Goal: Information Seeking & Learning: Learn about a topic

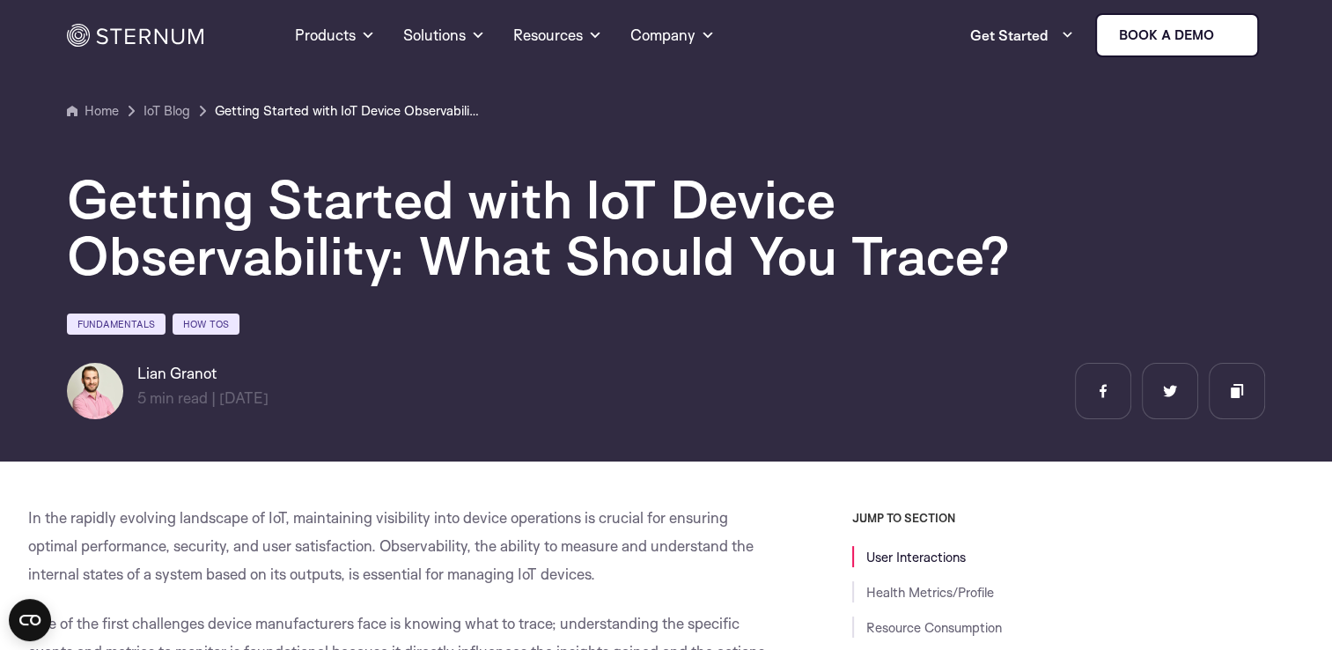
click at [116, 46] on img at bounding box center [135, 35] width 136 height 23
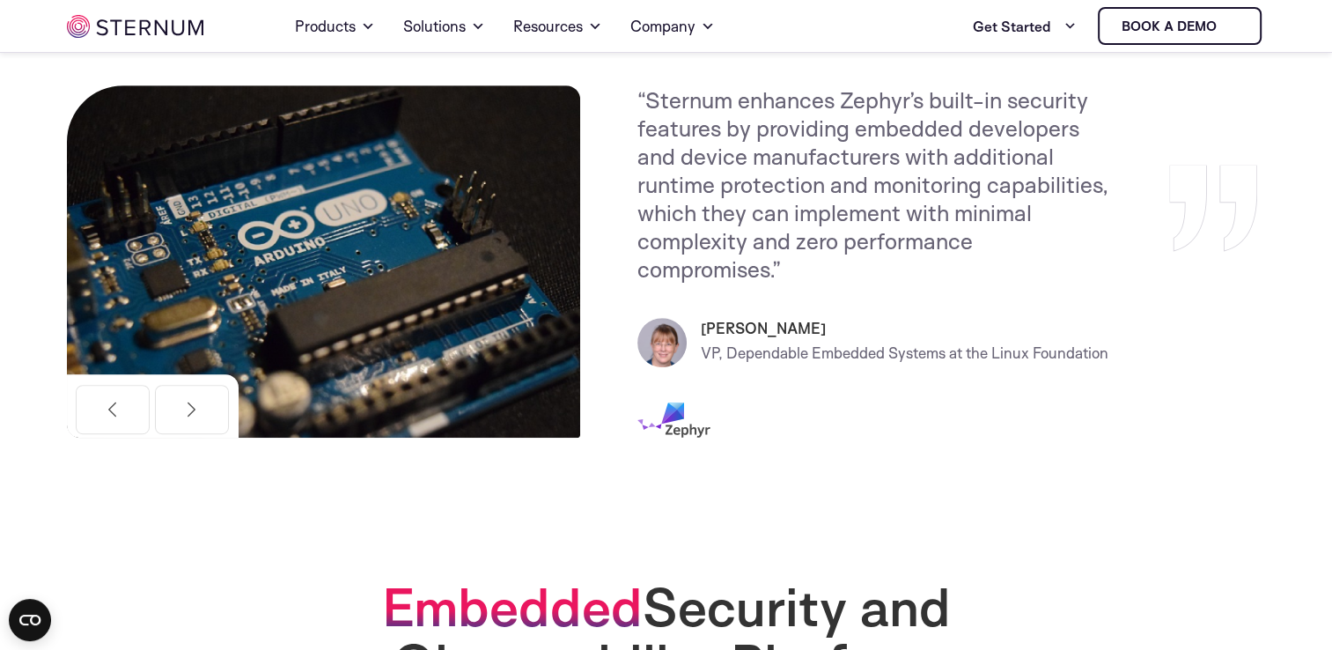
scroll to position [830, 0]
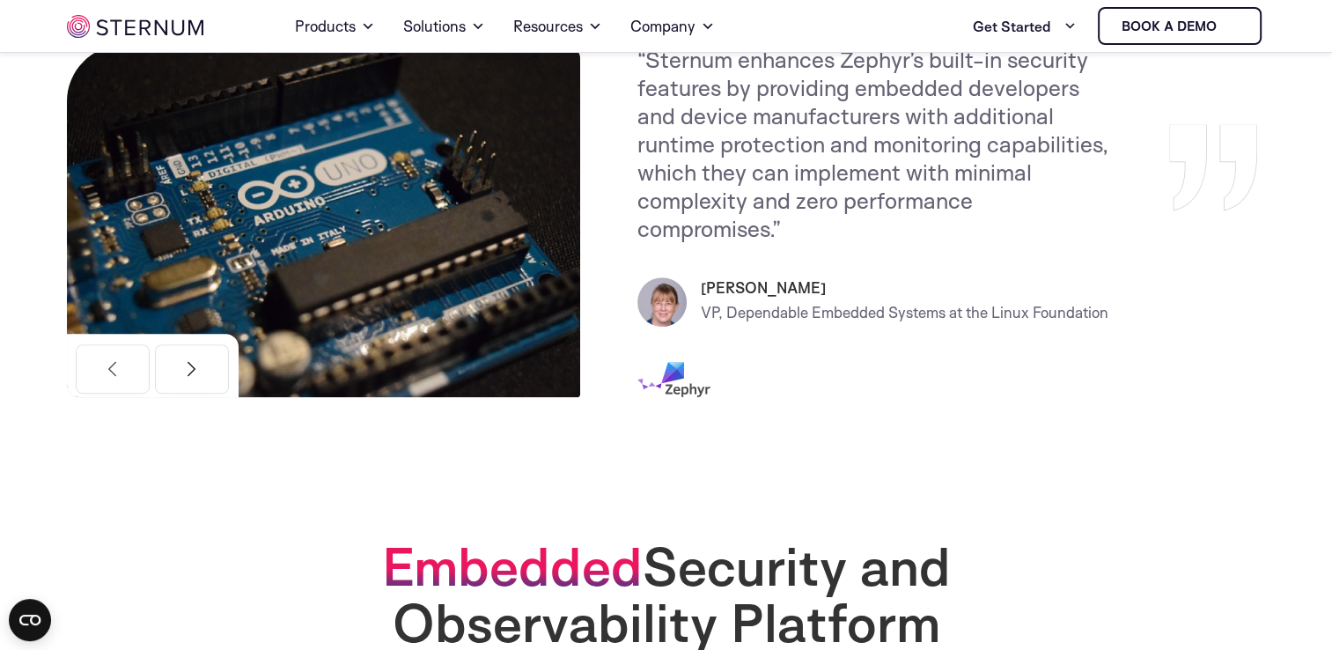
click at [202, 369] on button "Next" at bounding box center [192, 368] width 74 height 49
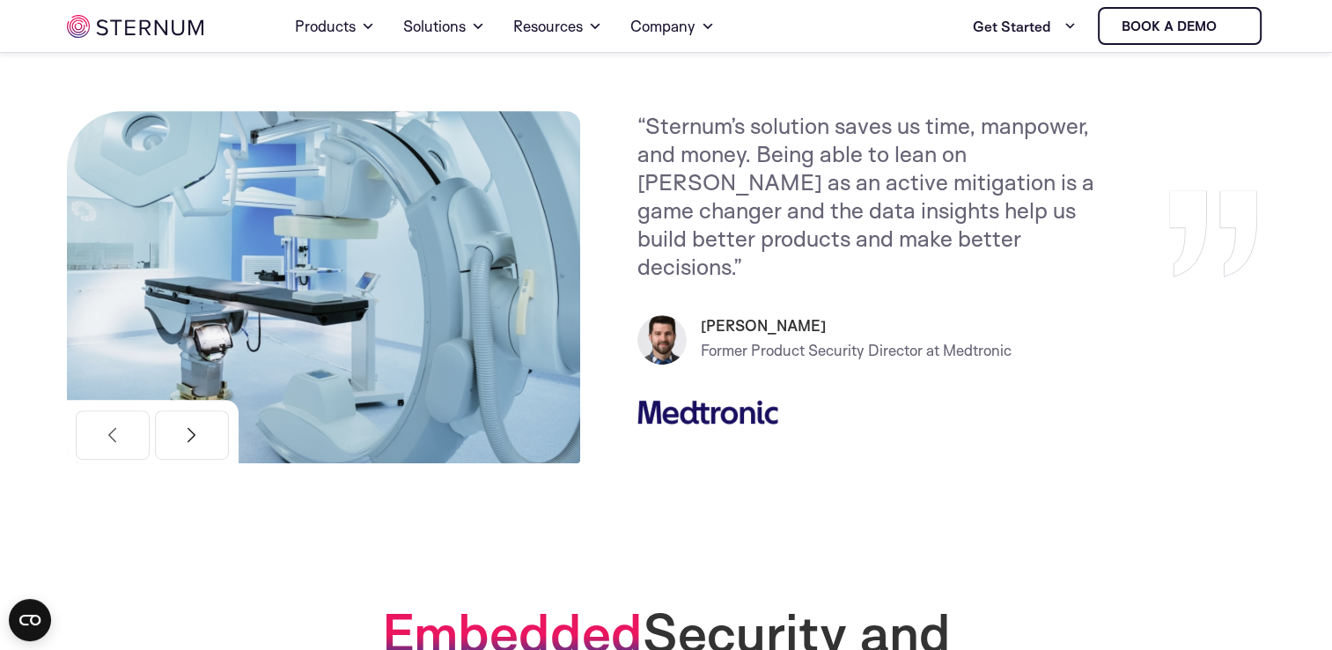
scroll to position [750, 0]
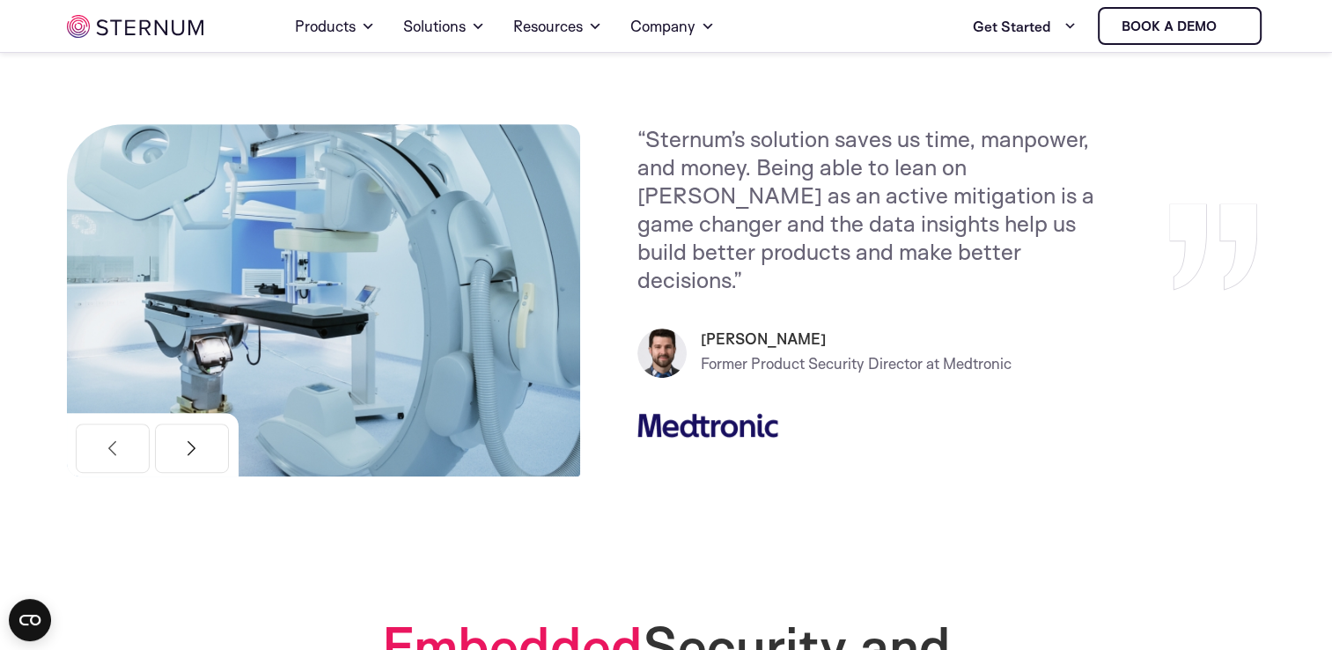
click at [205, 453] on button "Next" at bounding box center [192, 448] width 74 height 49
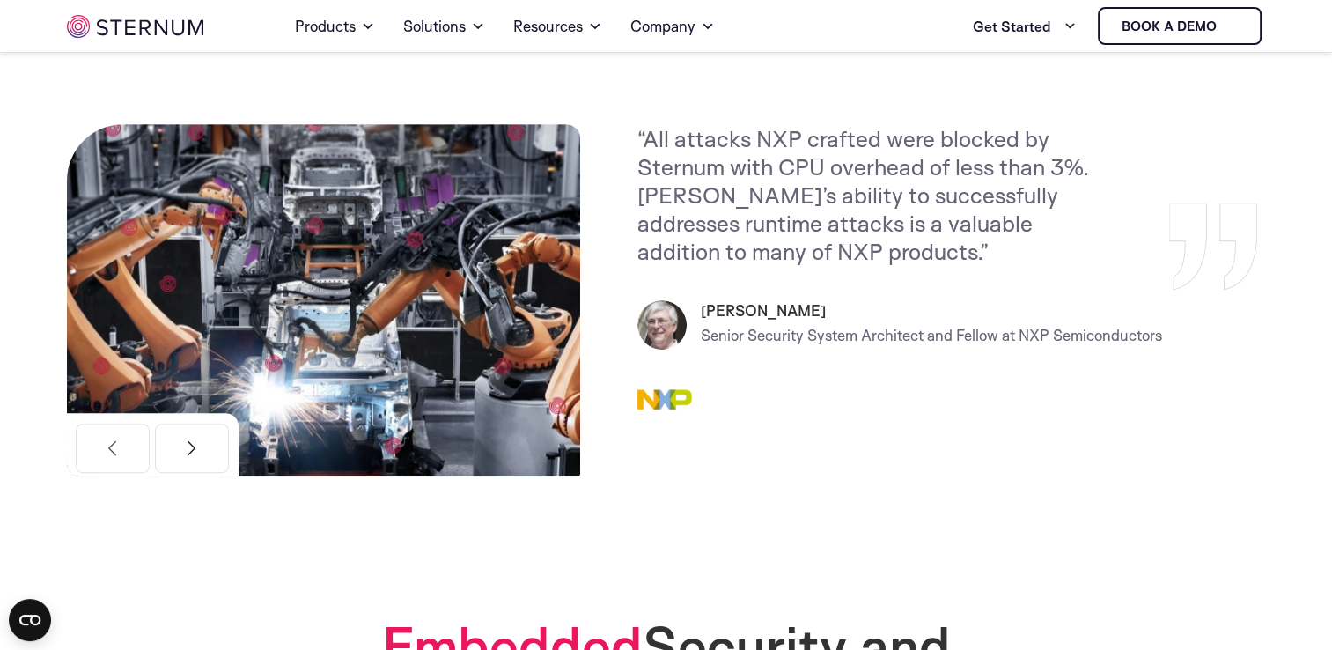
click at [205, 453] on button "Next" at bounding box center [192, 448] width 74 height 49
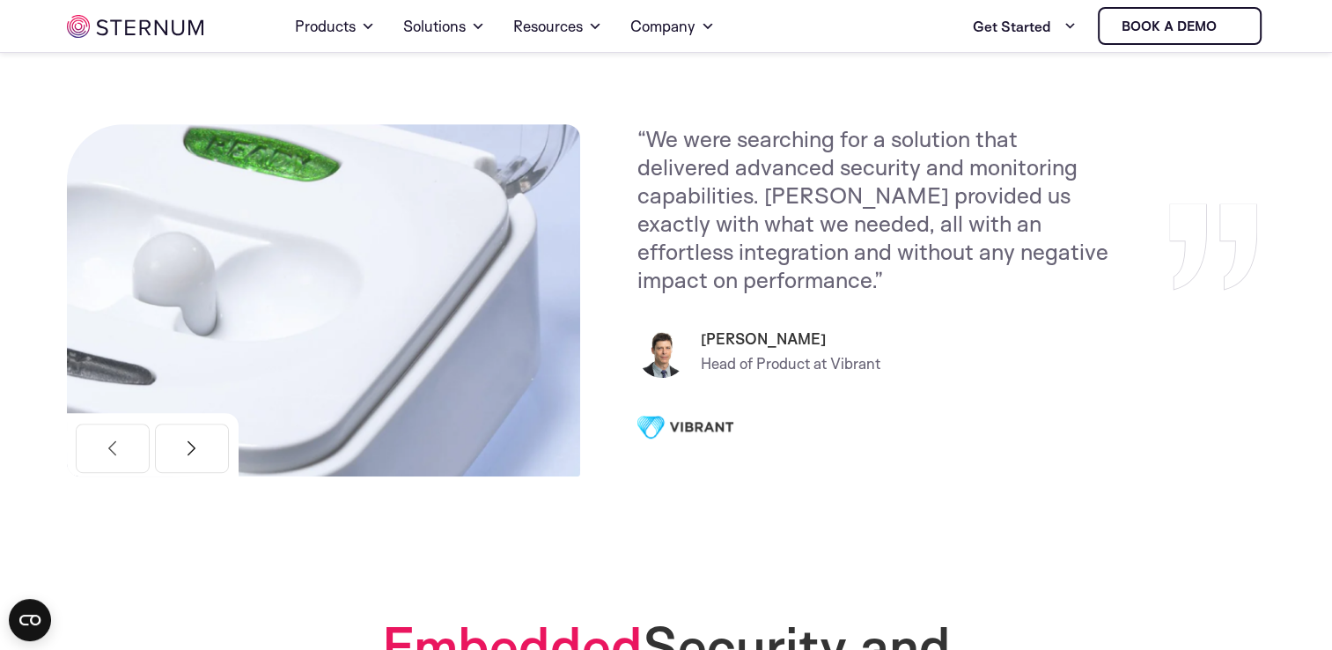
click at [205, 453] on button "Next" at bounding box center [192, 448] width 74 height 49
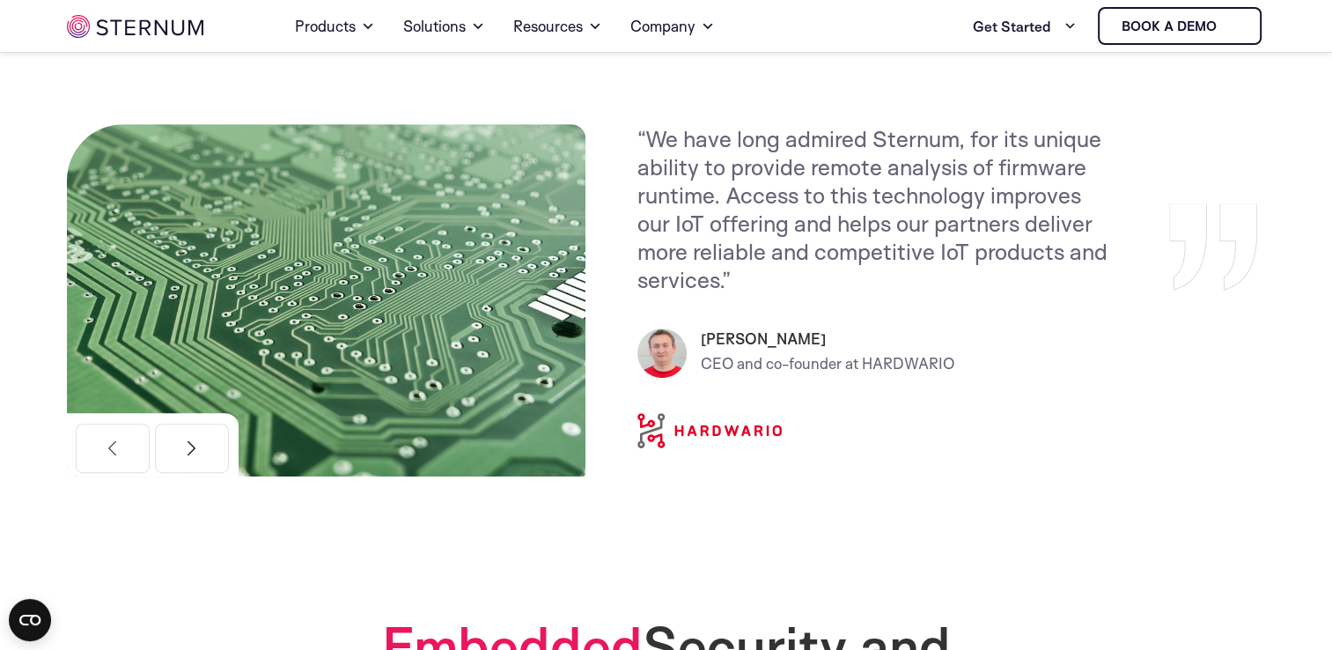
click at [190, 447] on button "Next" at bounding box center [192, 448] width 74 height 49
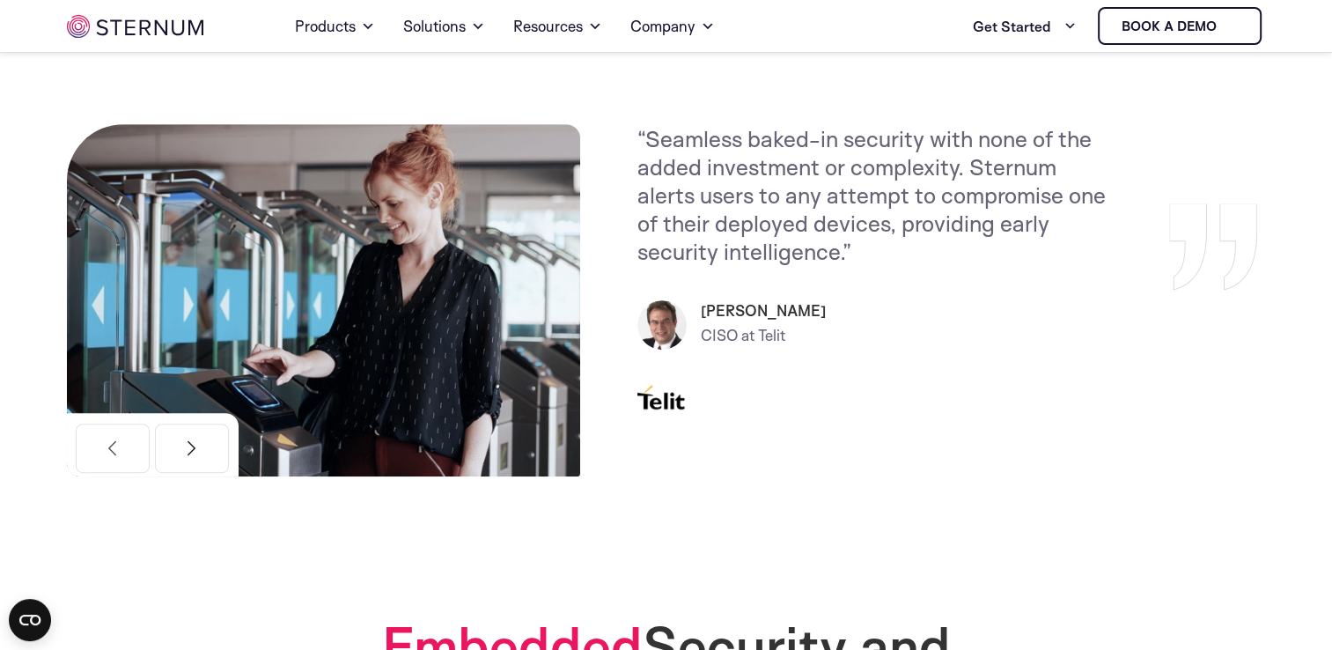
click at [190, 447] on button "Next" at bounding box center [192, 448] width 74 height 49
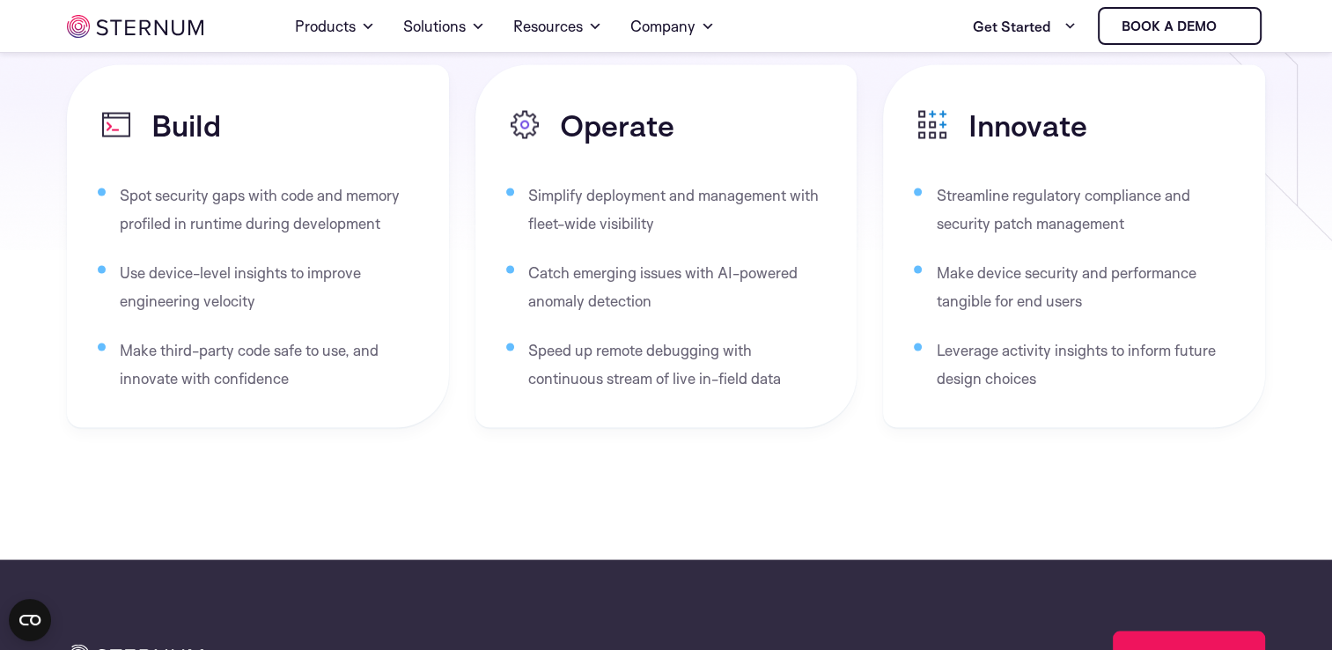
scroll to position [3261, 0]
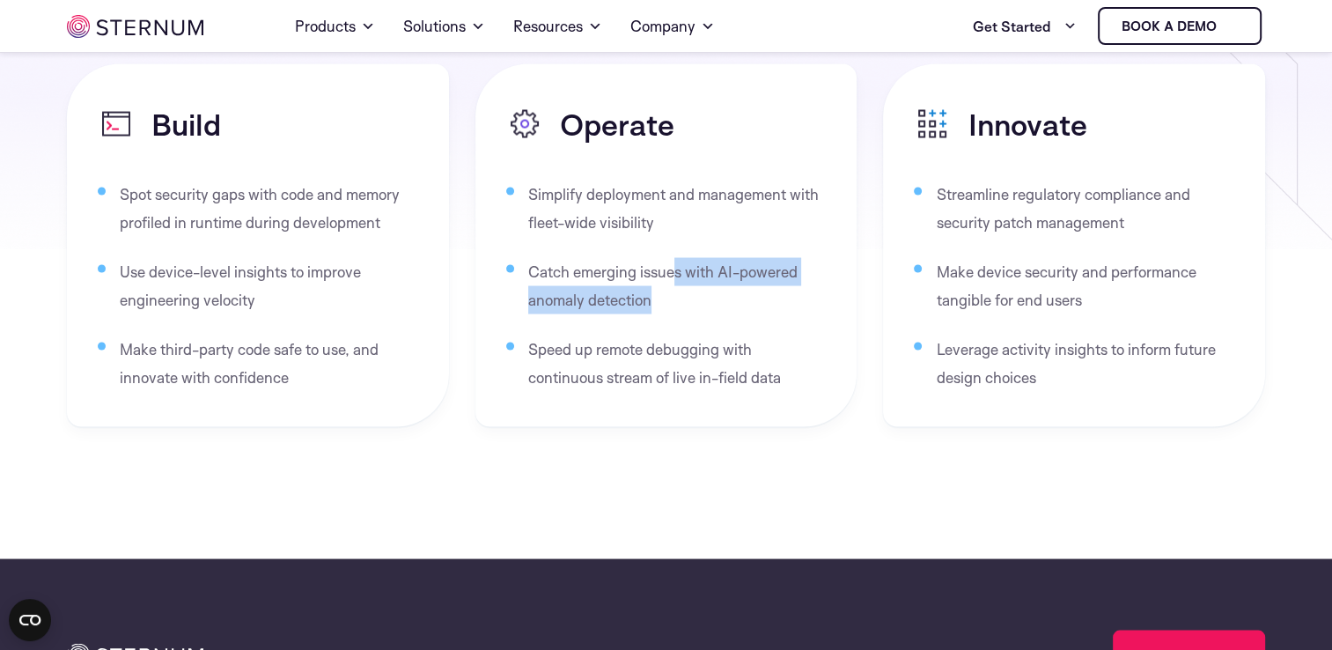
drag, startPoint x: 677, startPoint y: 276, endPoint x: 754, endPoint y: 291, distance: 78.1
click at [754, 291] on li "Catch emerging issues with AI-powered anomaly detection" at bounding box center [675, 285] width 294 height 56
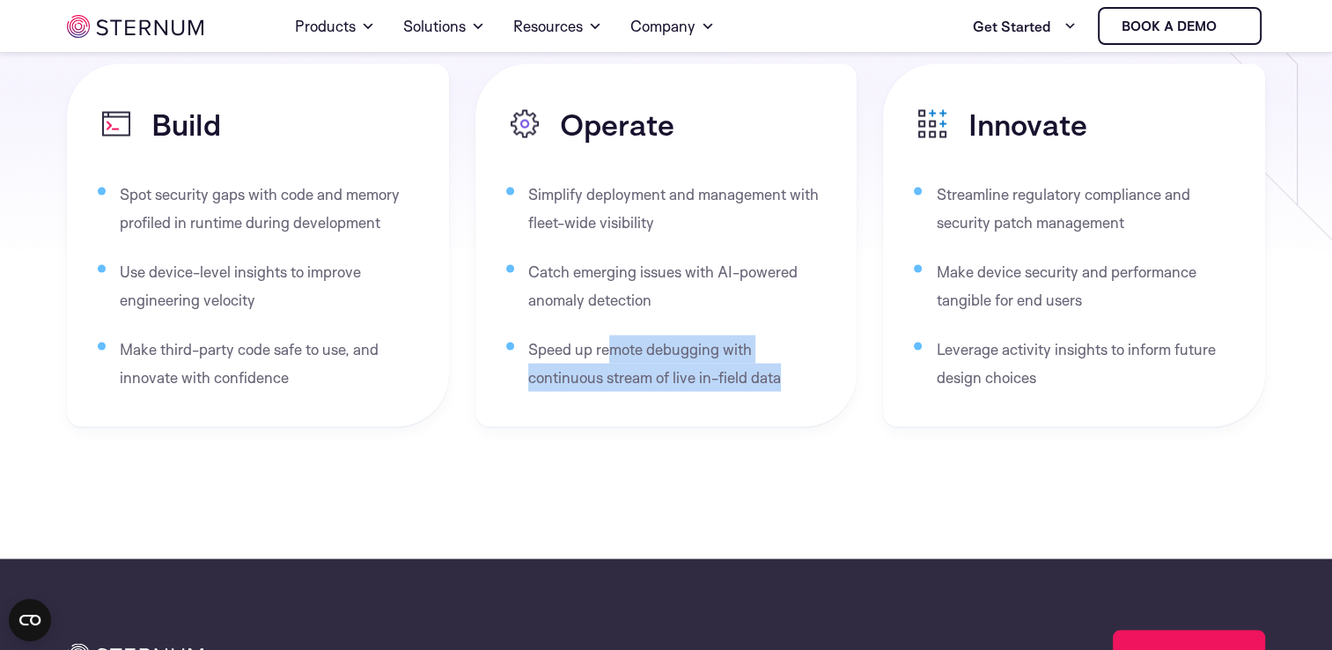
drag, startPoint x: 606, startPoint y: 347, endPoint x: 782, endPoint y: 373, distance: 178.0
click at [782, 373] on li "Speed up remote debugging with continuous stream of live in-field data" at bounding box center [675, 363] width 294 height 56
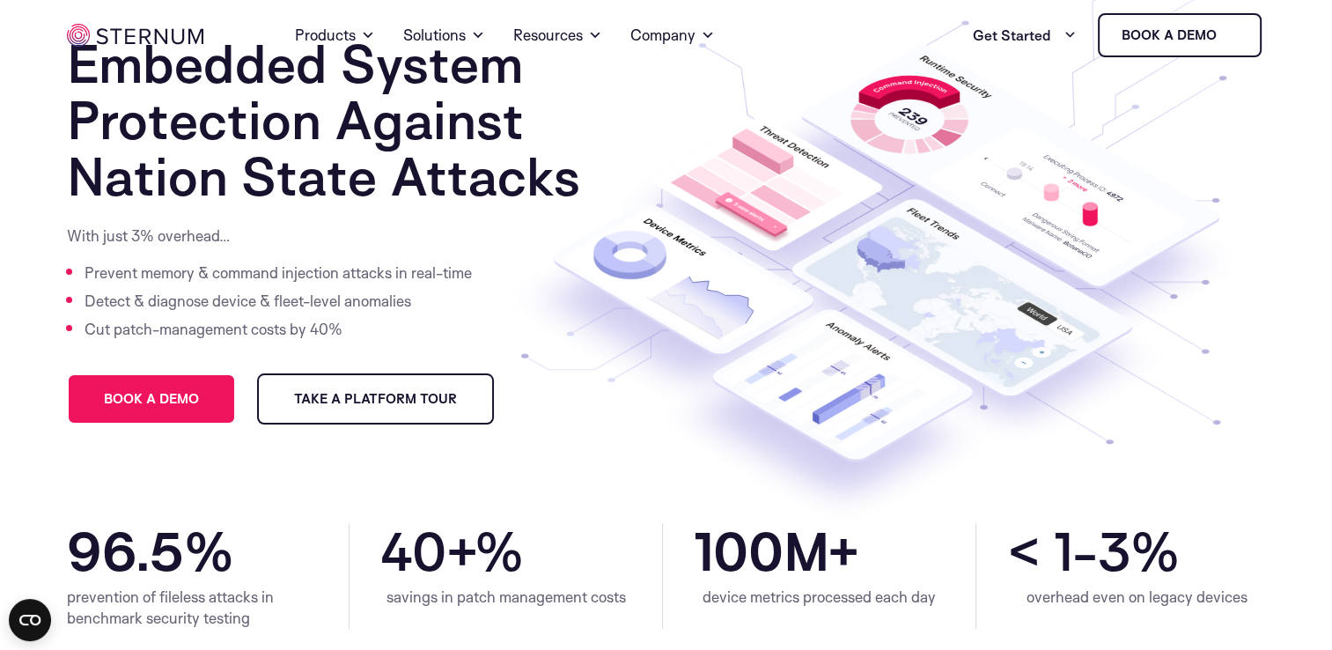
scroll to position [0, 0]
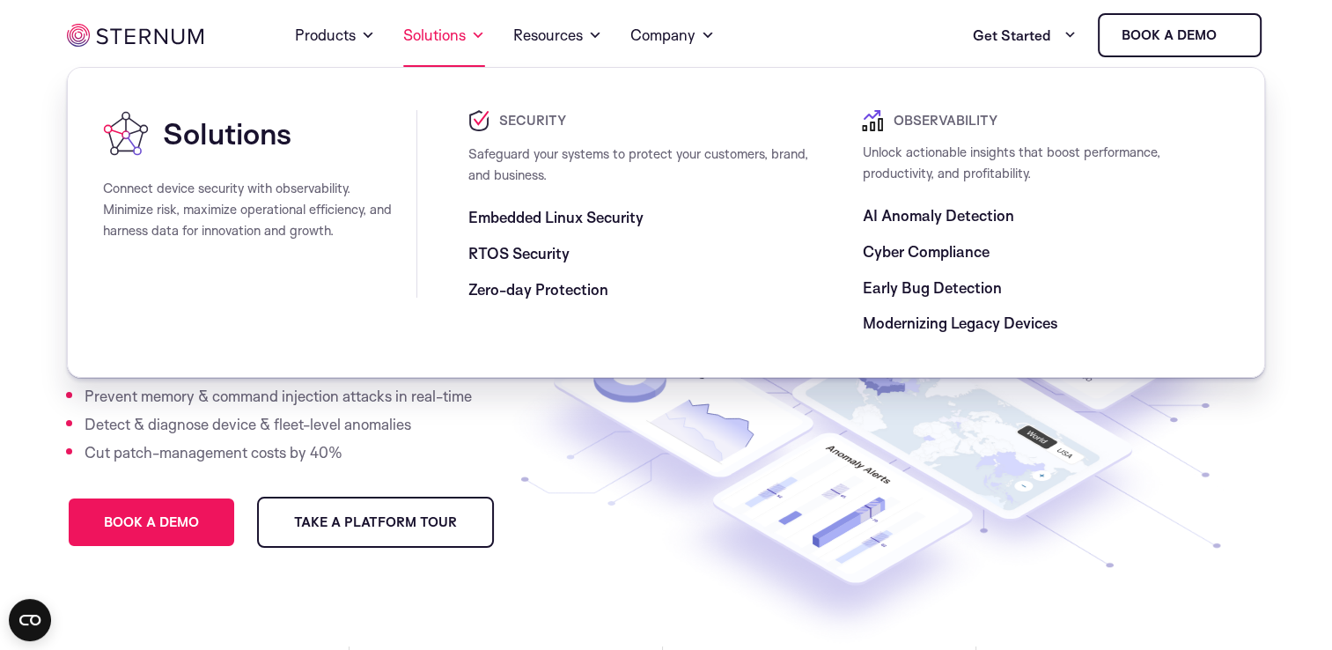
click at [475, 45] on span at bounding box center [478, 35] width 14 height 21
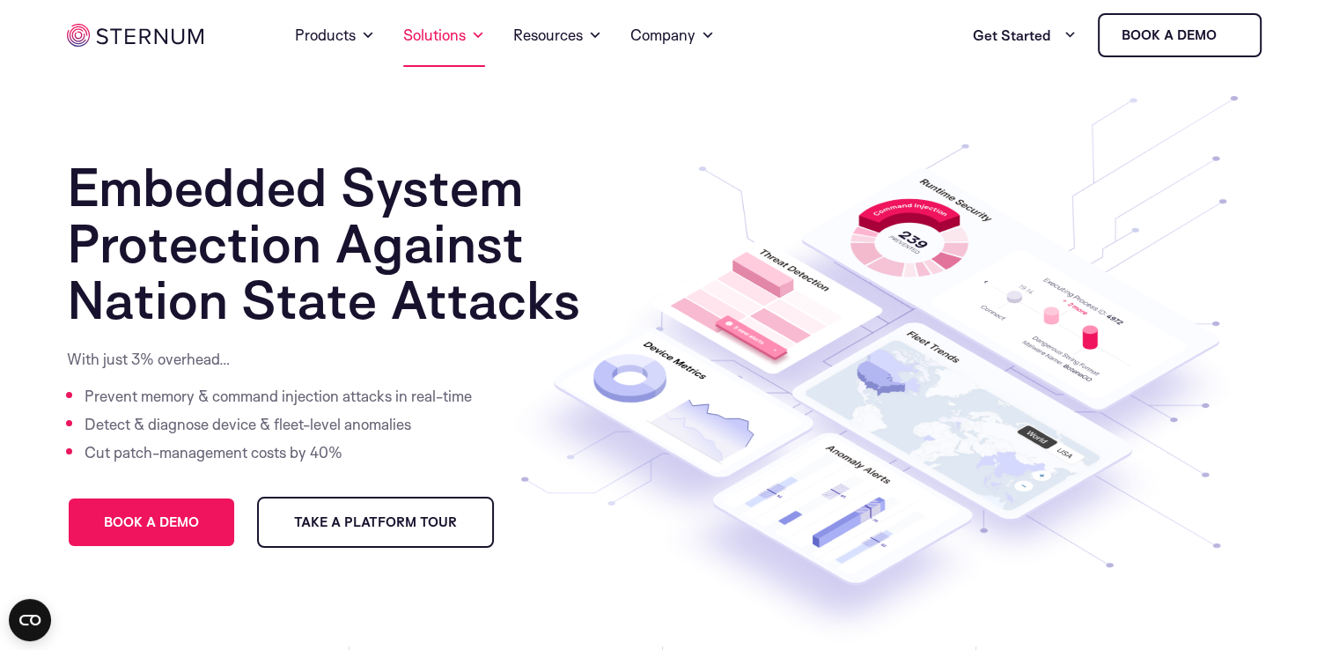
click at [475, 45] on span at bounding box center [478, 35] width 14 height 21
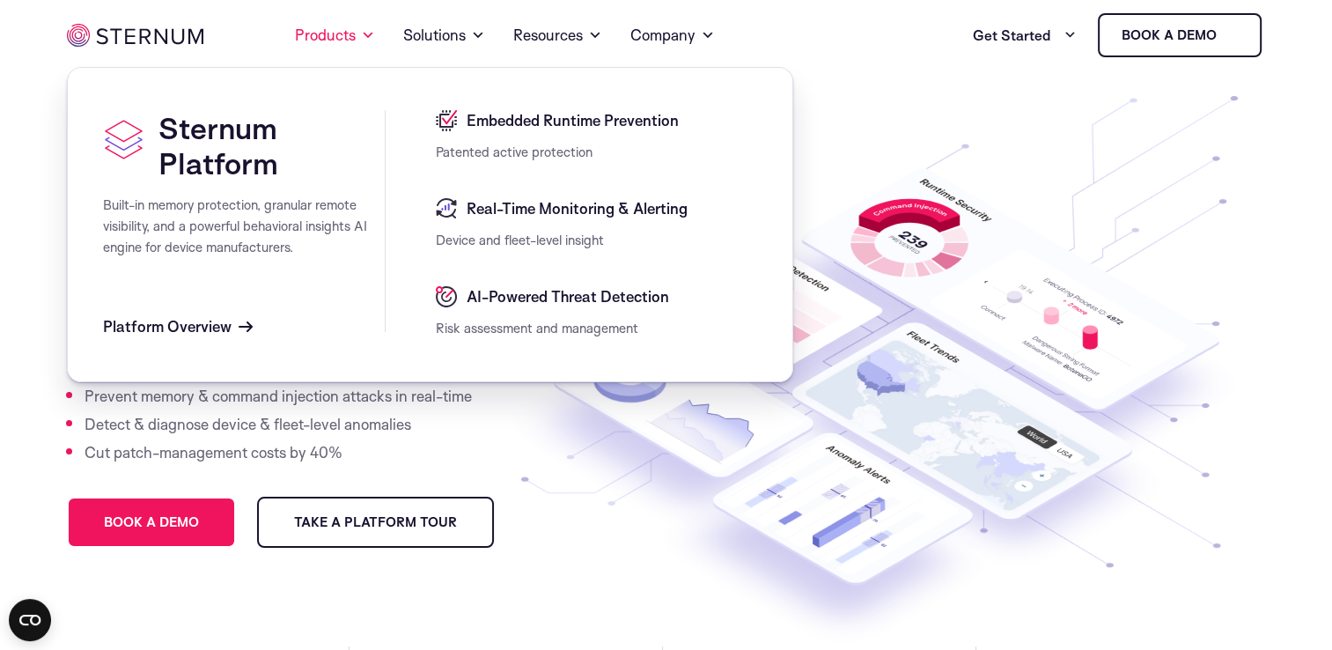
click at [605, 215] on span "Real-Time Monitoring & Alerting" at bounding box center [574, 208] width 225 height 21
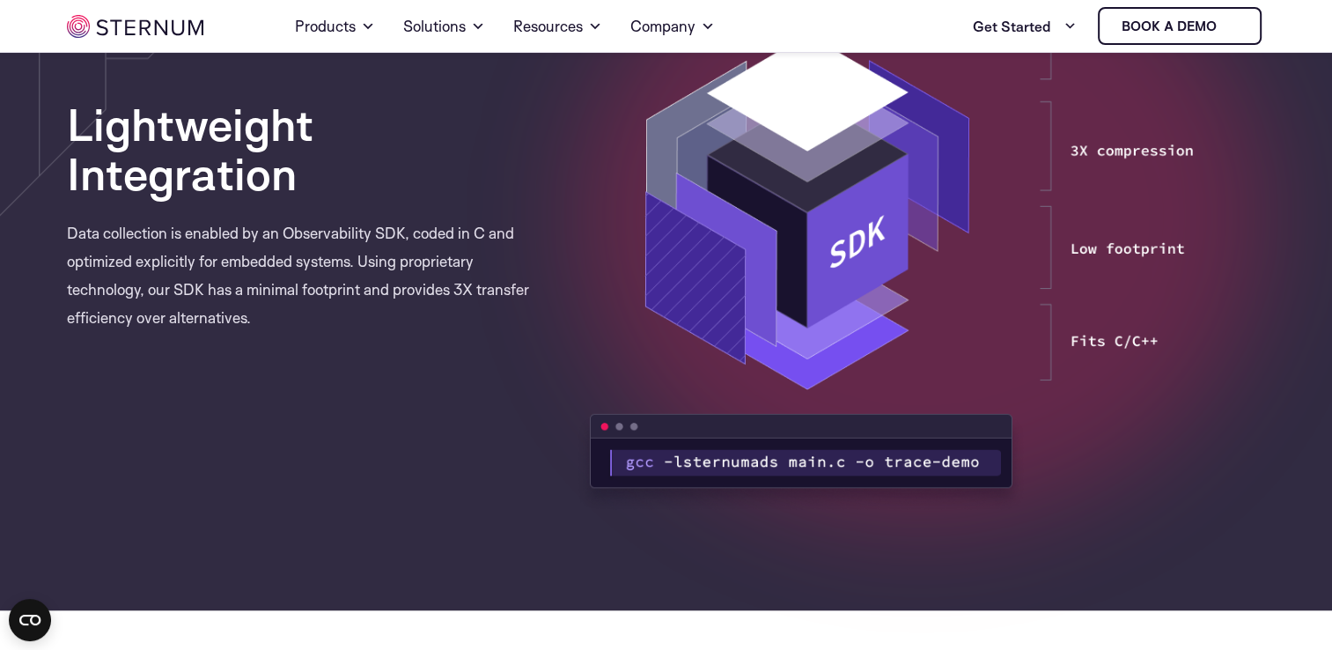
scroll to position [1359, 0]
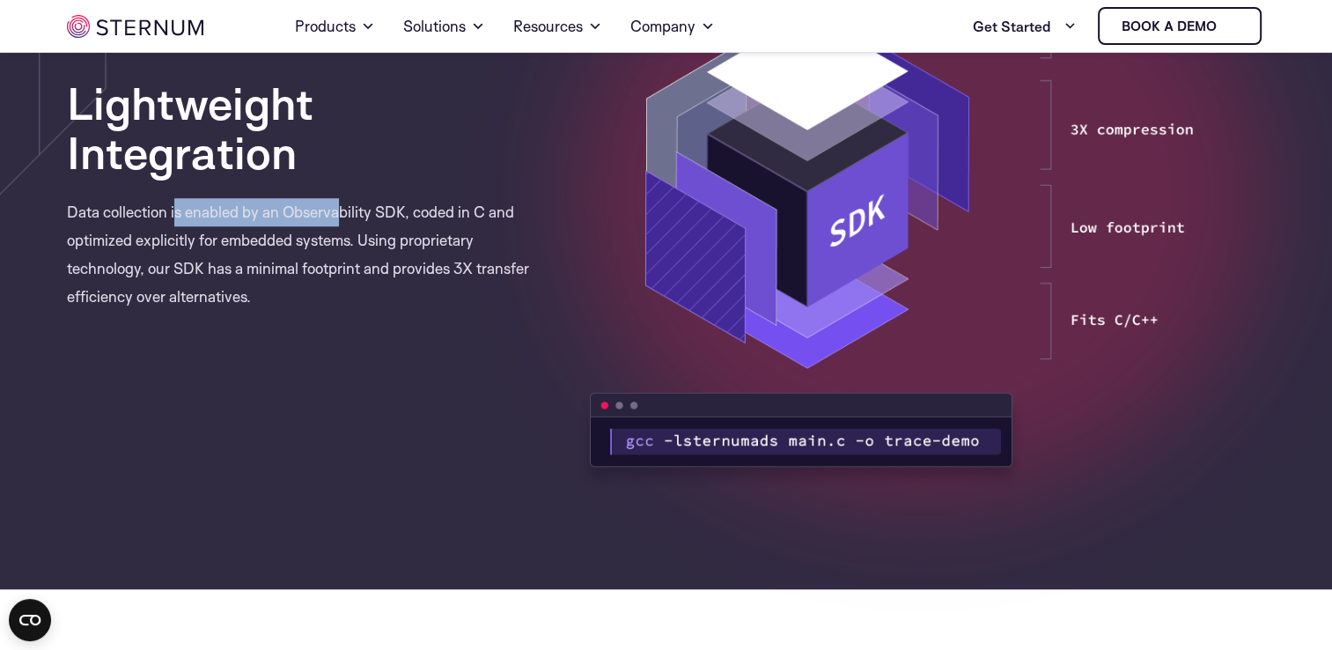
drag, startPoint x: 177, startPoint y: 208, endPoint x: 338, endPoint y: 221, distance: 161.7
click at [338, 221] on p "Data collection is enabled by an Observability SDK, coded in C and optimized ex…" at bounding box center [309, 254] width 484 height 113
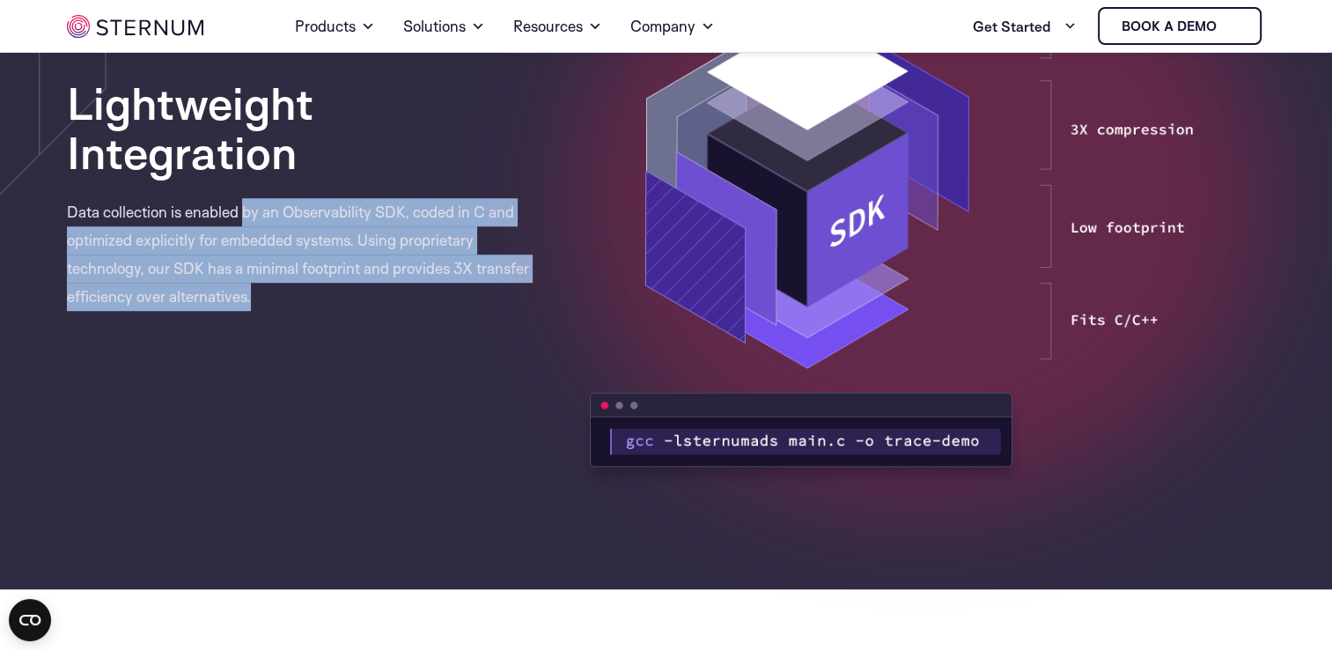
drag, startPoint x: 243, startPoint y: 213, endPoint x: 416, endPoint y: 314, distance: 200.1
click at [416, 314] on div "Lightweight Integration Data collection is enabled by an Observability SDK, cod…" at bounding box center [667, 194] width 1226 height 613
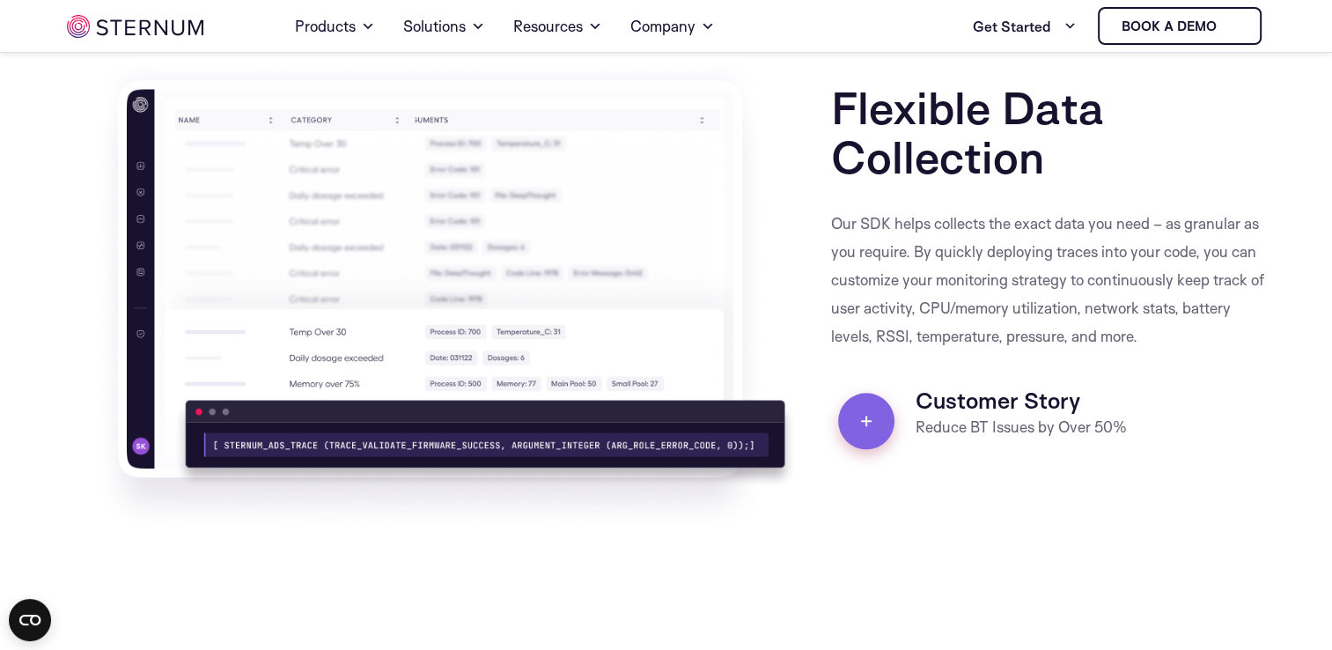
scroll to position [1980, 0]
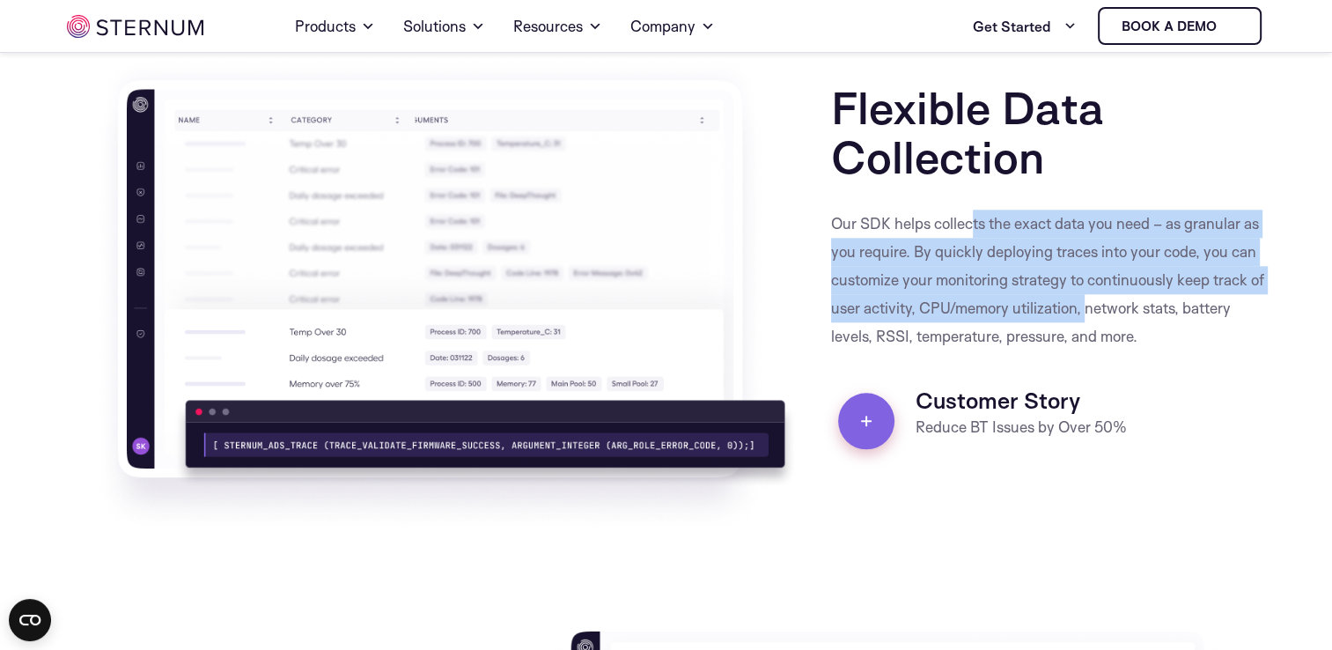
drag, startPoint x: 974, startPoint y: 228, endPoint x: 1104, endPoint y: 305, distance: 151.2
click at [1104, 305] on p "Our SDK helps collects the exact data you need – as granular as you require. By…" at bounding box center [1048, 280] width 435 height 141
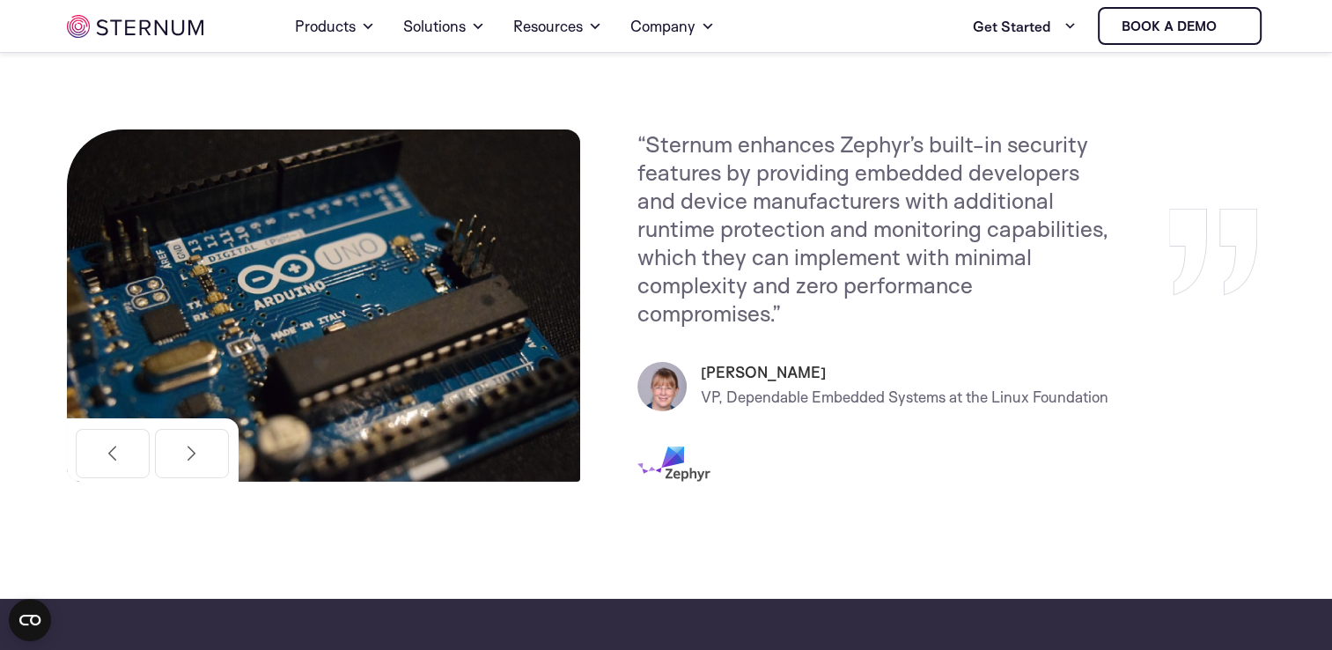
scroll to position [5699, 0]
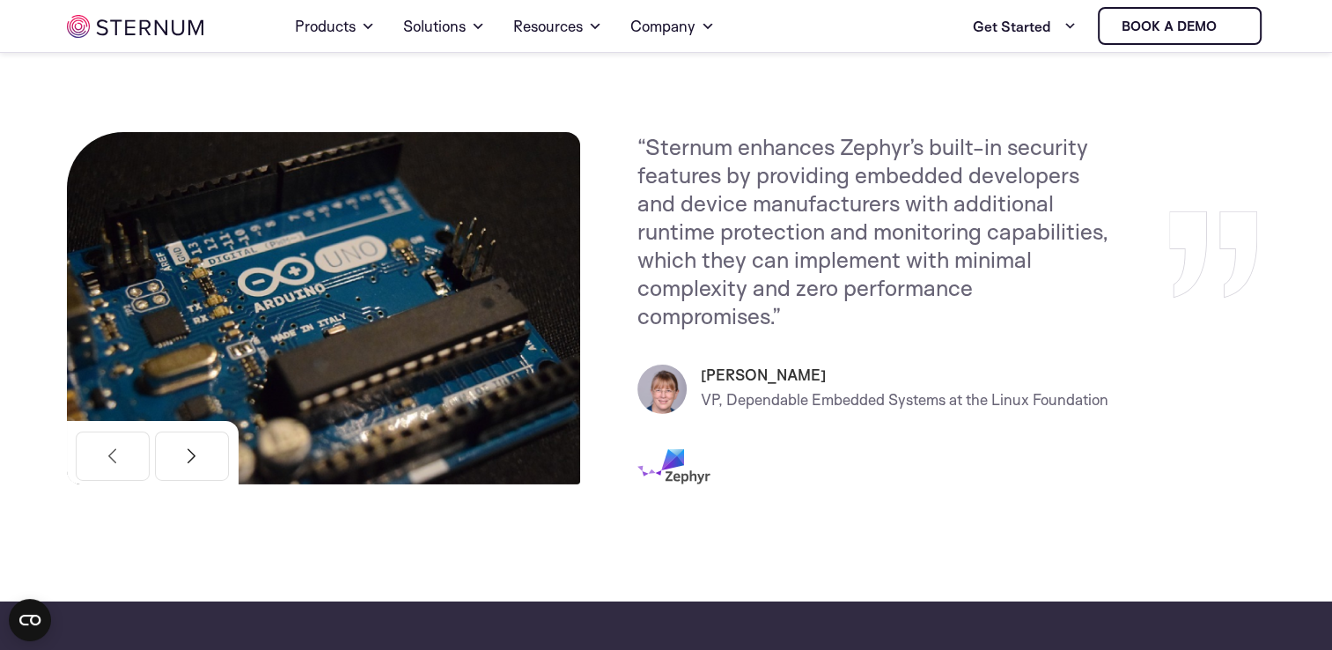
click at [217, 468] on button "Next" at bounding box center [192, 456] width 74 height 49
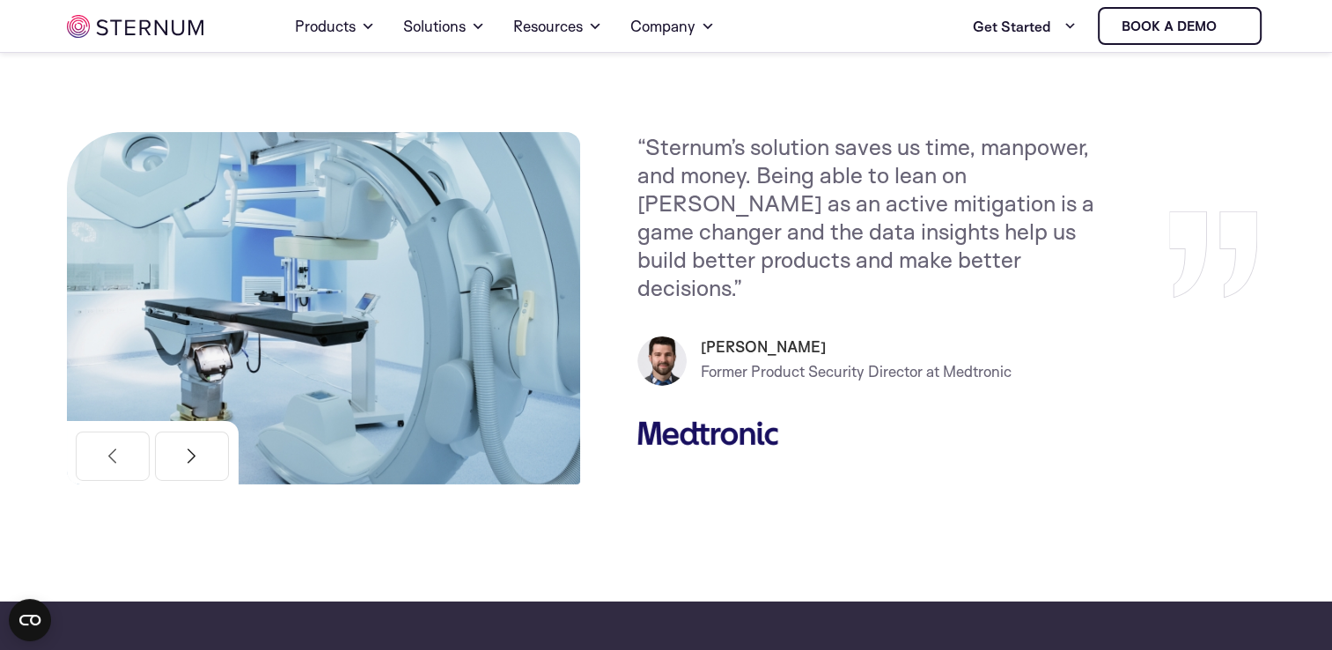
click at [217, 468] on button "Next" at bounding box center [192, 456] width 74 height 49
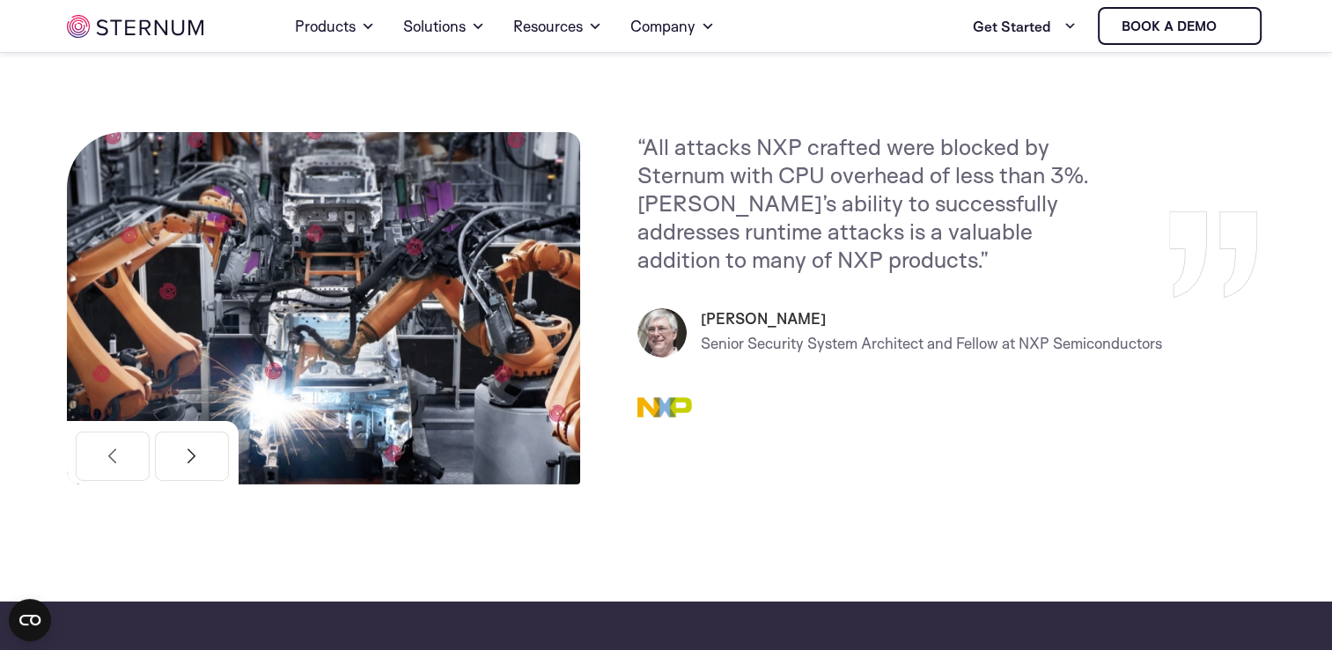
click at [217, 468] on button "Next" at bounding box center [192, 456] width 74 height 49
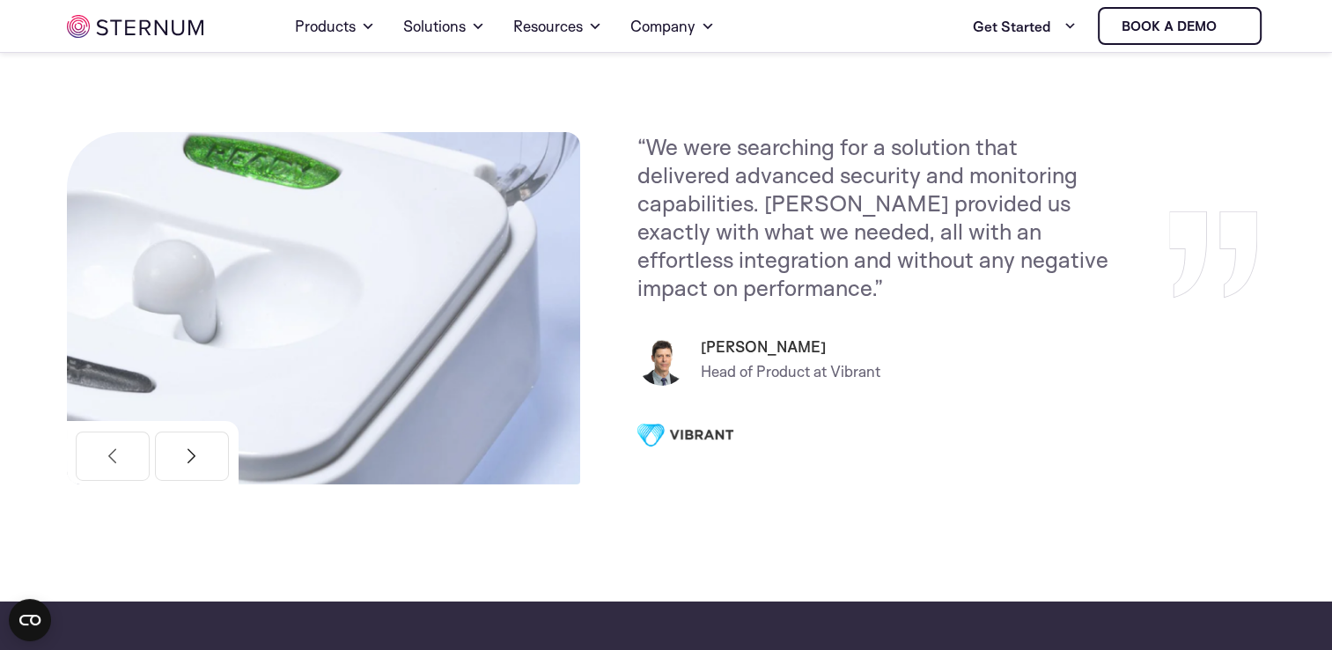
click at [217, 468] on button "Next" at bounding box center [192, 456] width 74 height 49
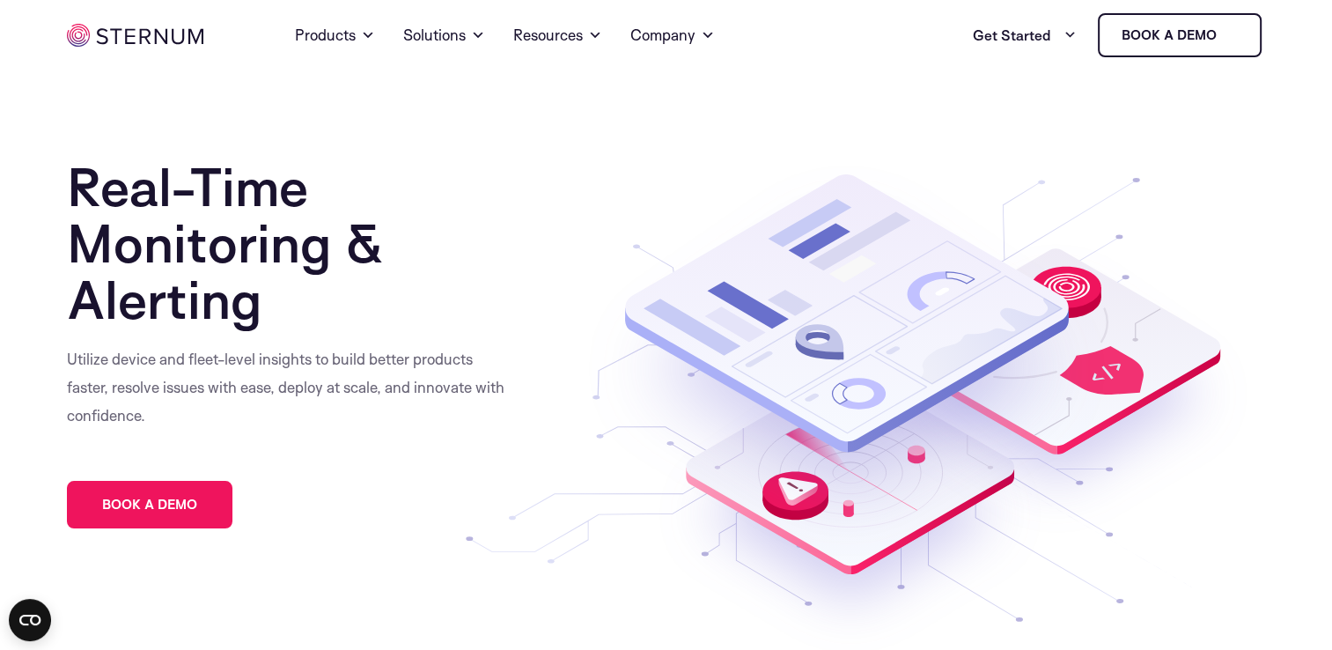
scroll to position [0, 0]
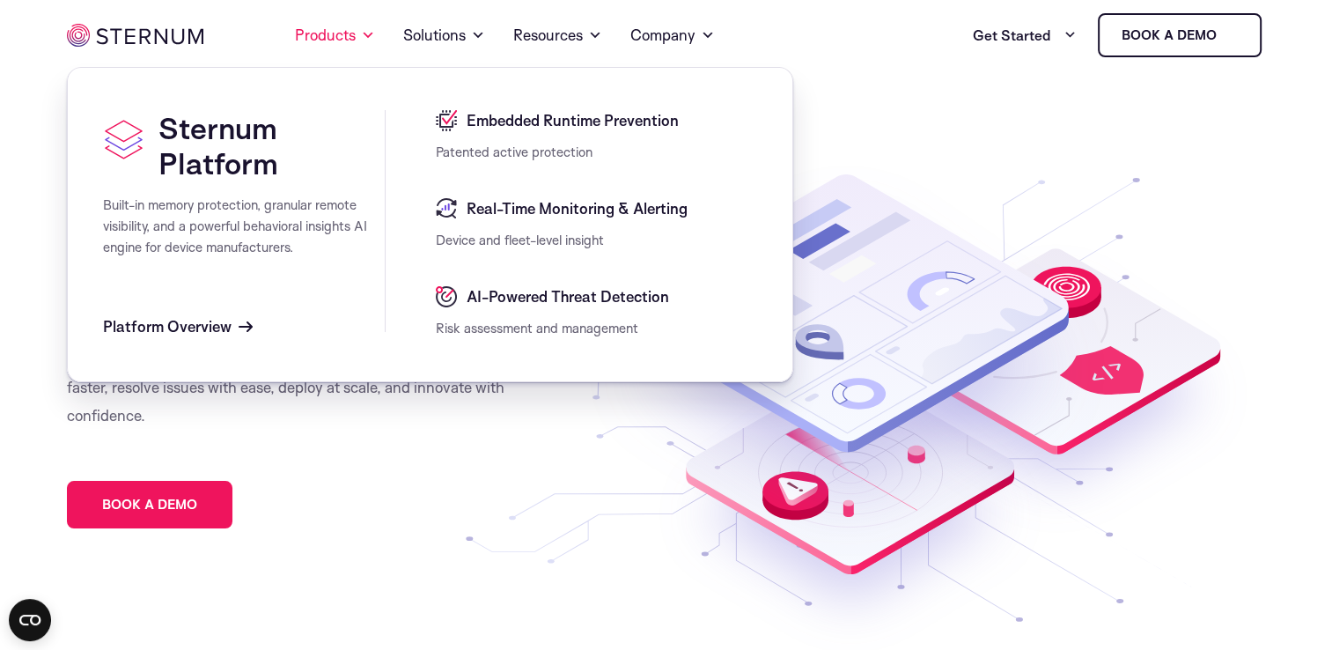
click at [232, 315] on div "Sternum Platform Built-in memory protection, granular remote visibility, and a …" at bounding box center [244, 224] width 282 height 264
click at [232, 319] on span "Platform Overview" at bounding box center [178, 326] width 150 height 21
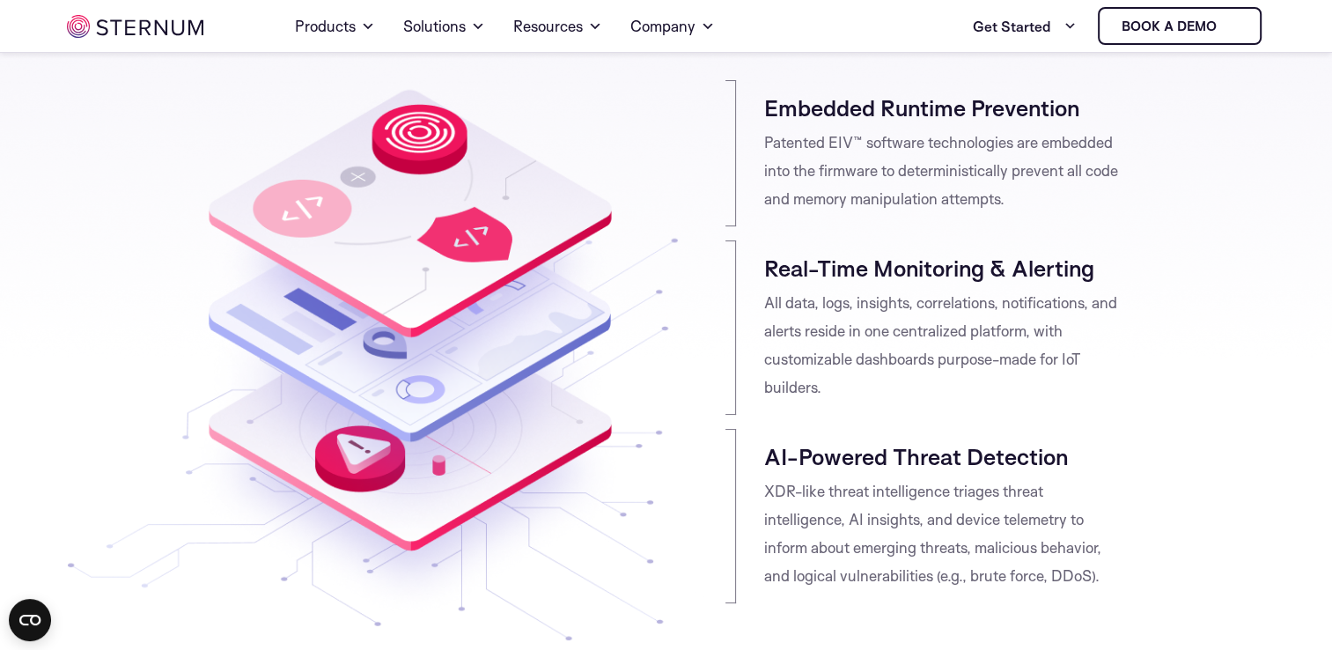
scroll to position [177, 0]
drag, startPoint x: 768, startPoint y: 100, endPoint x: 1022, endPoint y: 210, distance: 276.9
click at [1022, 210] on div "Embedded Runtime Prevention Patented EIV™ software technologies are embedded in…" at bounding box center [943, 152] width 358 height 120
copy div "Embedded Runtime Prevention Patented EIV™ software technologies are embedded in…"
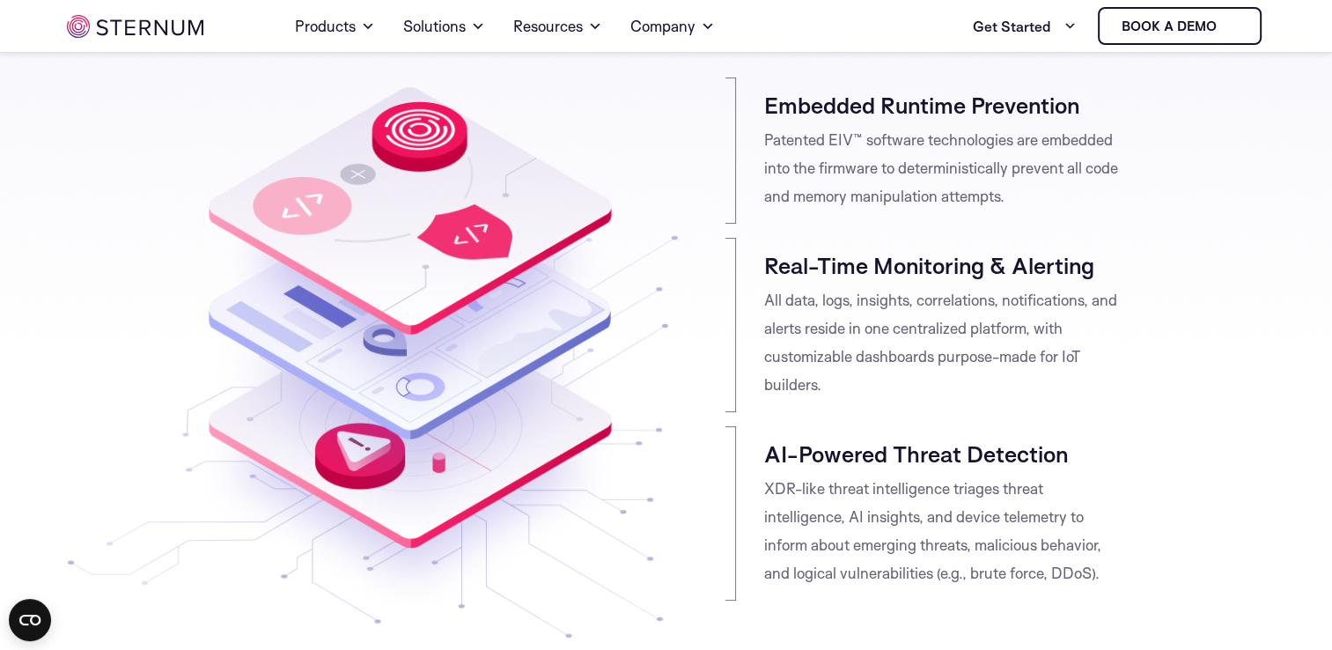
drag, startPoint x: 765, startPoint y: 264, endPoint x: 832, endPoint y: 382, distance: 135.7
click at [832, 382] on div "Real-Time Monitoring & Alerting All data, logs, insights, correlations, notific…" at bounding box center [943, 325] width 358 height 148
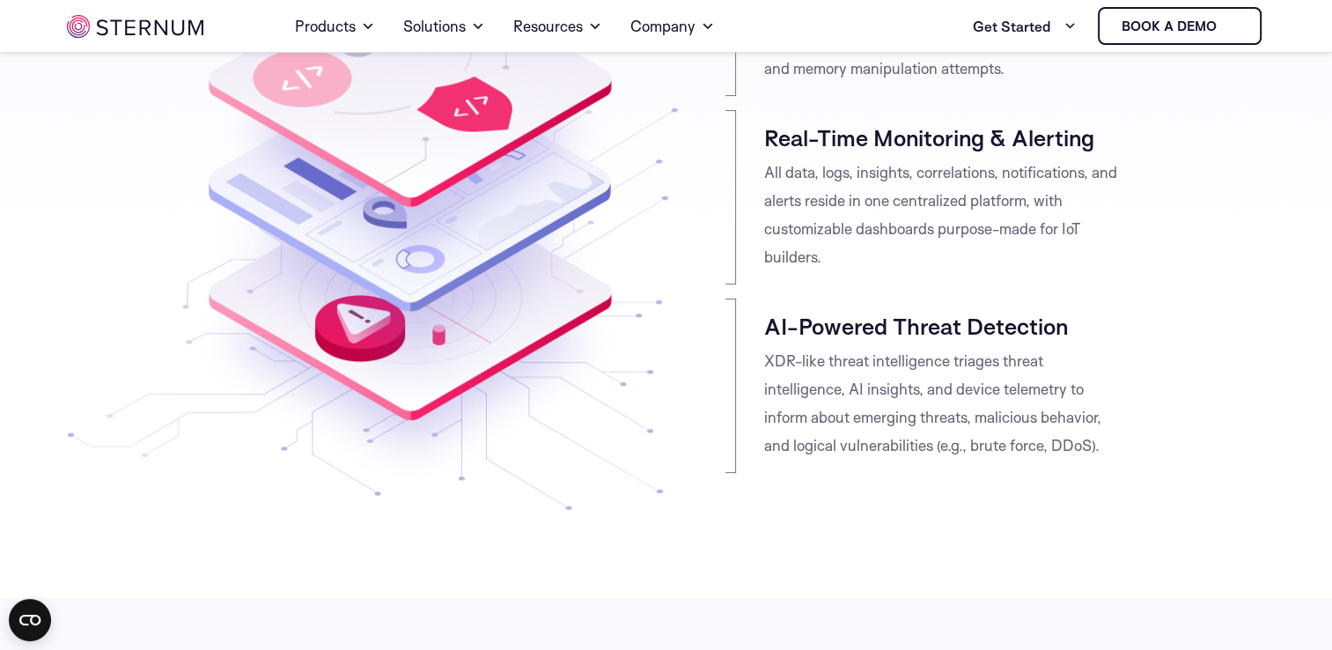
scroll to position [309, 0]
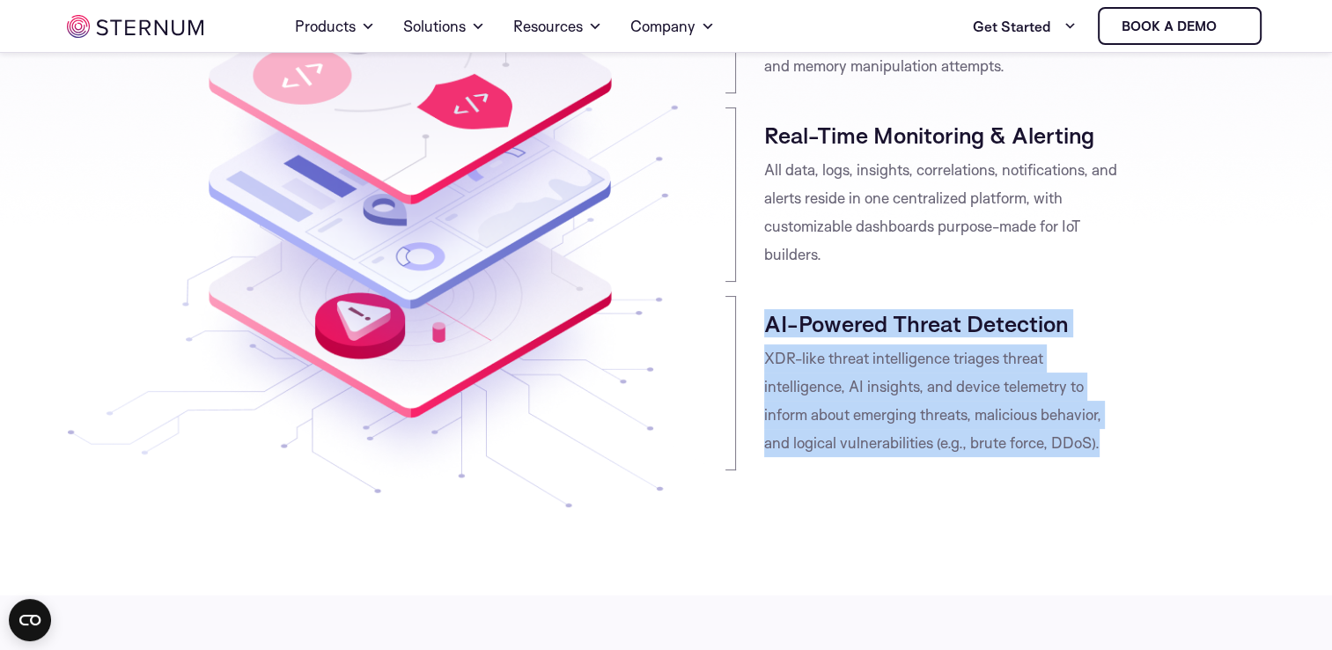
drag, startPoint x: 764, startPoint y: 321, endPoint x: 1121, endPoint y: 449, distance: 378.8
click at [1121, 449] on div "AI-Powered Threat Detection XDR-like threat intelligence triages threat intelli…" at bounding box center [943, 383] width 358 height 148
copy div "AI-Powered Threat Detection XDR-like threat intelligence triages threat intelli…"
drag, startPoint x: 766, startPoint y: 129, endPoint x: 849, endPoint y: 249, distance: 145.6
click at [849, 249] on div "Real-Time Monitoring & Alerting All data, logs, insights, correlations, notific…" at bounding box center [943, 195] width 358 height 148
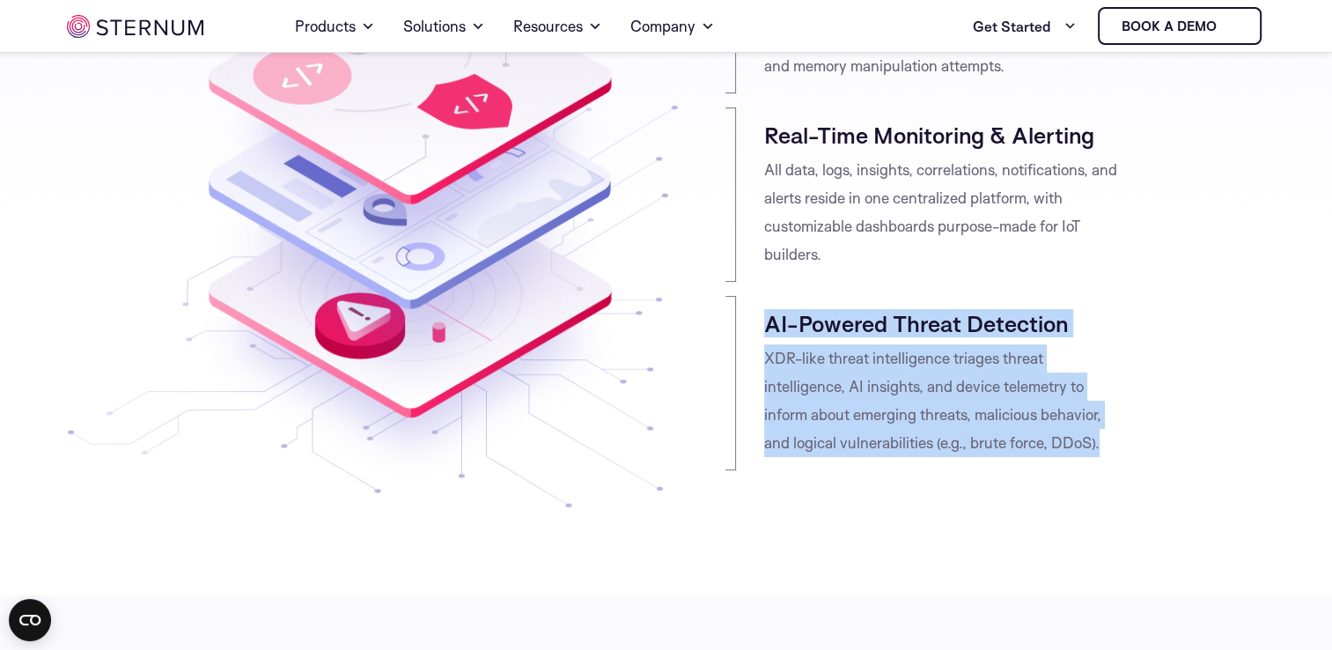
copy div "Real-Time Monitoring & Alerting All data, logs, insights, correlations, notific…"
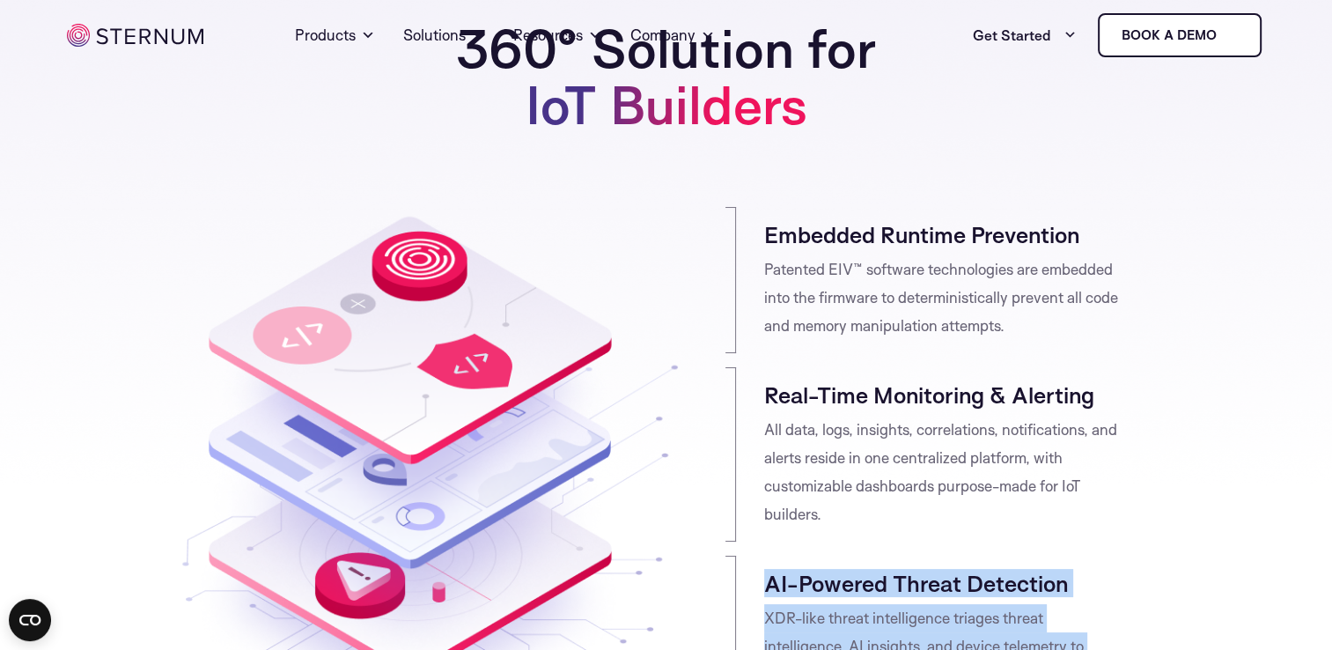
scroll to position [0, 0]
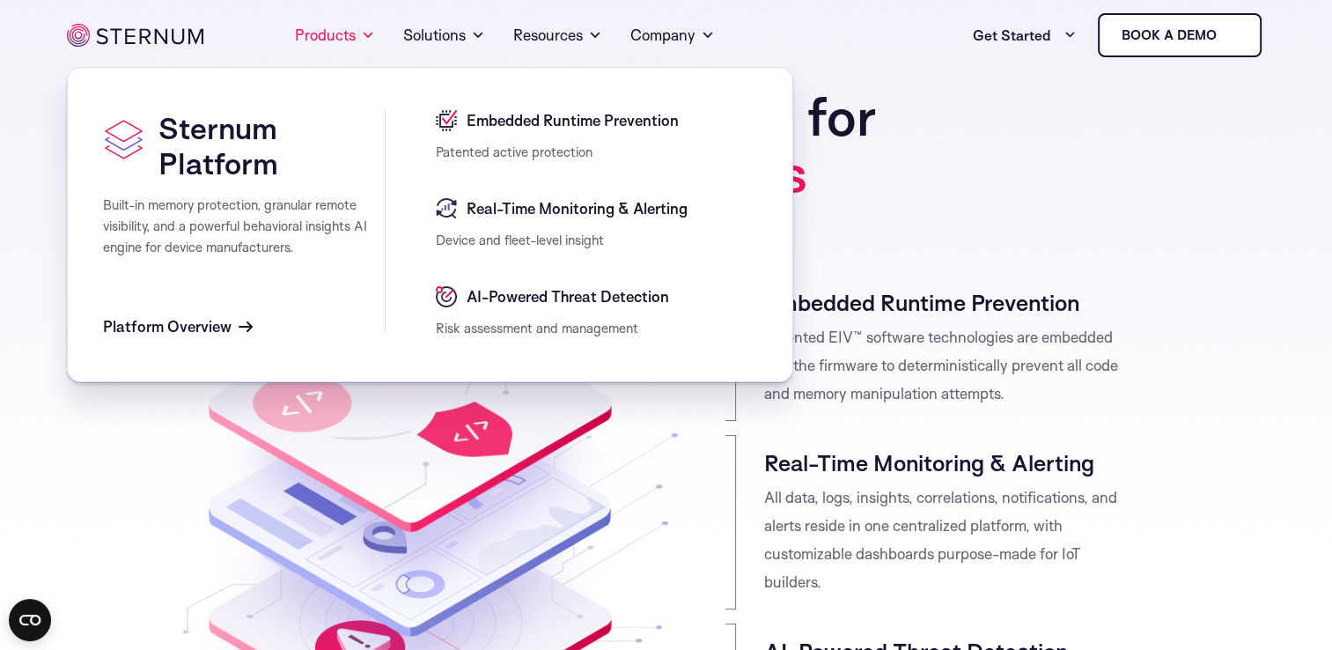
click at [583, 251] on div "Device and fleet-level insight" at bounding box center [596, 240] width 321 height 21
click at [591, 217] on span "Real-Time Monitoring & Alerting" at bounding box center [574, 208] width 225 height 21
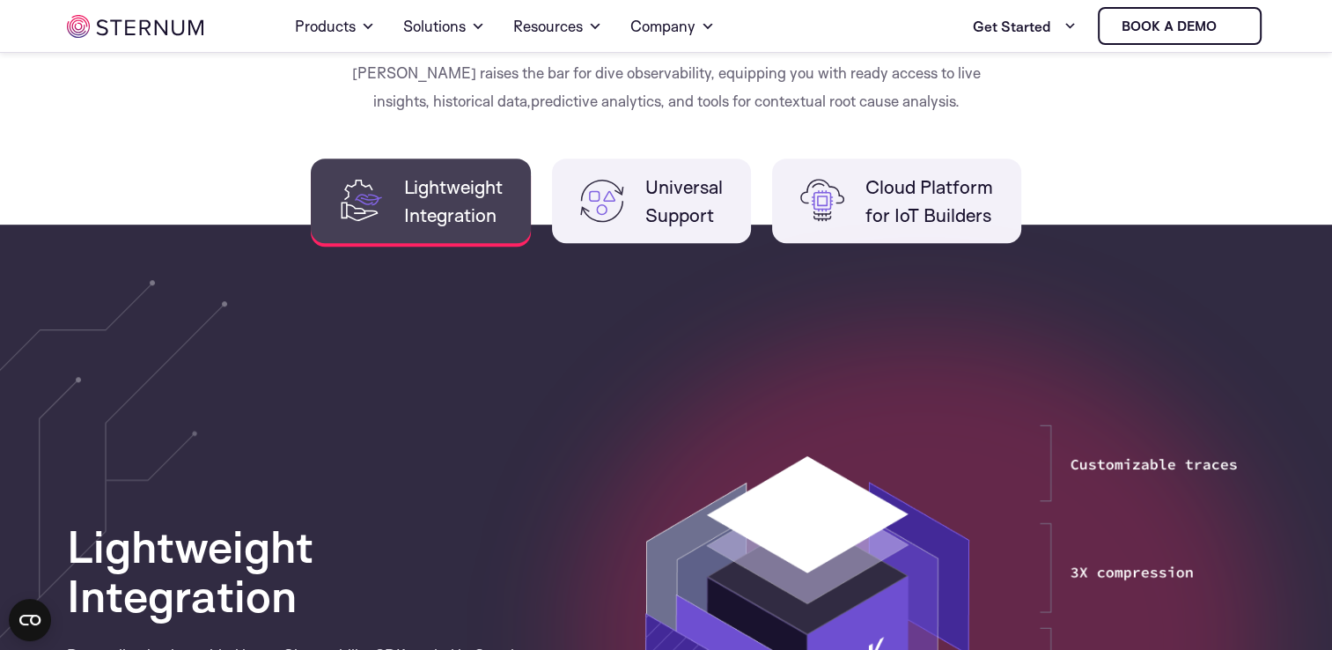
scroll to position [917, 0]
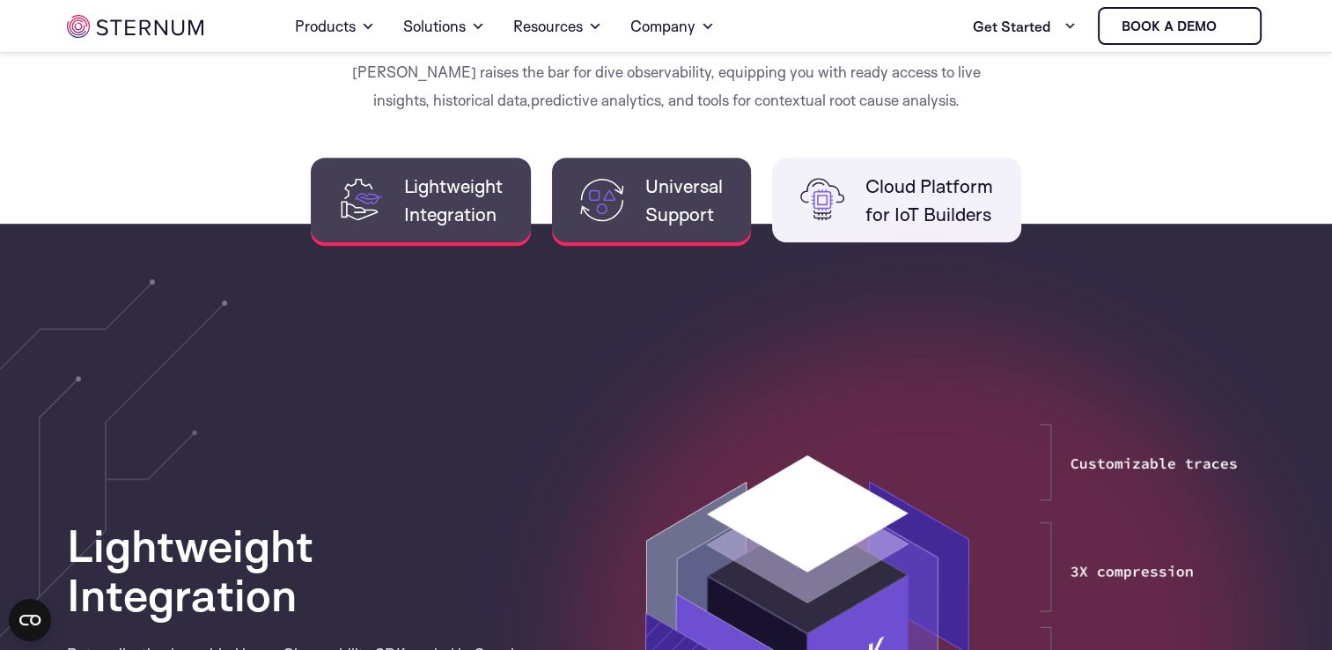
click at [659, 238] on li "Universal Support" at bounding box center [651, 200] width 199 height 85
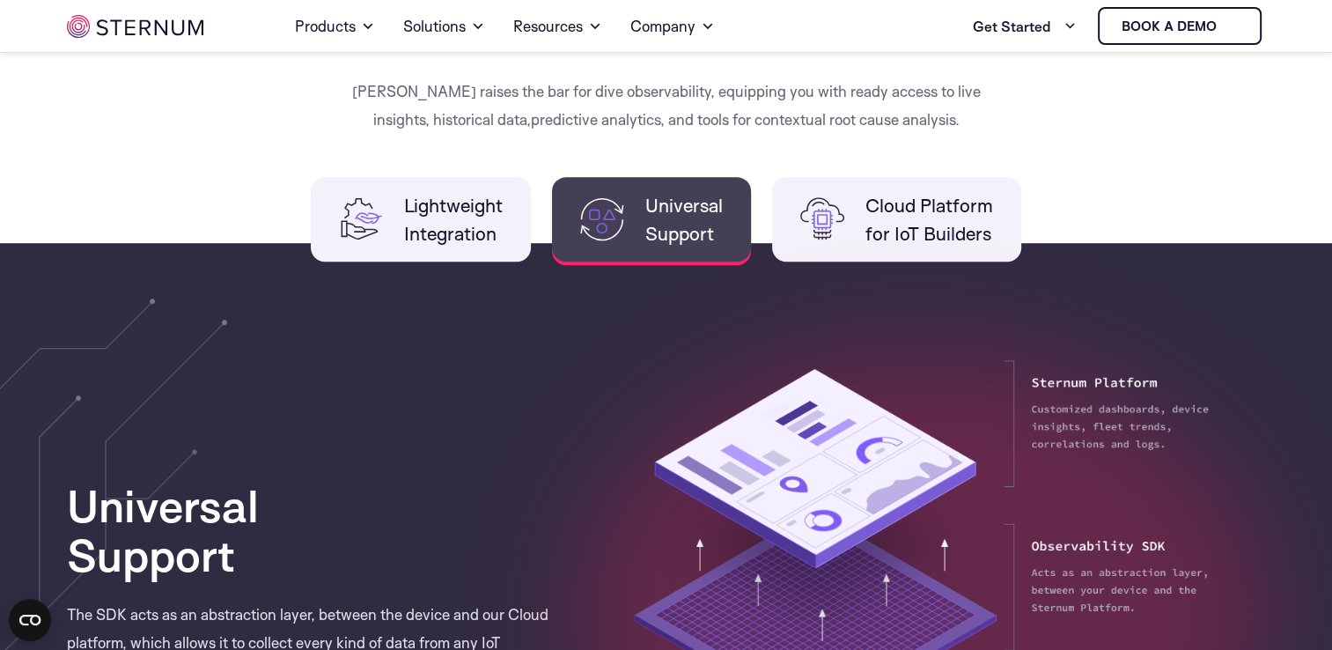
scroll to position [896, 0]
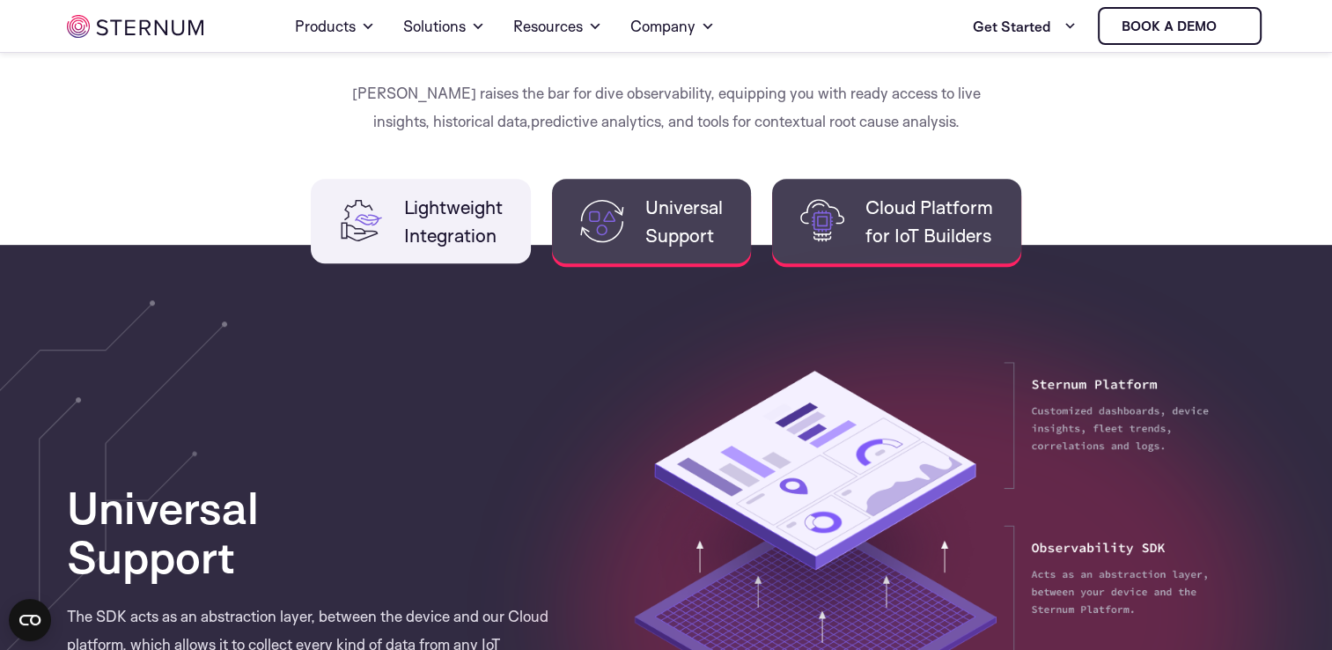
click at [934, 241] on span "Cloud Platform for IoT Builders" at bounding box center [930, 221] width 128 height 56
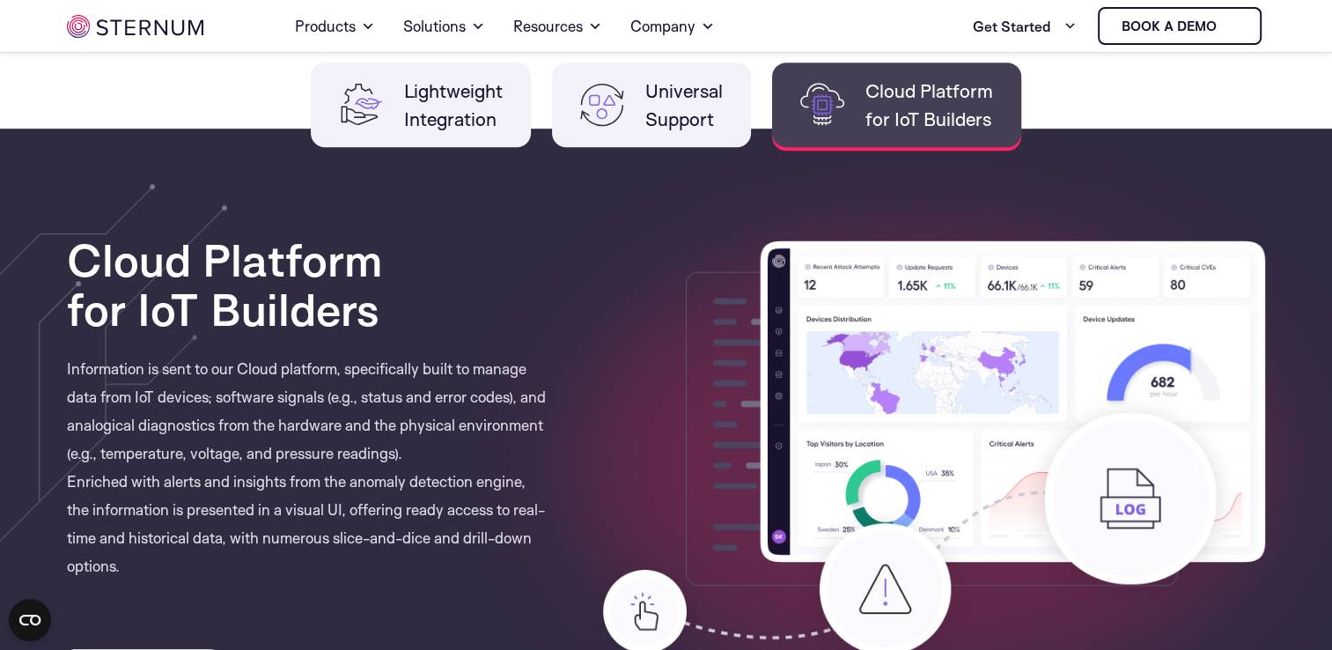
scroll to position [1012, 0]
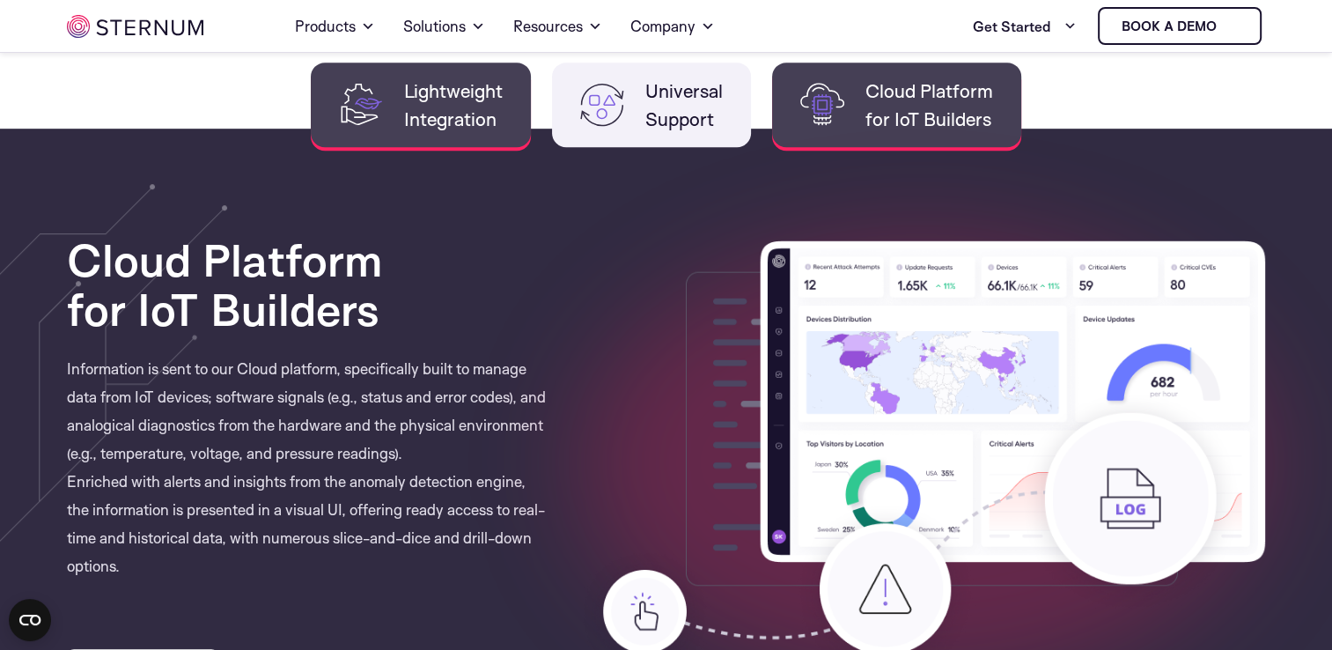
click at [439, 100] on span "Lightweight Integration" at bounding box center [453, 105] width 99 height 56
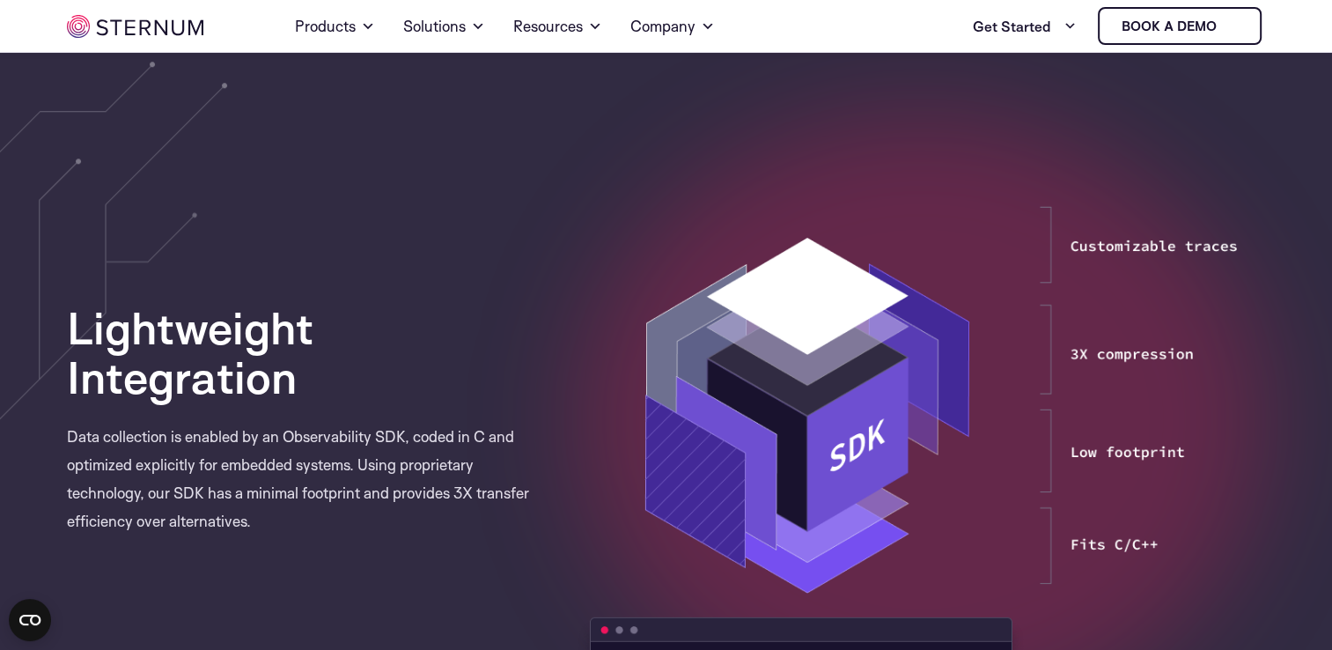
scroll to position [1135, 0]
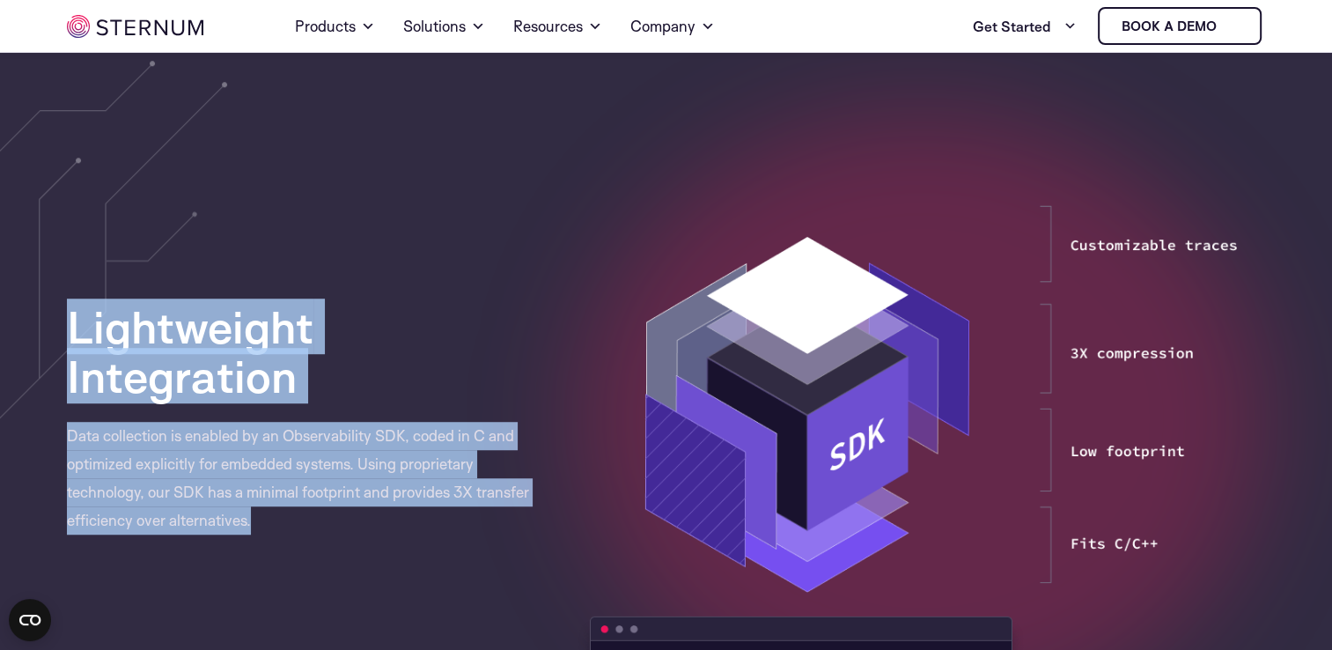
drag, startPoint x: 69, startPoint y: 322, endPoint x: 306, endPoint y: 537, distance: 319.8
click at [306, 537] on div "Lightweight Integration Data collection is enabled by an Observability SDK, cod…" at bounding box center [667, 418] width 1226 height 613
copy div "Lightweight Integration Data collection is enabled by an Observability SDK, cod…"
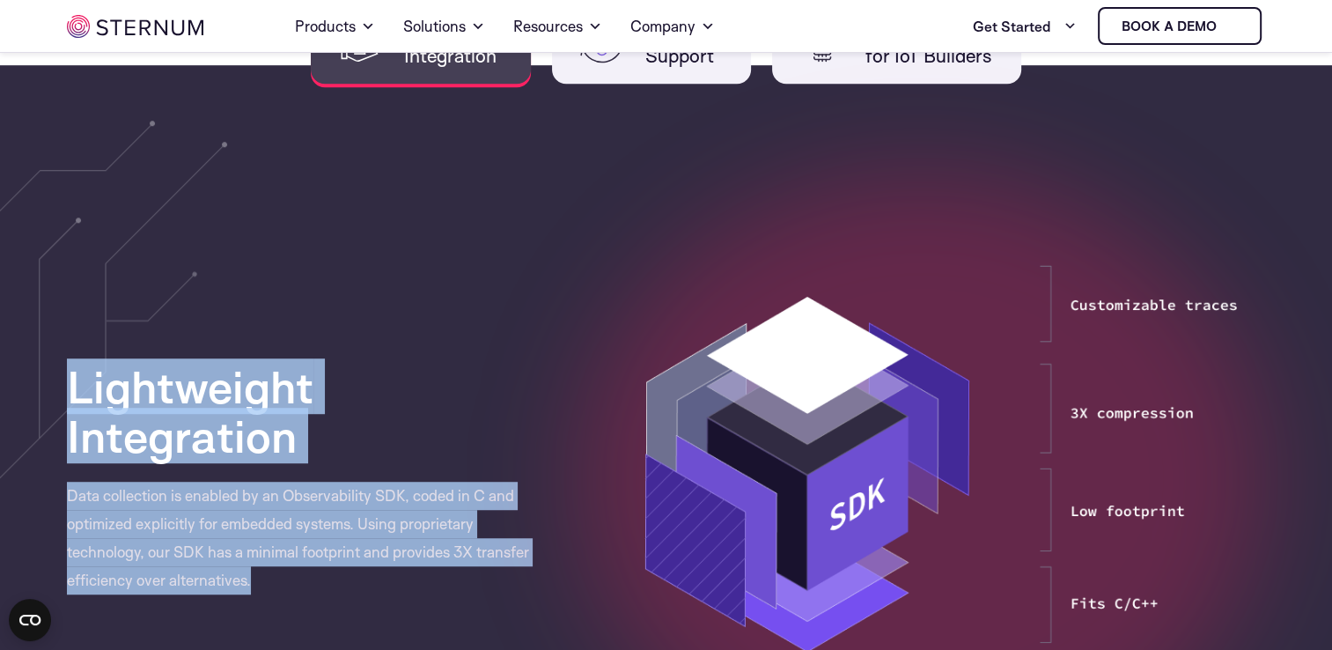
scroll to position [998, 0]
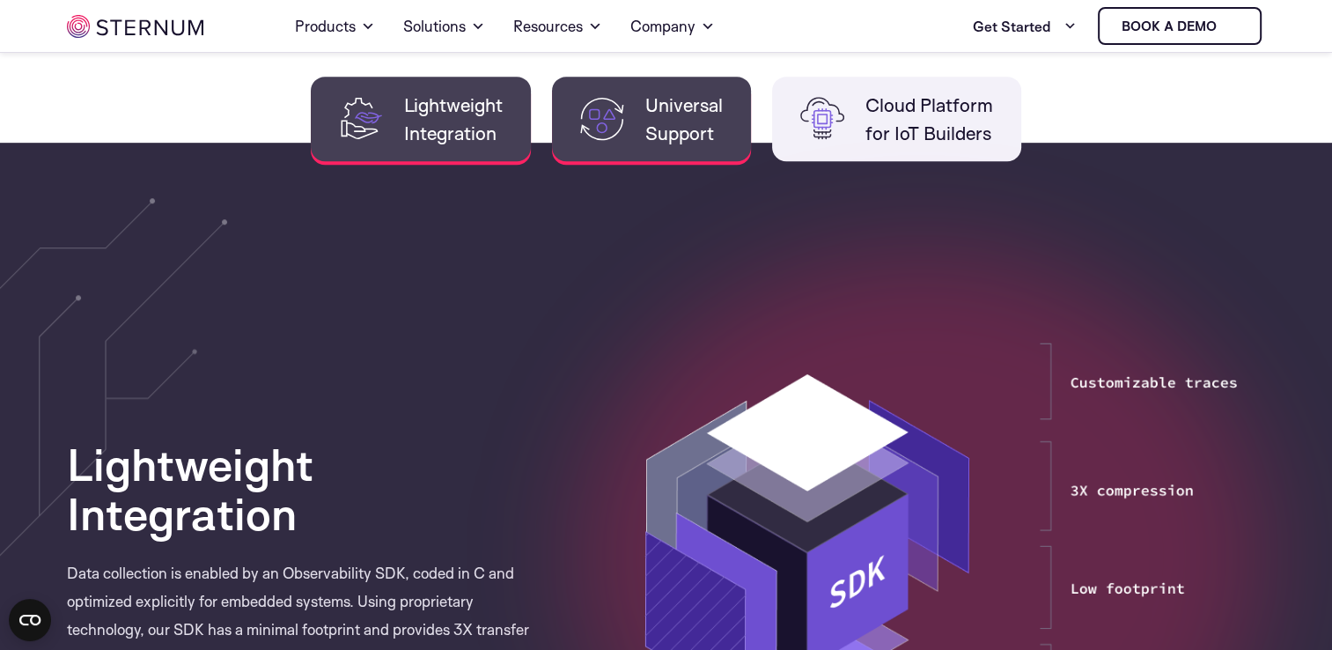
click at [648, 114] on span "Universal Support" at bounding box center [684, 119] width 77 height 56
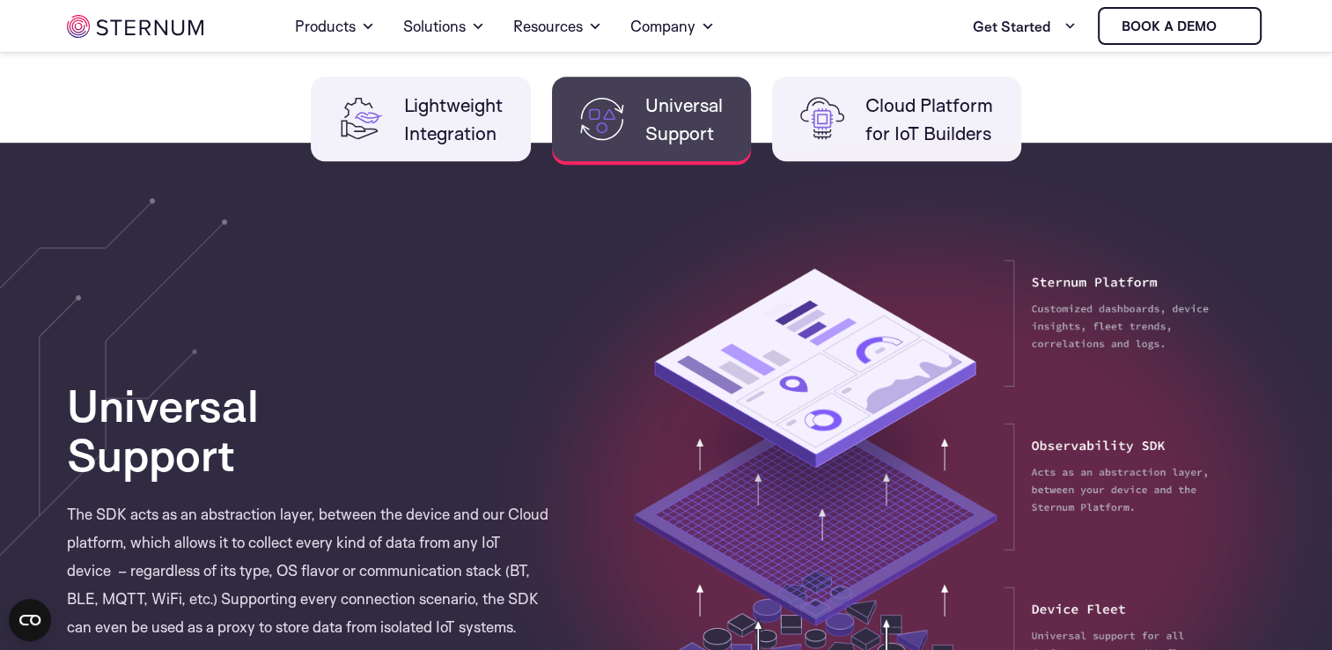
scroll to position [1071, 0]
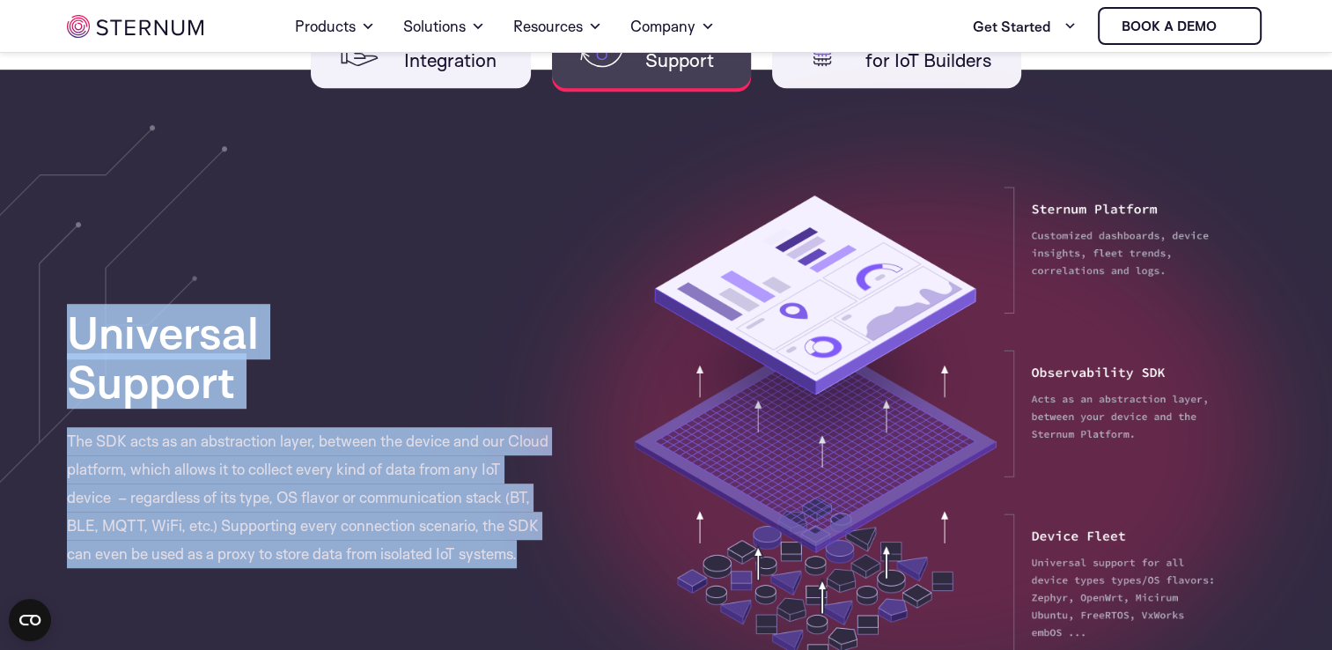
drag, startPoint x: 70, startPoint y: 333, endPoint x: 555, endPoint y: 569, distance: 539.6
click at [555, 569] on div "Universal Support The SDK acts as an abstraction layer, between the device and …" at bounding box center [667, 437] width 1226 height 523
copy div "Universal Support The SDK acts as an abstraction layer, between the device and …"
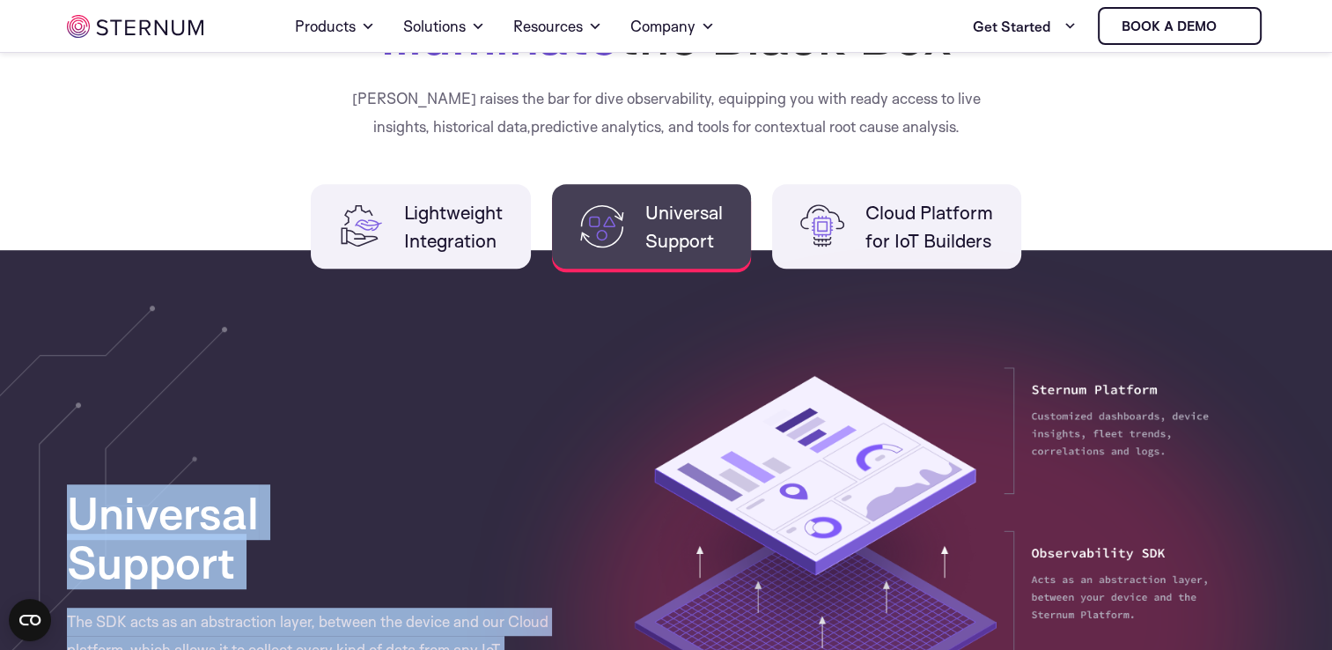
scroll to position [891, 0]
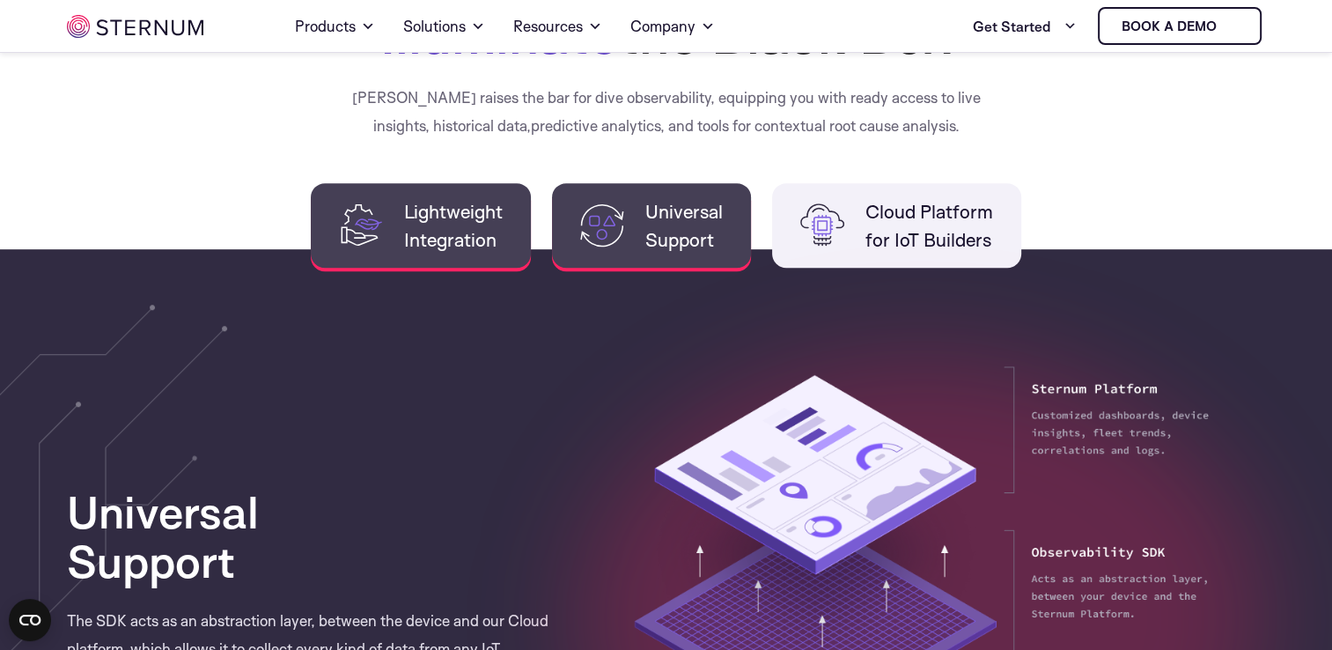
click at [458, 245] on span "Lightweight Integration" at bounding box center [453, 225] width 99 height 56
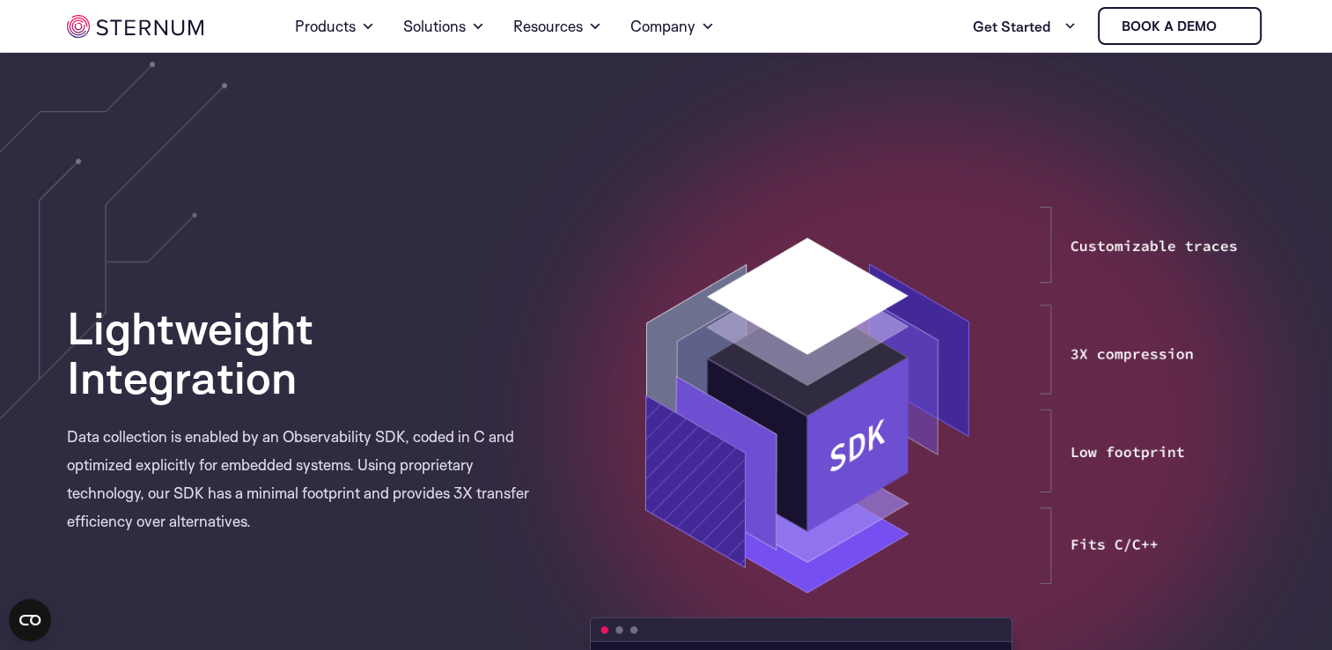
scroll to position [1038, 0]
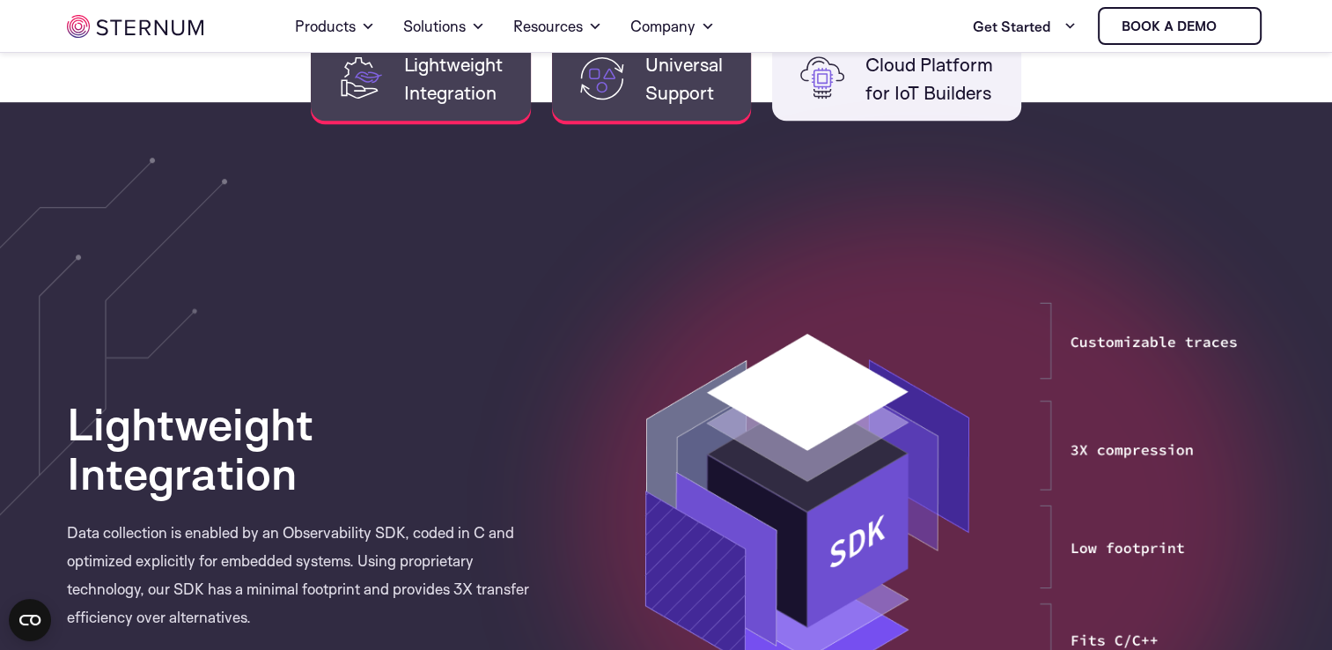
click at [657, 93] on span "Universal Support" at bounding box center [684, 78] width 77 height 56
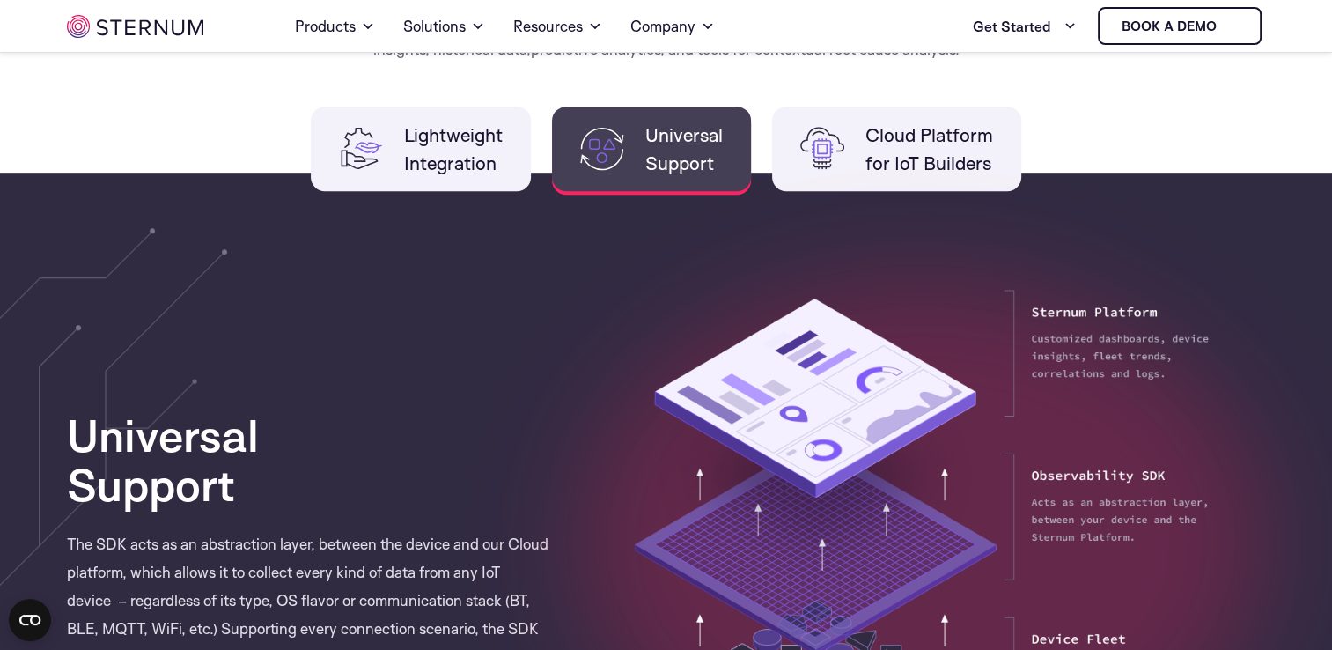
scroll to position [966, 0]
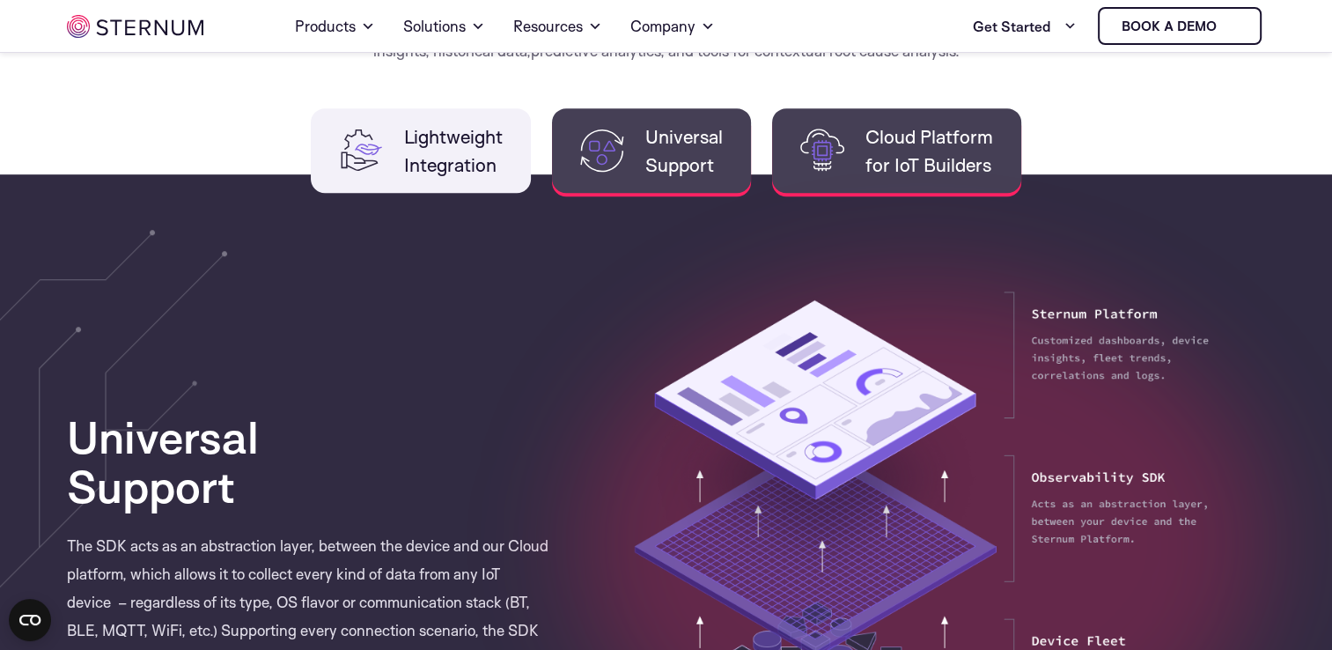
click at [876, 172] on span "Cloud Platform for IoT Builders" at bounding box center [930, 150] width 128 height 56
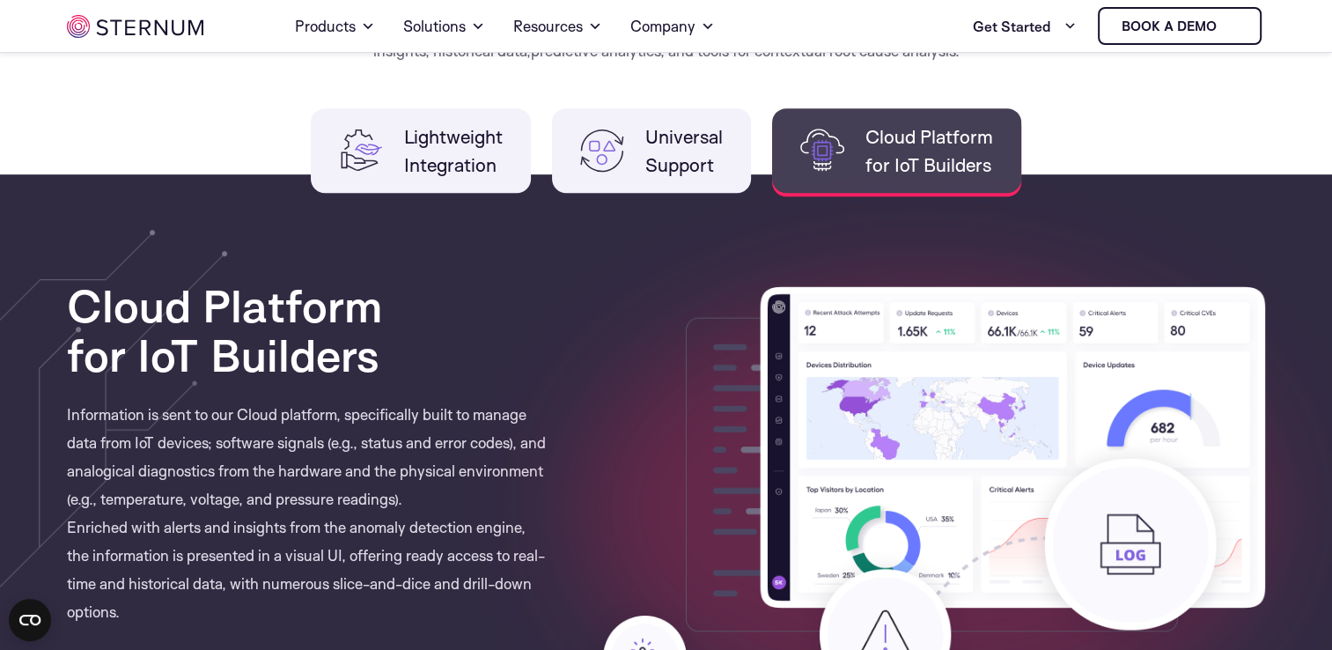
scroll to position [1071, 0]
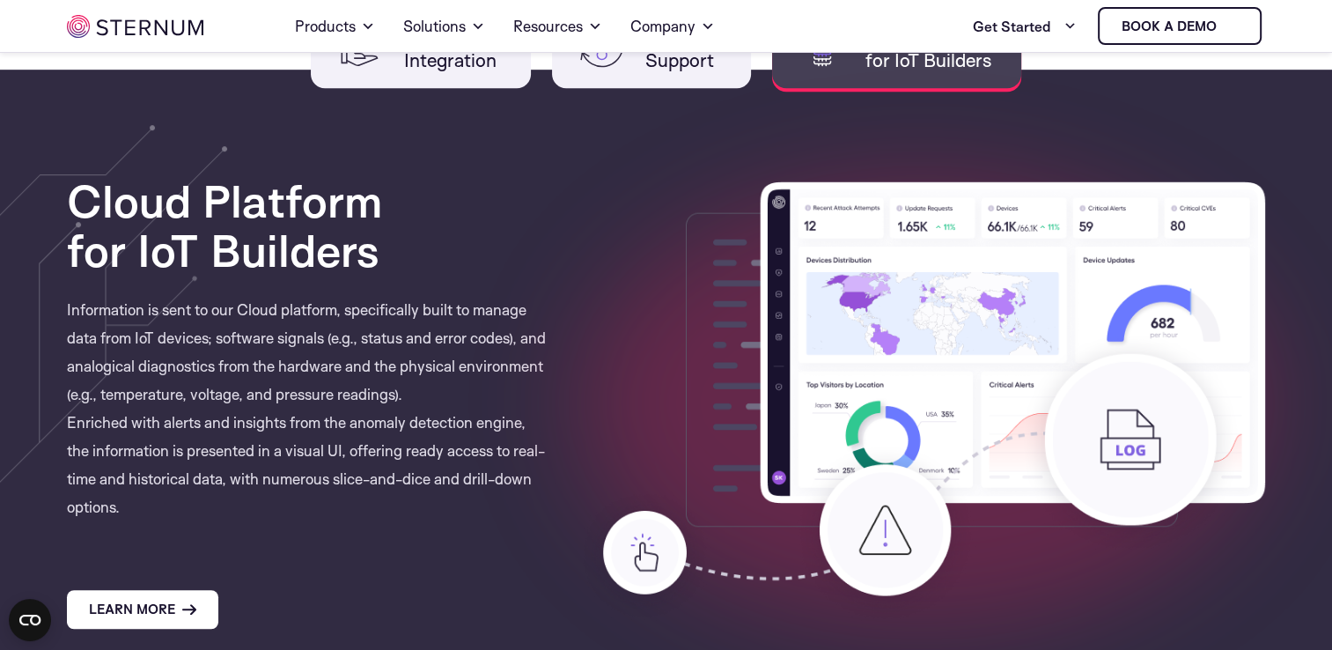
drag, startPoint x: 81, startPoint y: 207, endPoint x: 151, endPoint y: 509, distance: 310.2
click at [151, 509] on div "Cloud Platform for IoT Builders Information is sent to our Cloud platform, spec…" at bounding box center [309, 402] width 484 height 453
copy div "Cloud Platform for IoT Builders Information is sent to our Cloud platform, spec…"
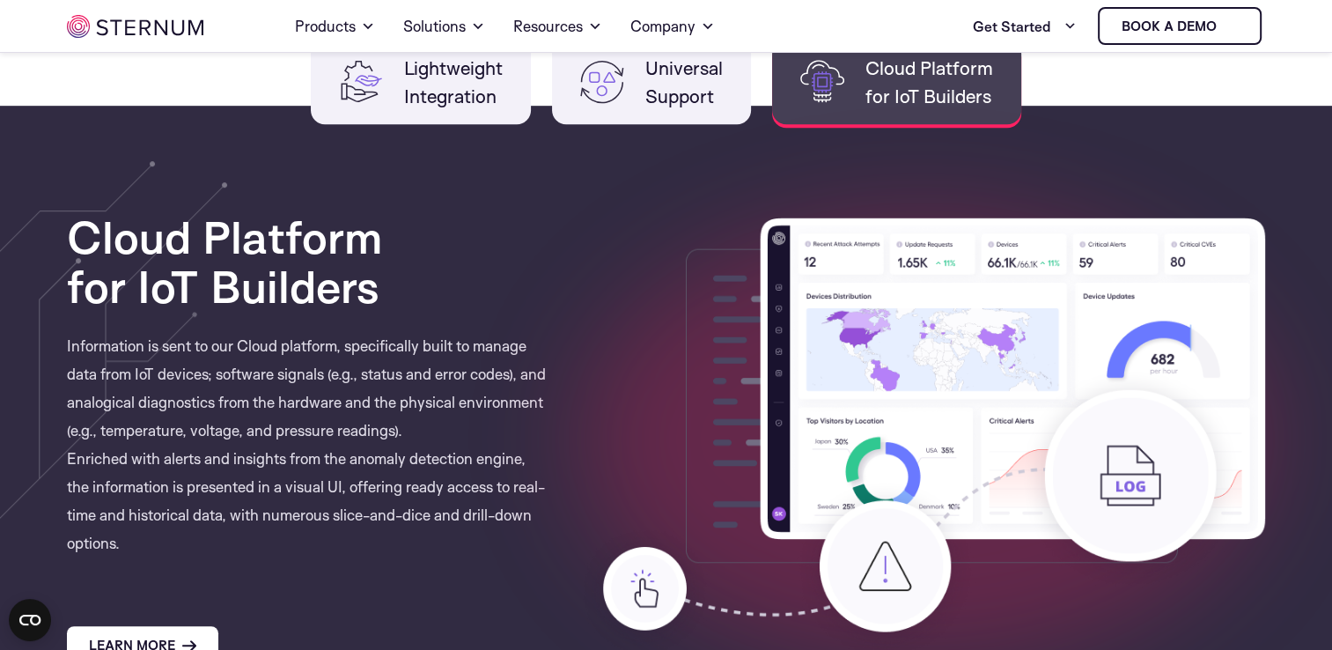
scroll to position [1033, 0]
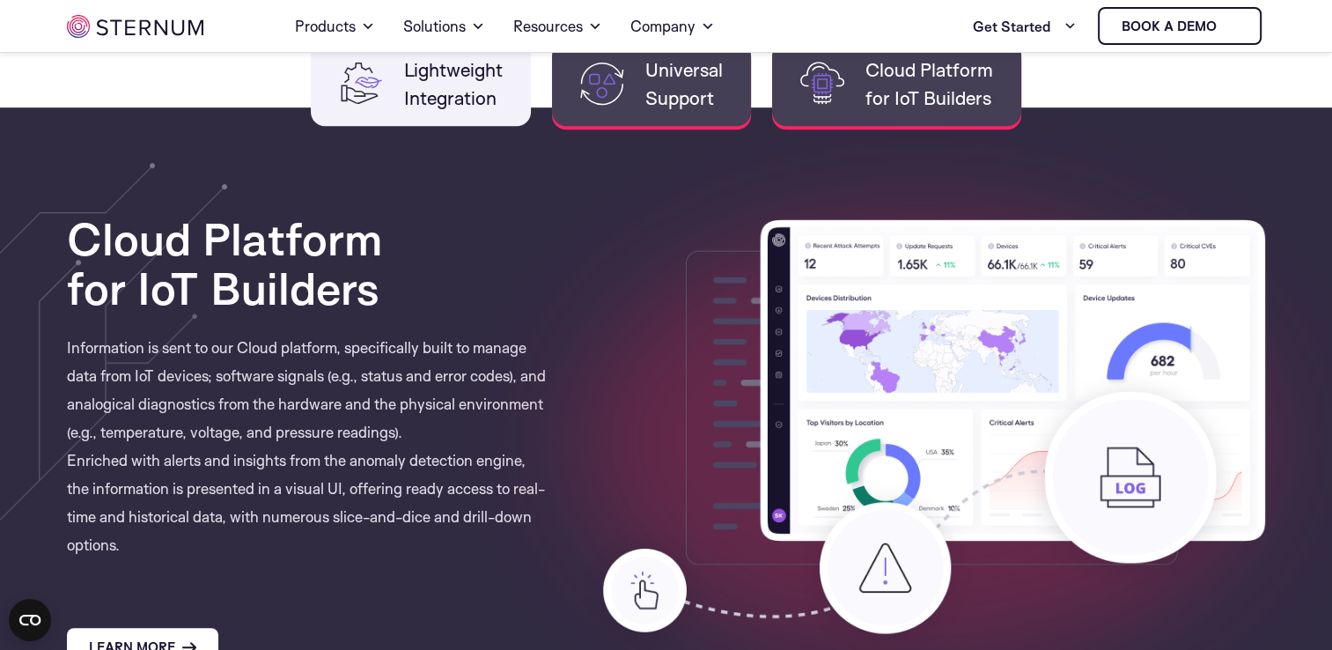
click at [643, 117] on li "Universal Support" at bounding box center [651, 83] width 199 height 85
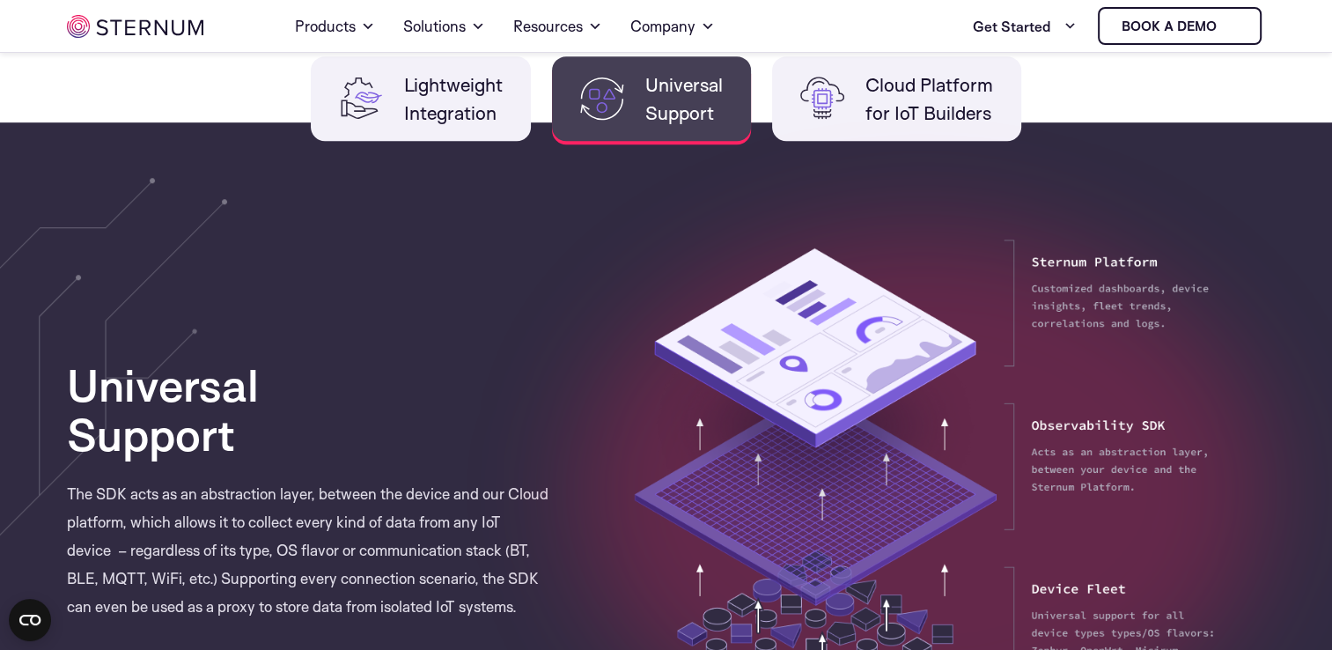
scroll to position [1011, 0]
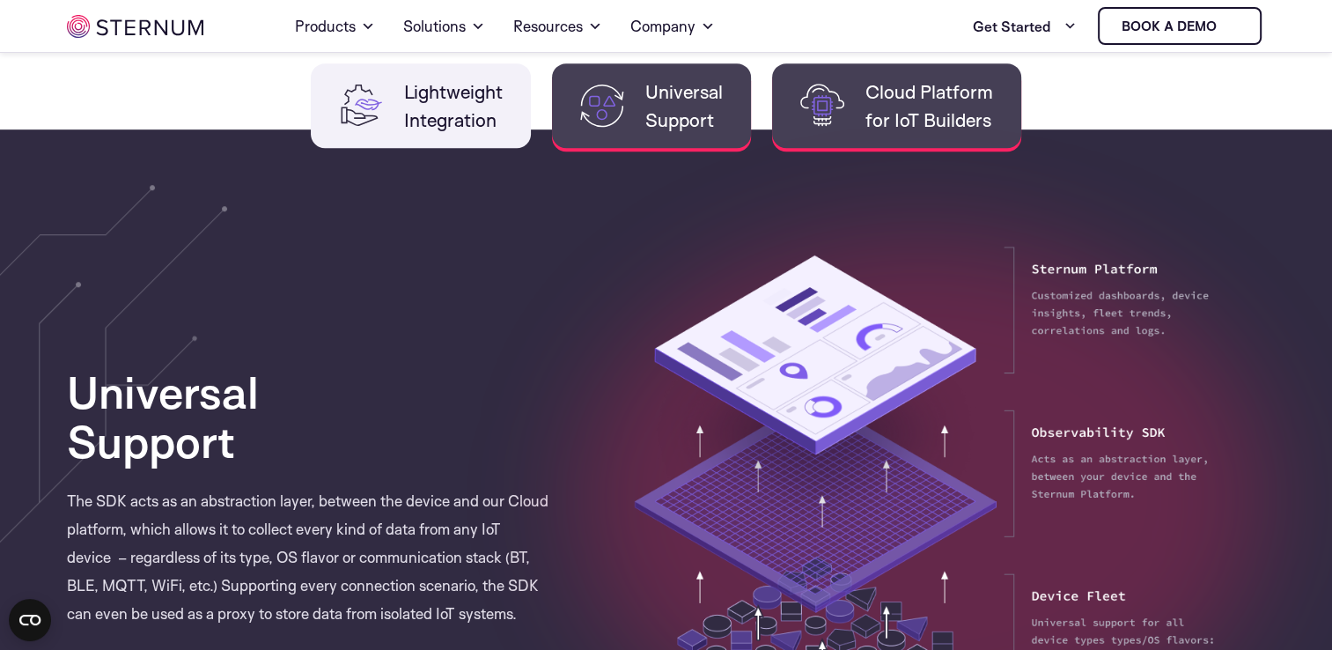
click at [956, 88] on span "Cloud Platform for IoT Builders" at bounding box center [930, 105] width 128 height 56
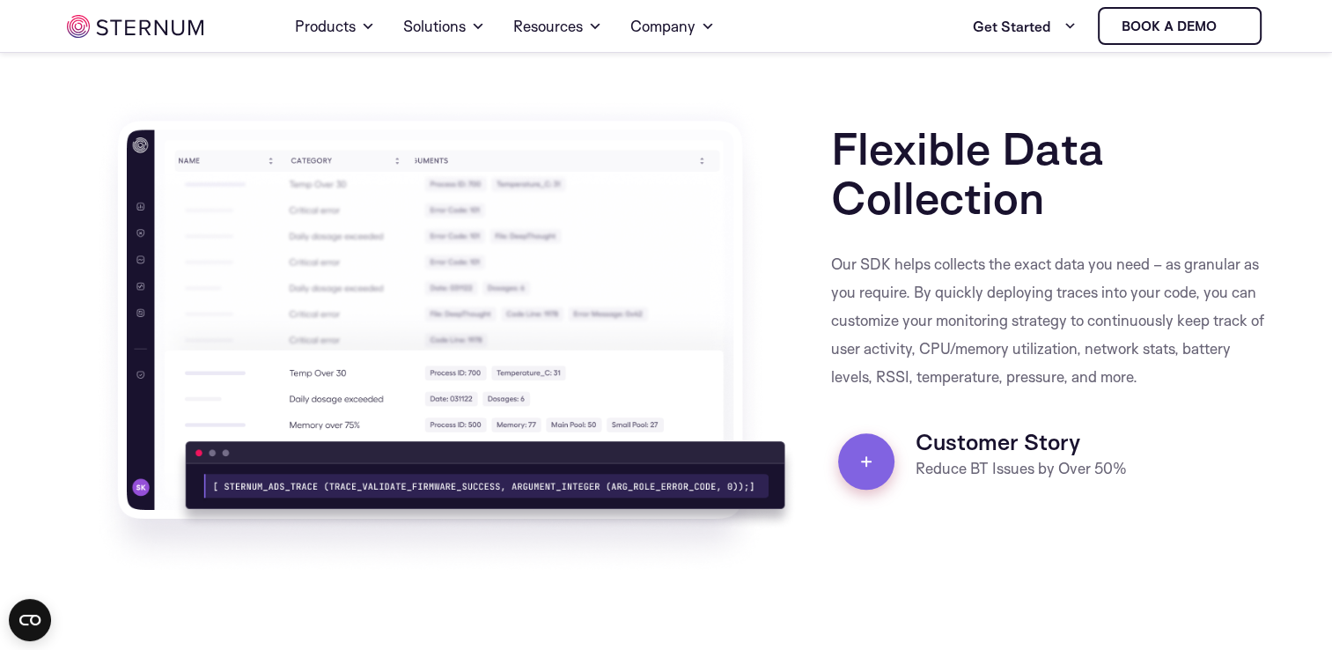
scroll to position [1785, 0]
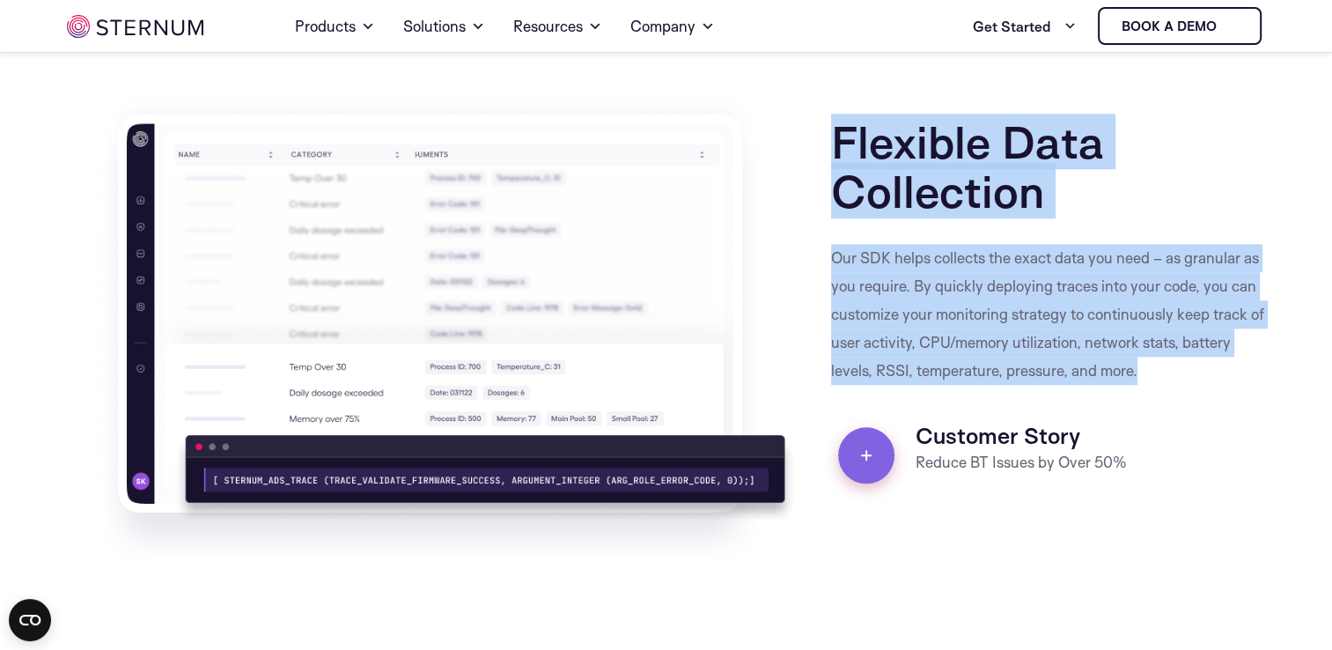
drag, startPoint x: 844, startPoint y: 143, endPoint x: 1203, endPoint y: 363, distance: 421.4
click at [1203, 363] on div "Flexible Data Collection Our SDK helps collects the exact data you need – as gr…" at bounding box center [1045, 329] width 444 height 477
copy div "Flexible Data Collection Our SDK helps collects the exact data you need – as gr…"
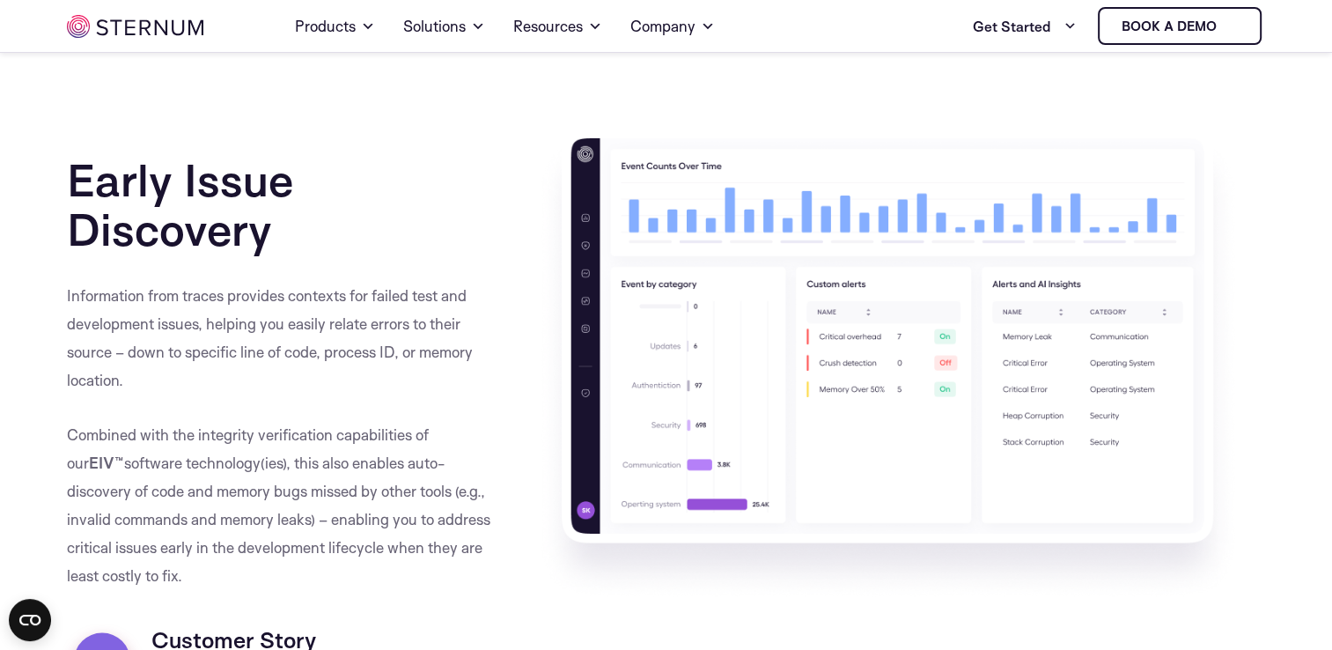
scroll to position [2312, 0]
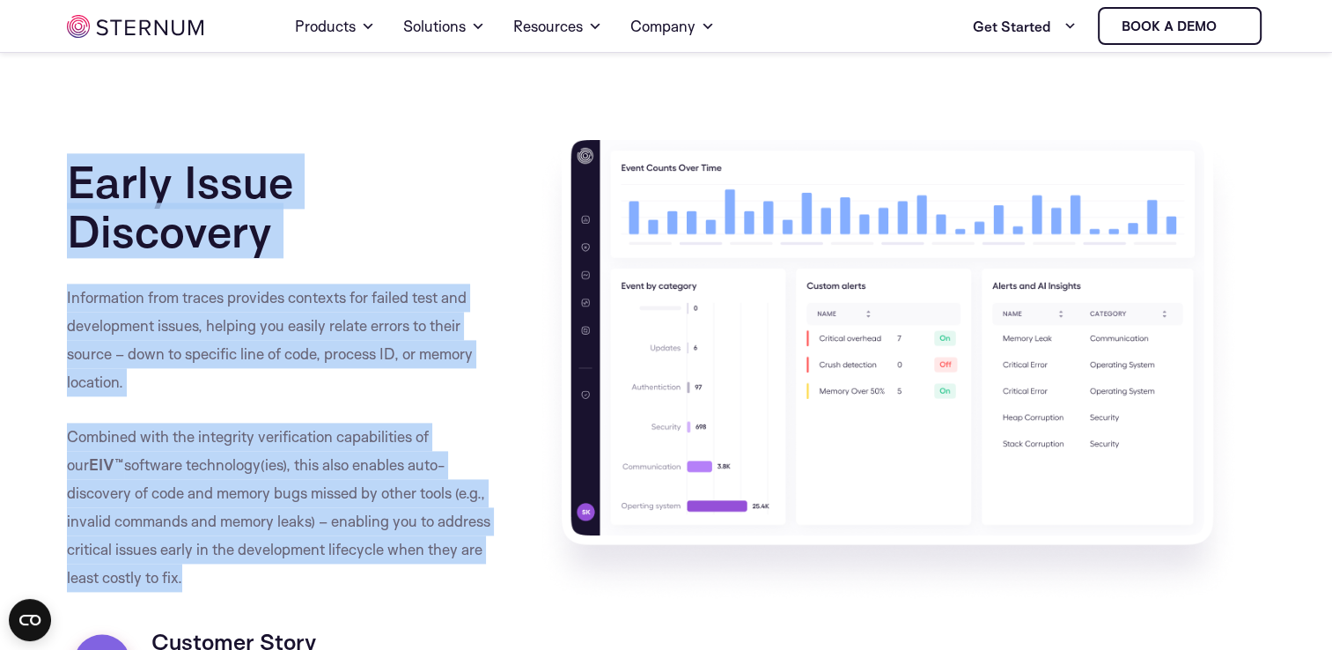
drag, startPoint x: 75, startPoint y: 169, endPoint x: 185, endPoint y: 582, distance: 427.4
click at [185, 582] on div "Early Issue Discovery Information from traces provides contexts for failed test…" at bounding box center [289, 413] width 444 height 567
copy div "Early Issue Discovery Information from traces provides contexts for failed test…"
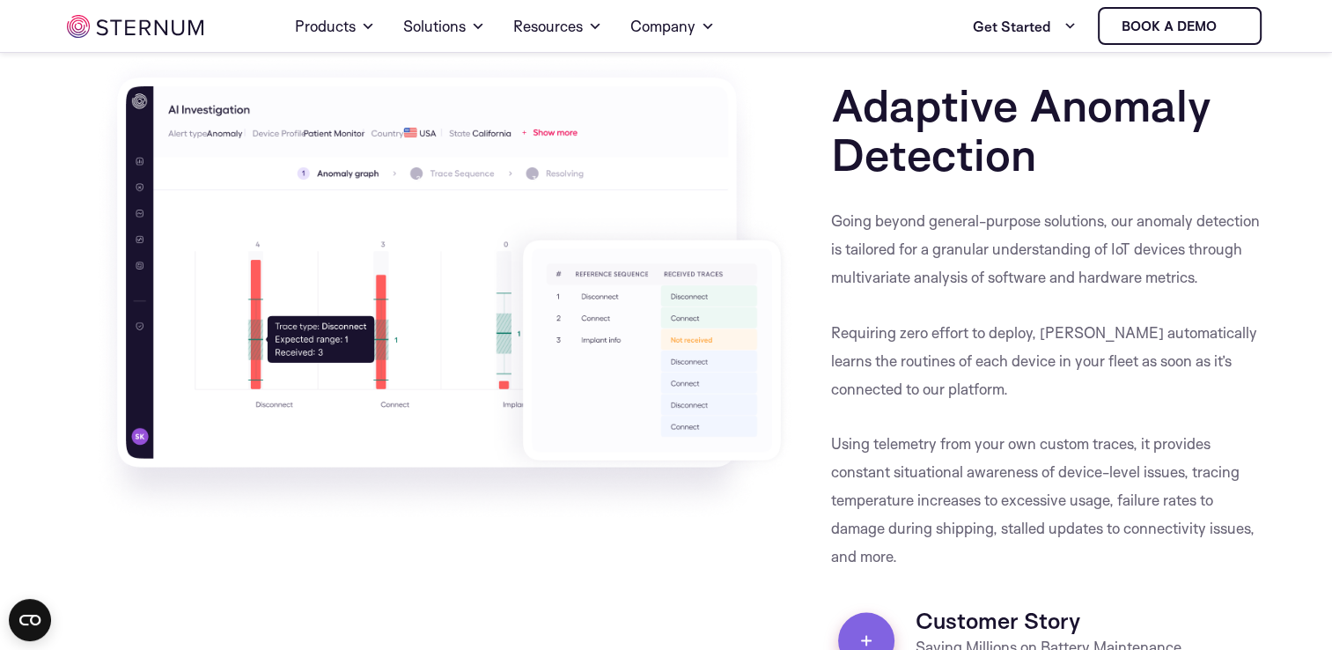
scroll to position [3054, 0]
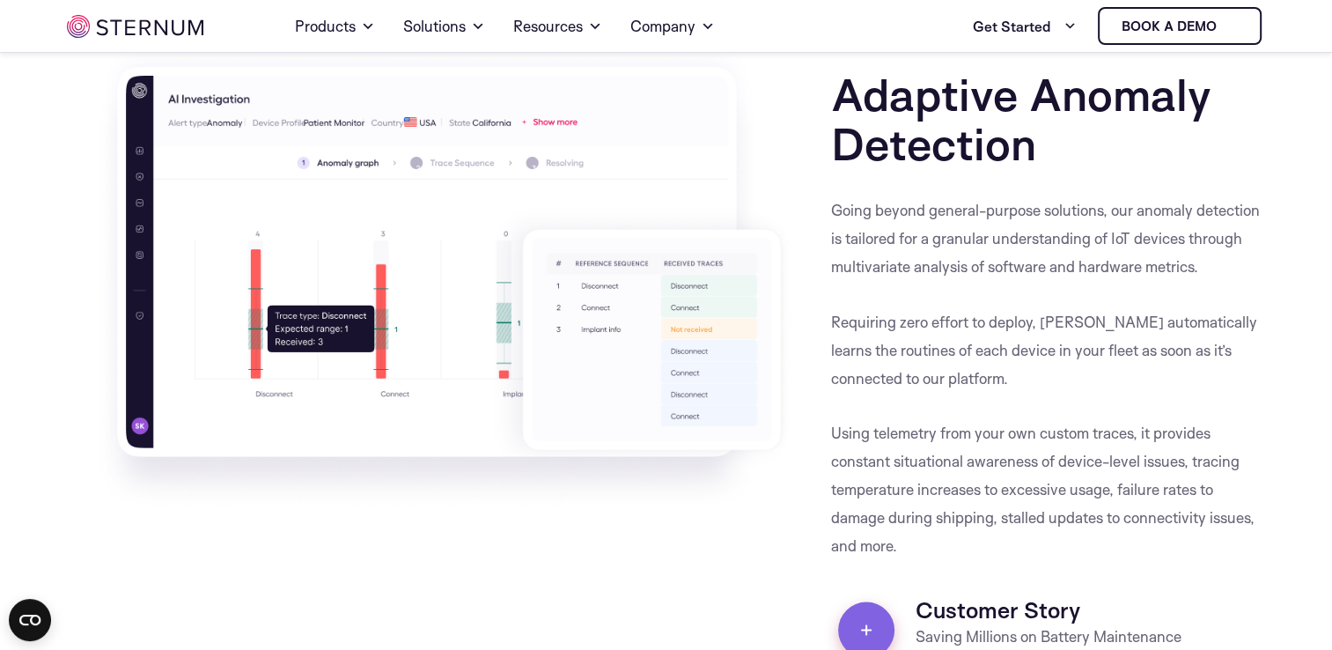
drag, startPoint x: 836, startPoint y: 85, endPoint x: 962, endPoint y: 558, distance: 490.2
click at [962, 558] on div "Adaptive Anomaly Detection Going beyond general-purpose solutions, our anomaly …" at bounding box center [1045, 354] width 444 height 622
click at [962, 559] on div "Customer Story Saving Millions on Battery Maintenance Customer Story A customer…" at bounding box center [1048, 612] width 435 height 106
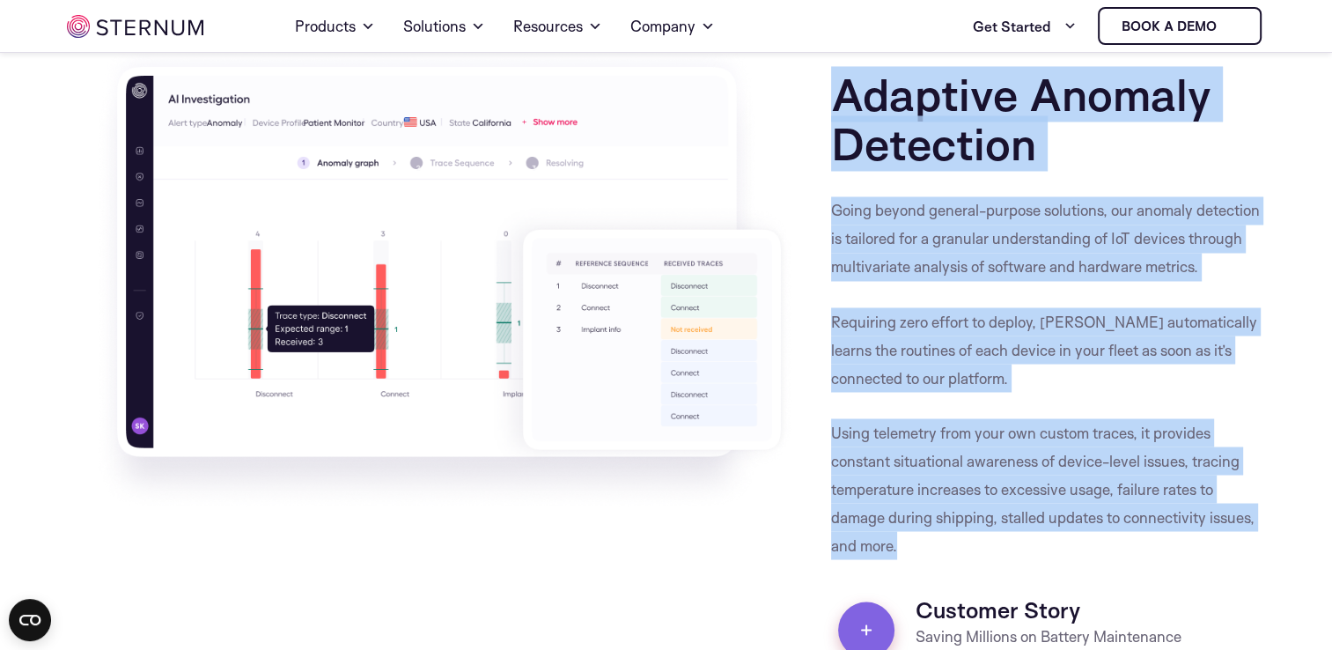
drag, startPoint x: 840, startPoint y: 99, endPoint x: 910, endPoint y: 536, distance: 443.2
click at [910, 536] on div "Adaptive Anomaly Detection Going beyond general-purpose solutions, our anomaly …" at bounding box center [1045, 354] width 444 height 622
copy div "Adaptive Anomaly Detection Going beyond general-purpose solutions, our anomaly …"
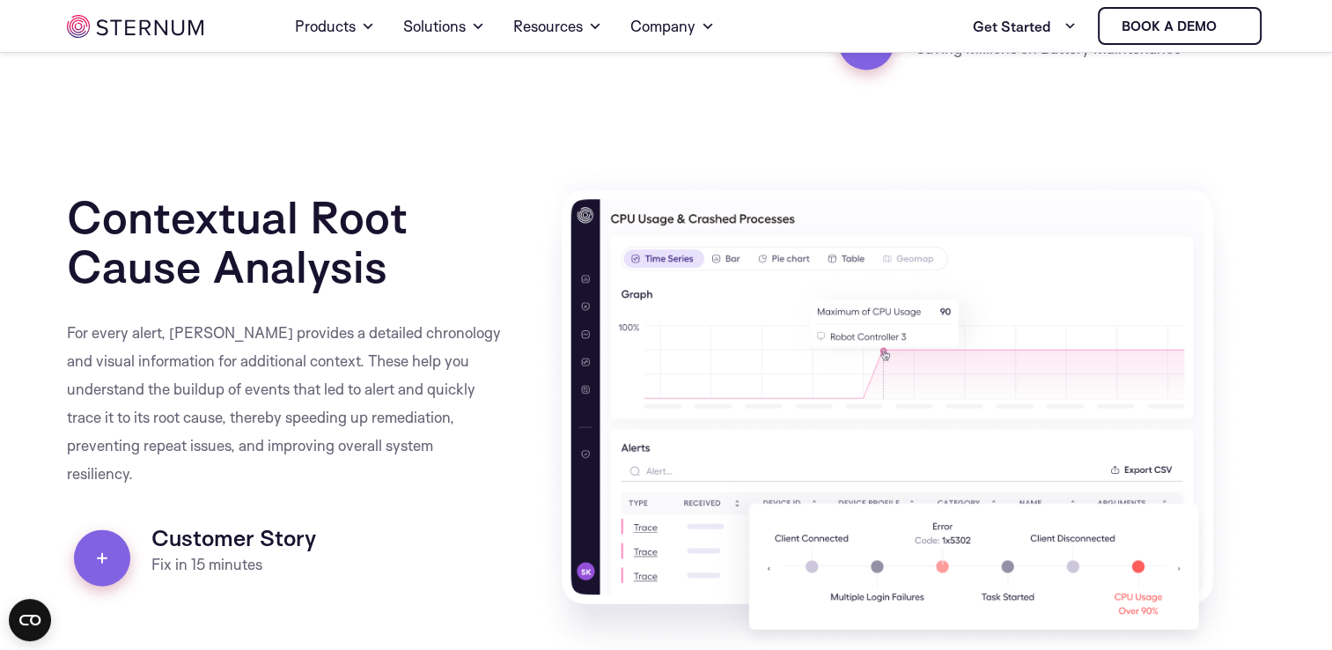
scroll to position [3661, 0]
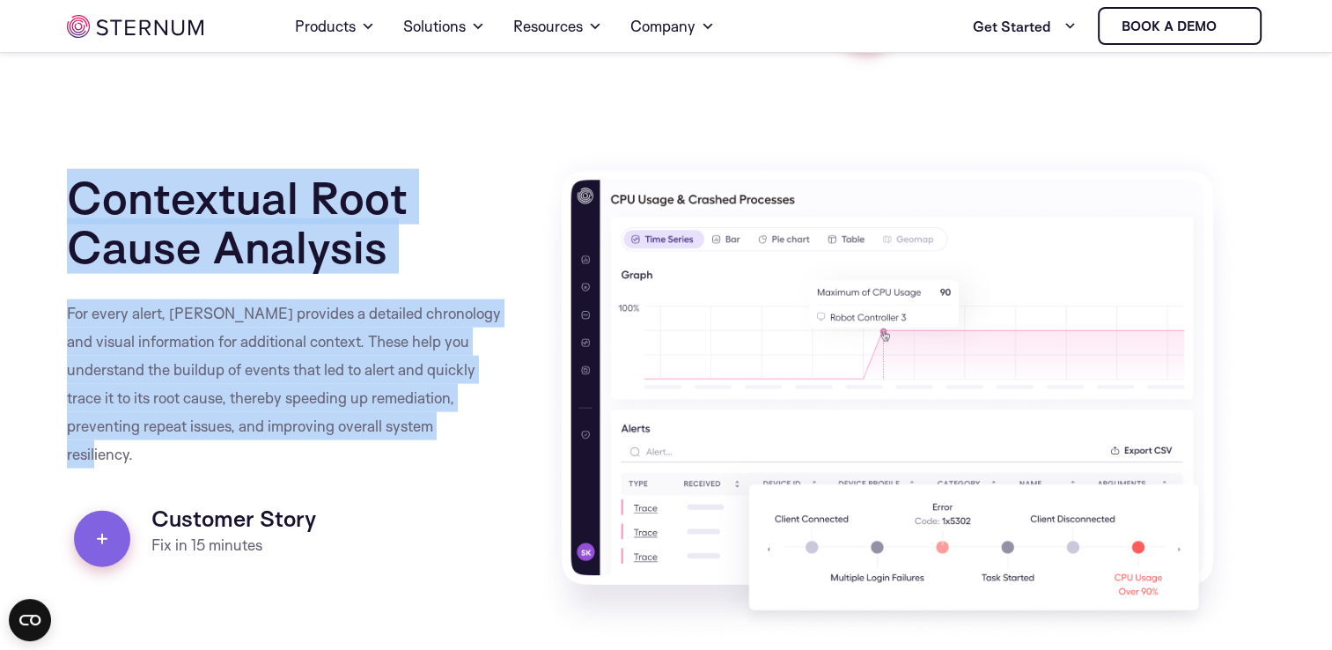
drag, startPoint x: 70, startPoint y: 201, endPoint x: 506, endPoint y: 424, distance: 490.0
click at [506, 424] on div "Contextual Root Cause Analysis For every alert, Sternum provides a detailed chr…" at bounding box center [289, 395] width 444 height 498
copy div "Contextual Root Cause Analysis For every alert, Sternum provides a detailed chr…"
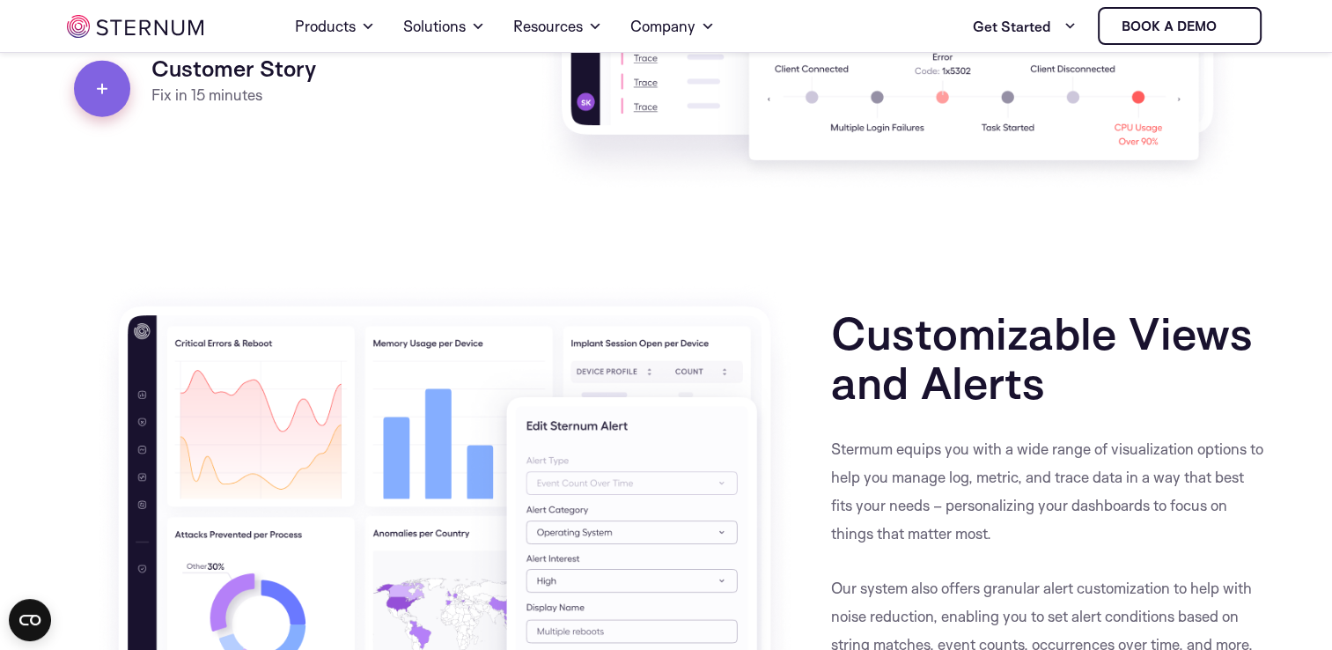
scroll to position [4188, 0]
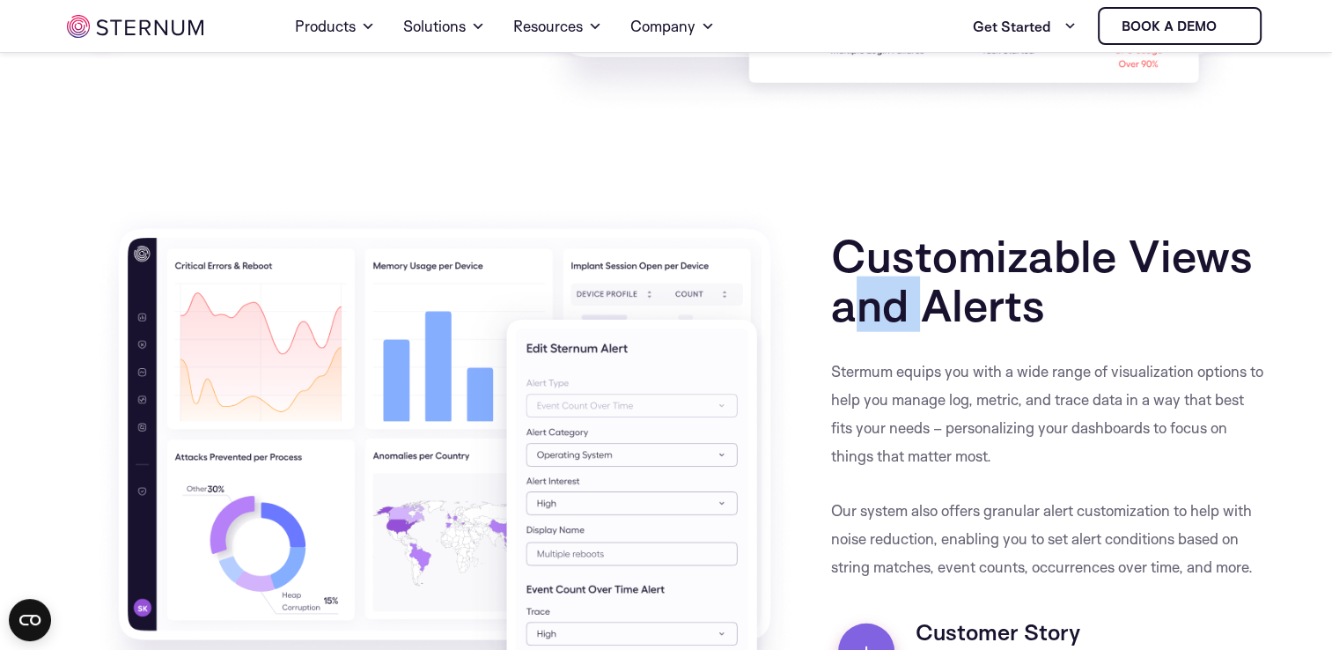
drag, startPoint x: 845, startPoint y: 287, endPoint x: 926, endPoint y: 319, distance: 87.0
click at [926, 319] on h2 "Customizable Views and Alerts" at bounding box center [1048, 266] width 435 height 125
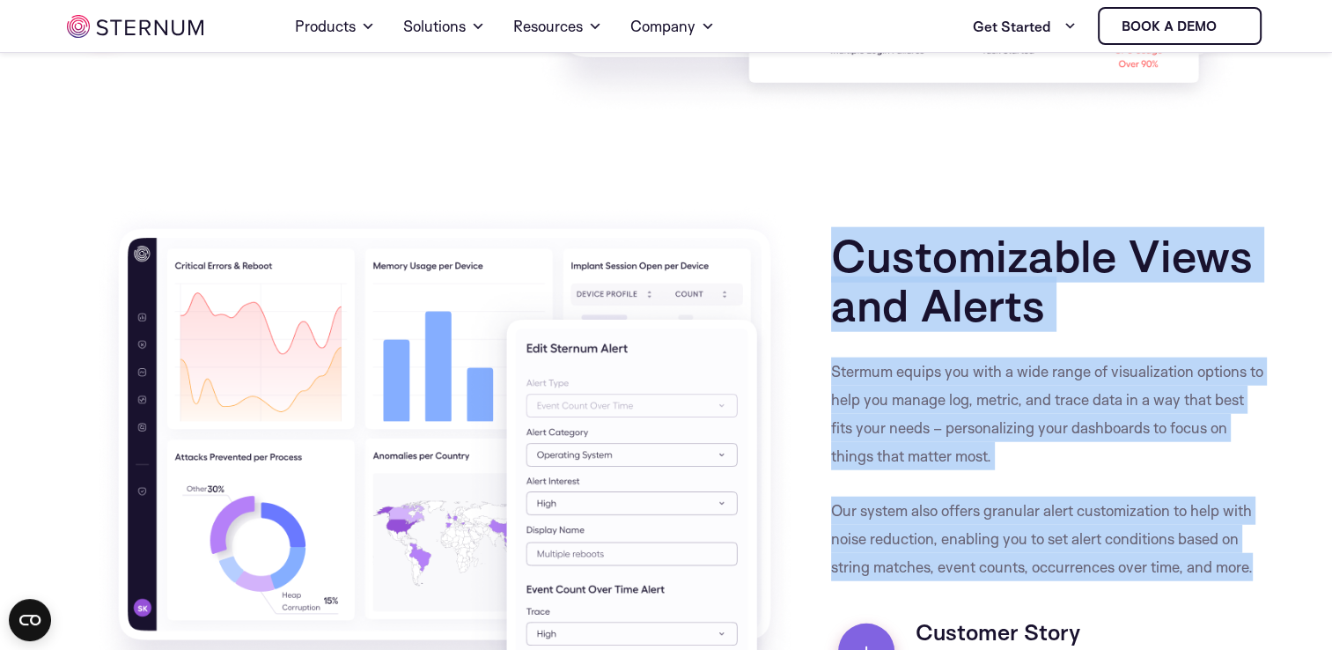
drag, startPoint x: 839, startPoint y: 254, endPoint x: 1270, endPoint y: 564, distance: 530.6
click at [1270, 564] on section "Customizable Views and Alerts Stermum equips you with a wide range of visualiza…" at bounding box center [666, 506] width 1332 height 604
copy div "Customizable Views and Alerts Stermum equips you with a wide range of visualiza…"
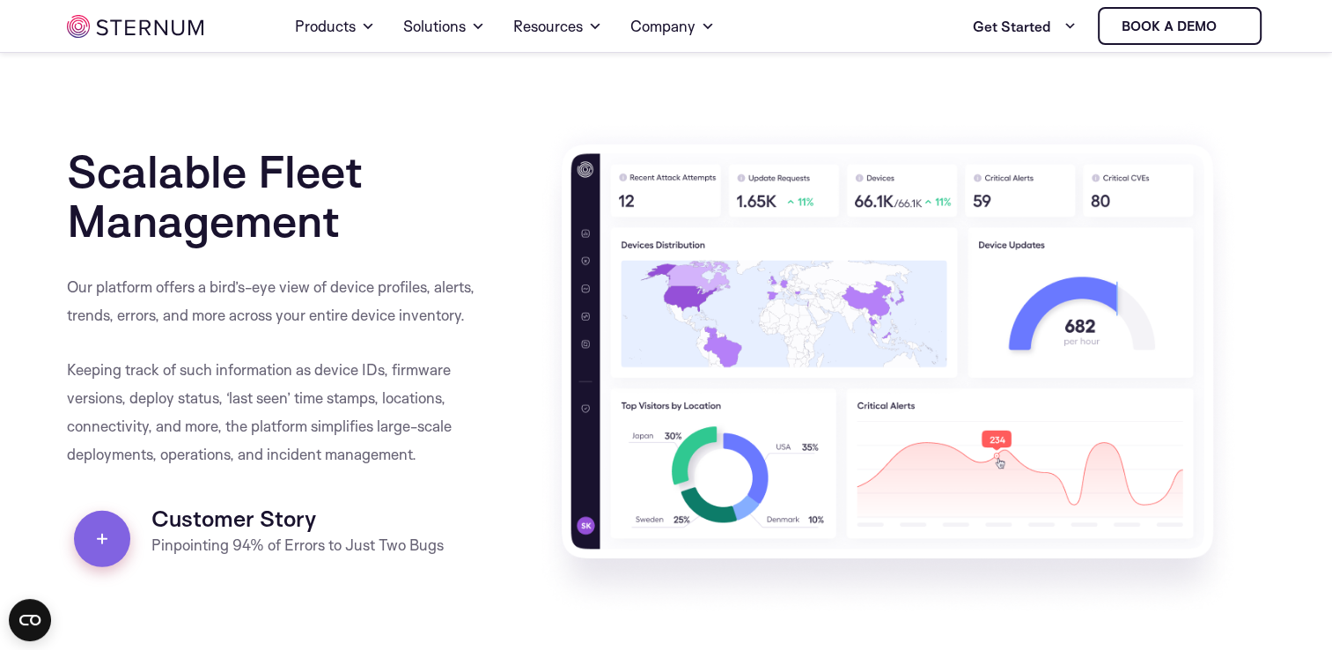
scroll to position [4903, 0]
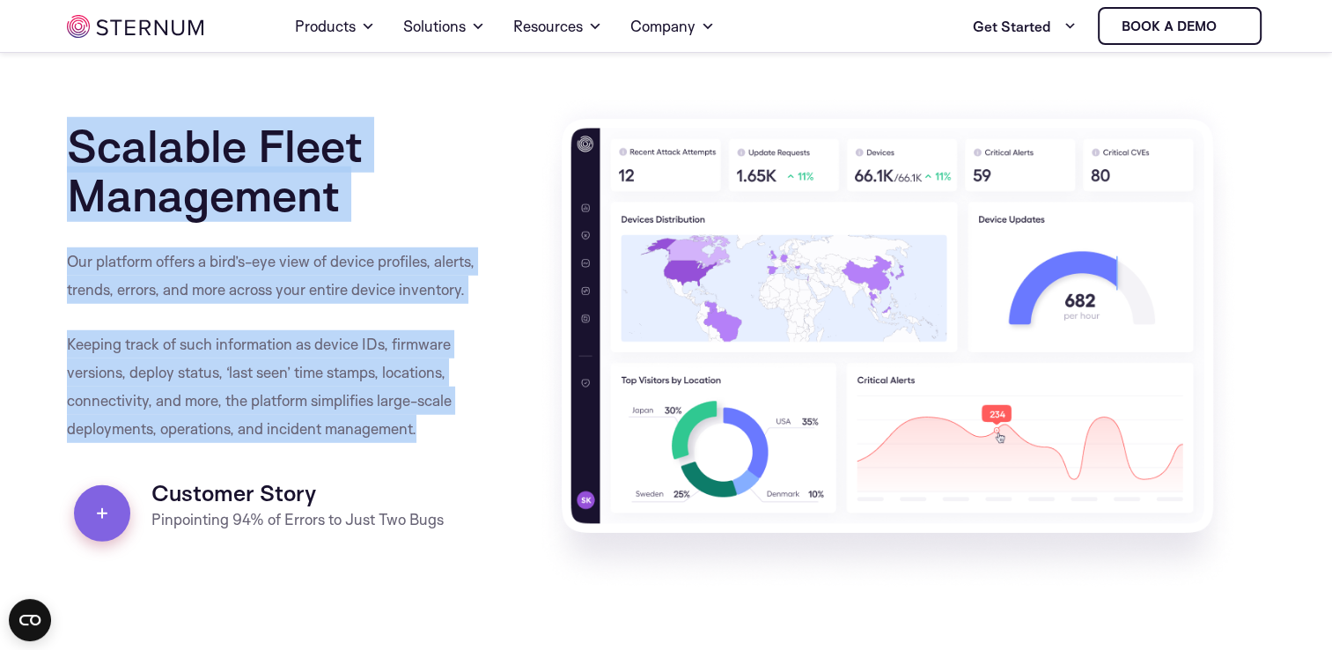
drag, startPoint x: 77, startPoint y: 153, endPoint x: 436, endPoint y: 425, distance: 450.7
click at [436, 425] on div "Scalable Fleet Management Our platform offers a bird’s-eye view of device profi…" at bounding box center [289, 343] width 444 height 498
copy div "Scalable Fleet Management Our platform offers a bird’s-eye view of device profi…"
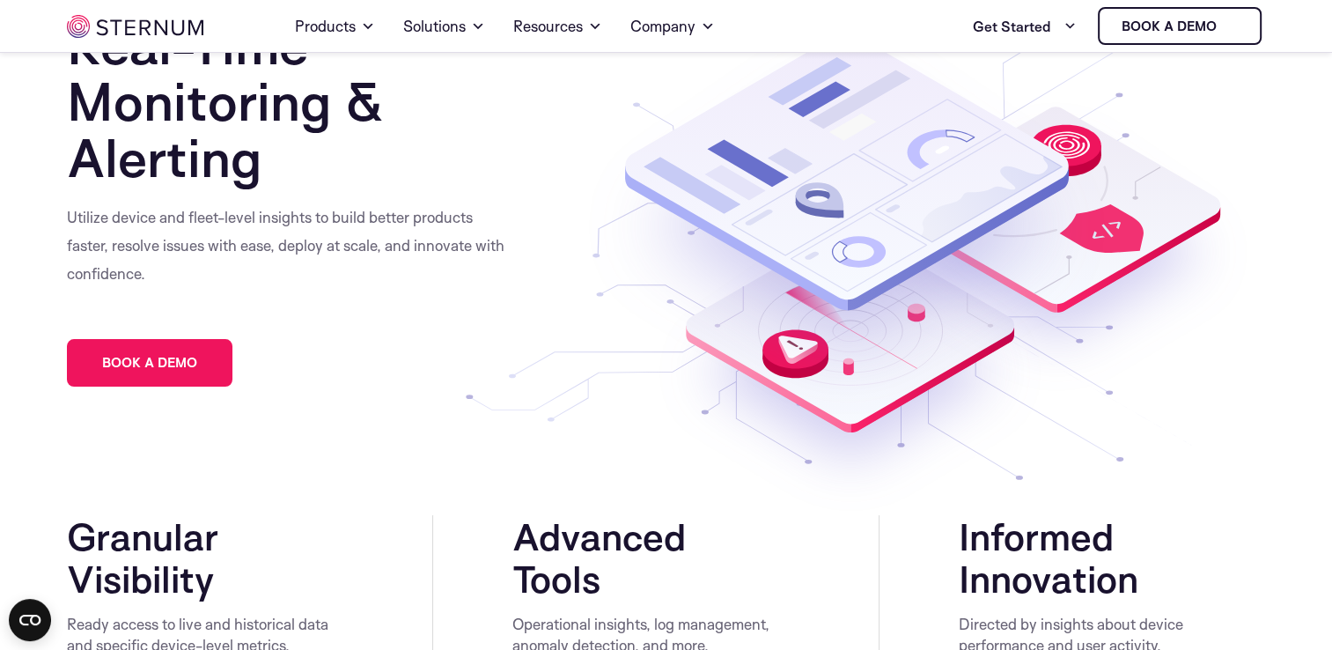
scroll to position [0, 0]
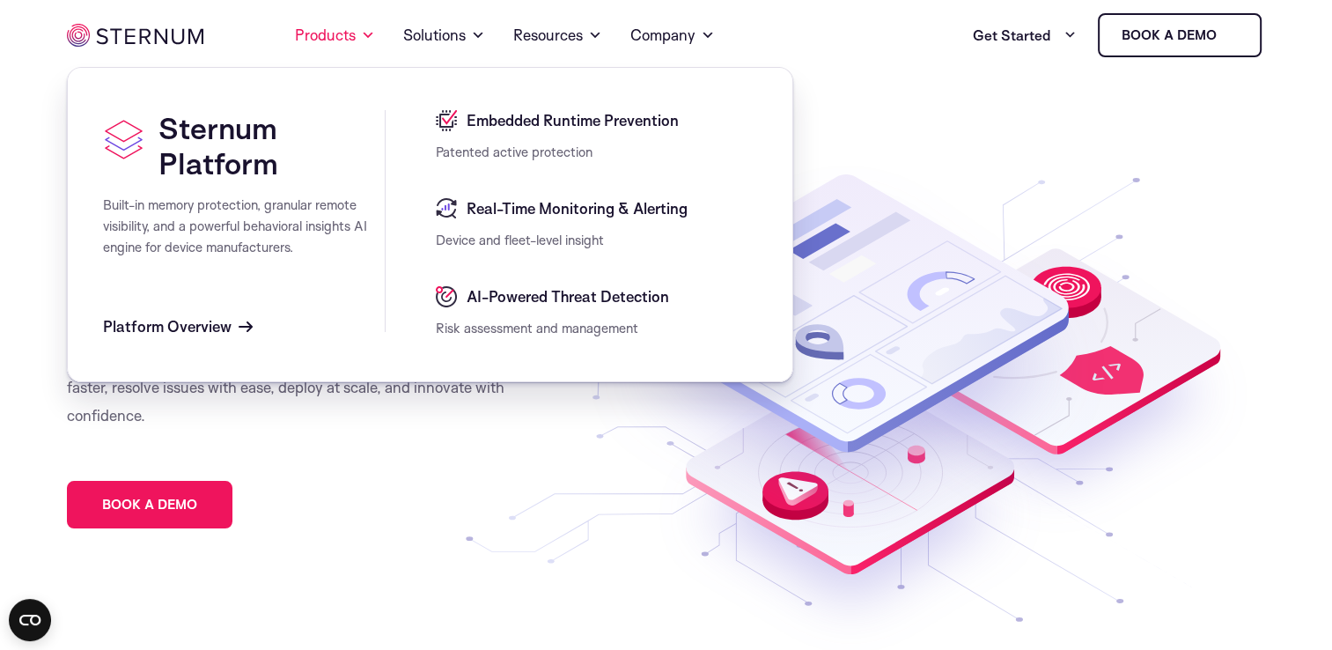
click at [253, 333] on div "Platform Overview" at bounding box center [465, 327] width 725 height 22
click at [229, 322] on span "Platform Overview" at bounding box center [167, 326] width 129 height 21
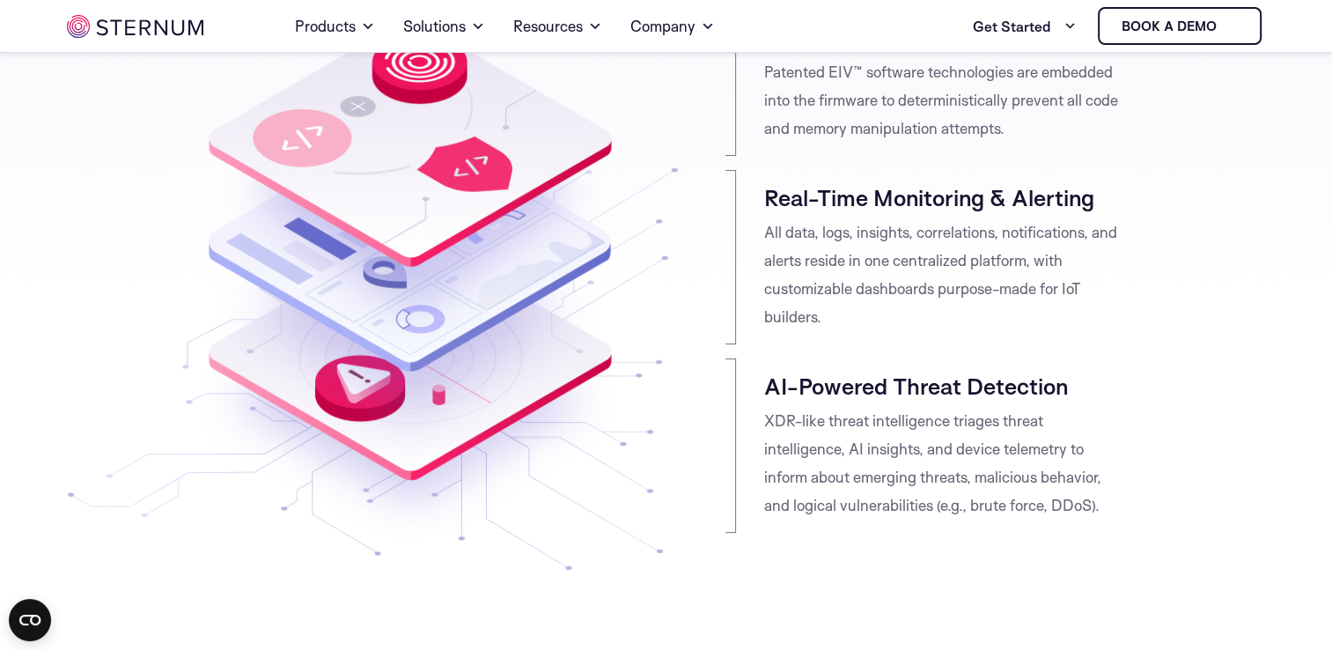
click at [919, 470] on p "XDR-like threat intelligence triages threat intelligence, AI insights, and devi…" at bounding box center [943, 463] width 358 height 113
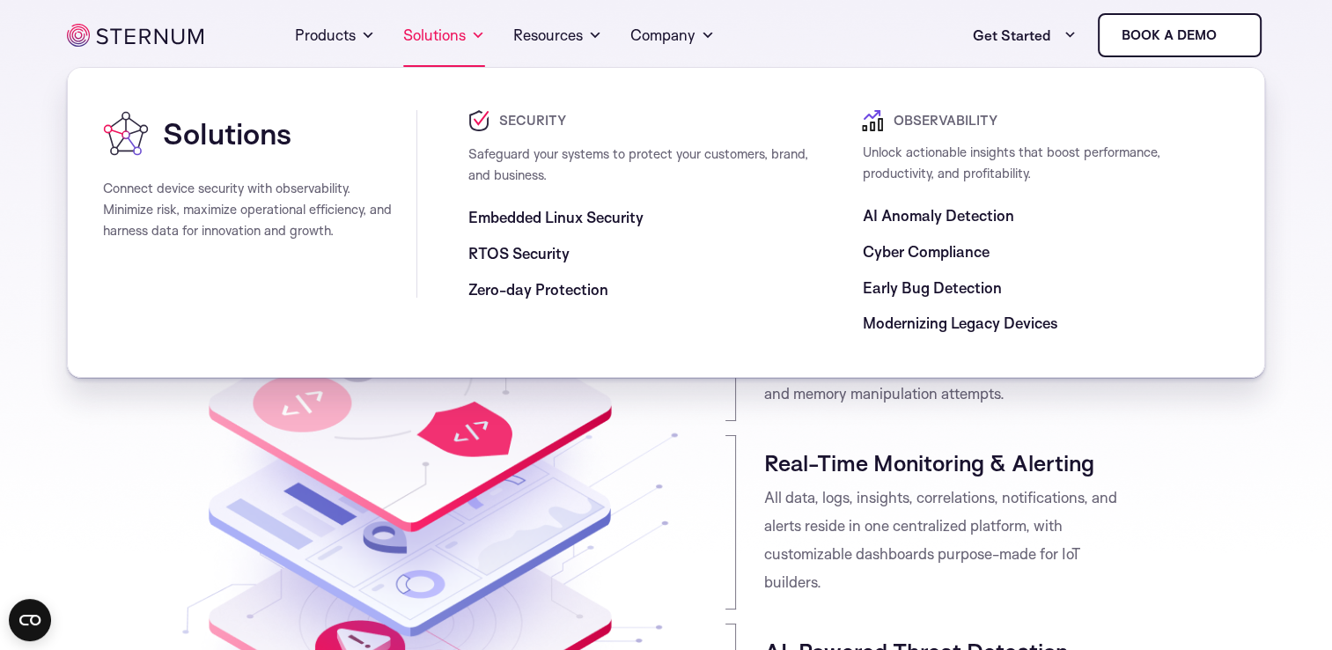
click at [430, 48] on link "Solutions" at bounding box center [444, 35] width 82 height 63
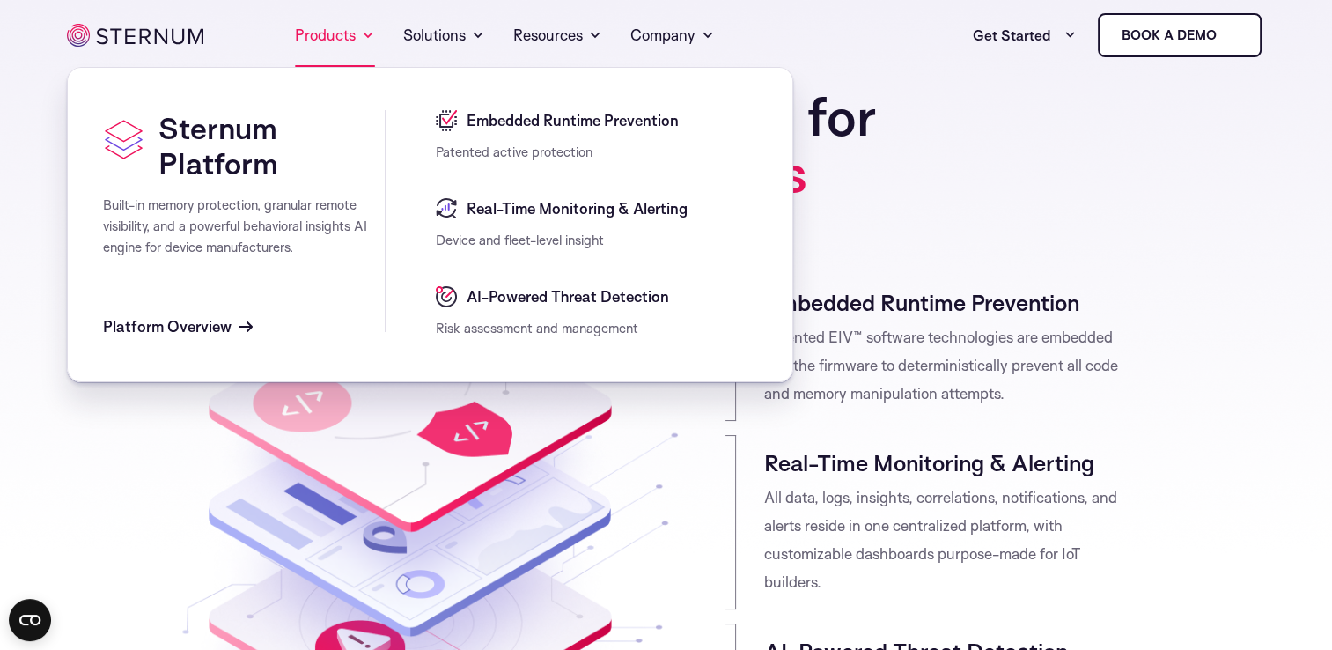
click at [343, 30] on link "Products" at bounding box center [335, 35] width 80 height 63
click at [271, 328] on div "Platform Overview" at bounding box center [465, 327] width 725 height 22
click at [216, 329] on span "Platform Overview" at bounding box center [167, 326] width 129 height 21
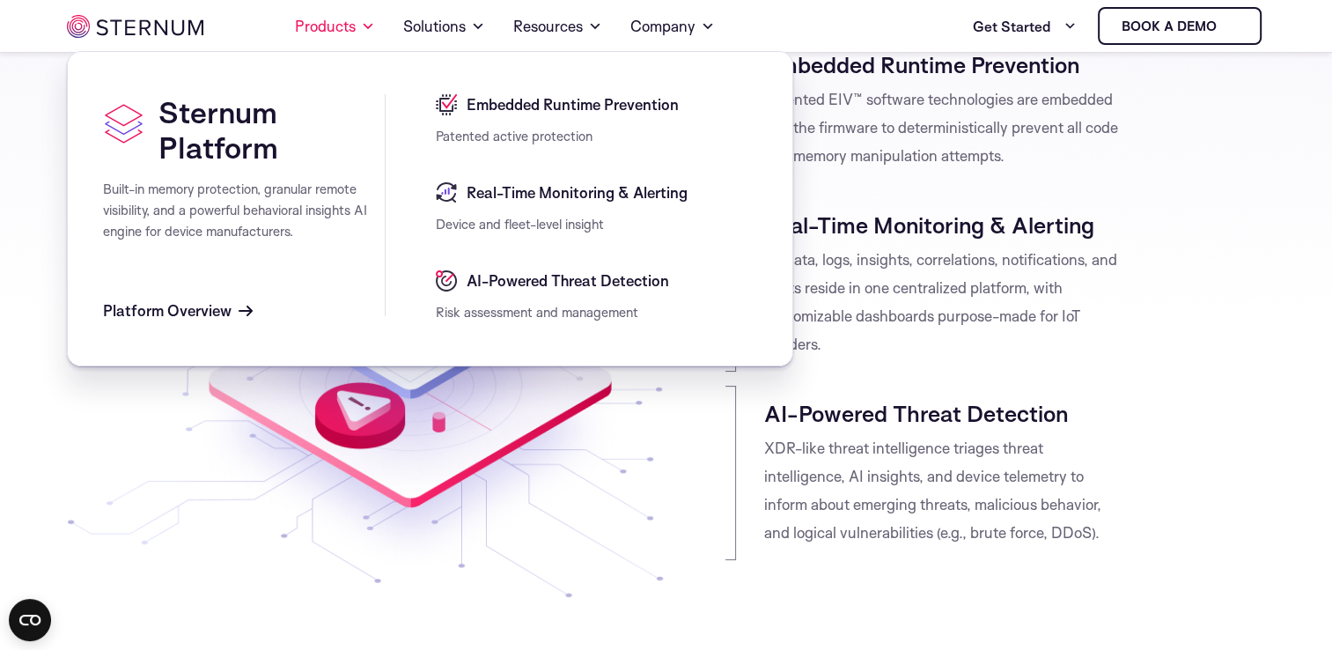
scroll to position [218, 0]
click at [510, 184] on span "Real-Time Monitoring & Alerting" at bounding box center [574, 192] width 225 height 21
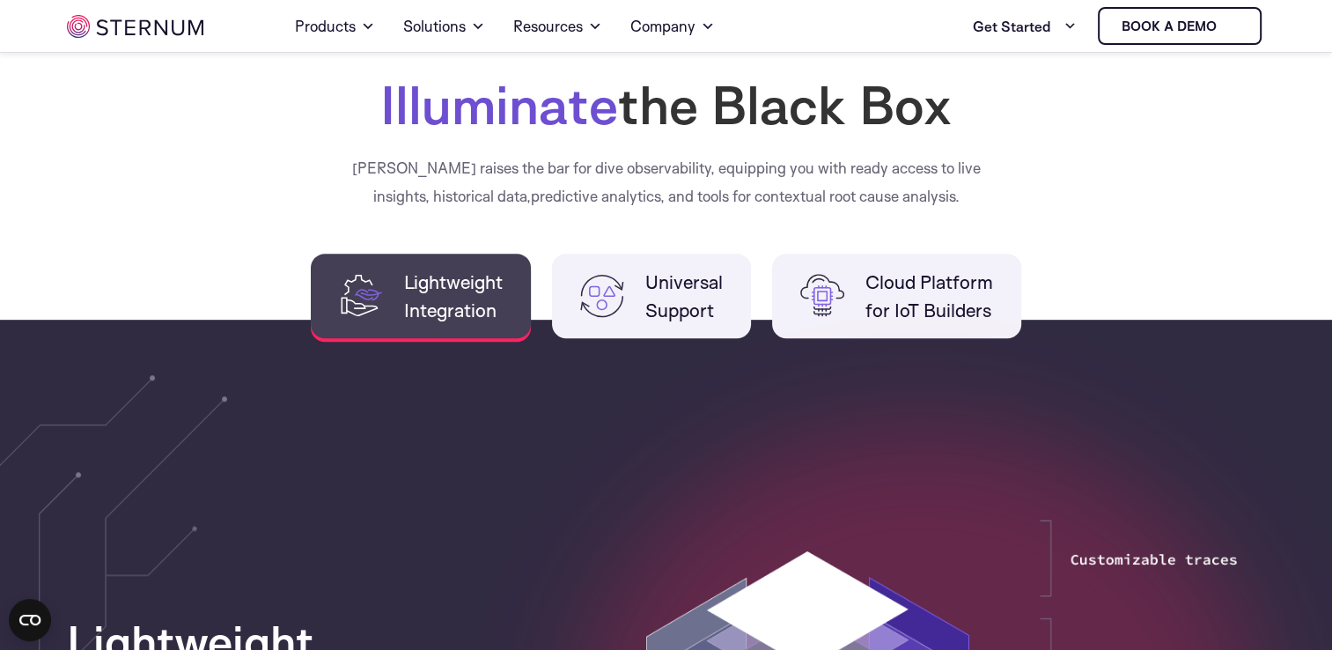
scroll to position [796, 0]
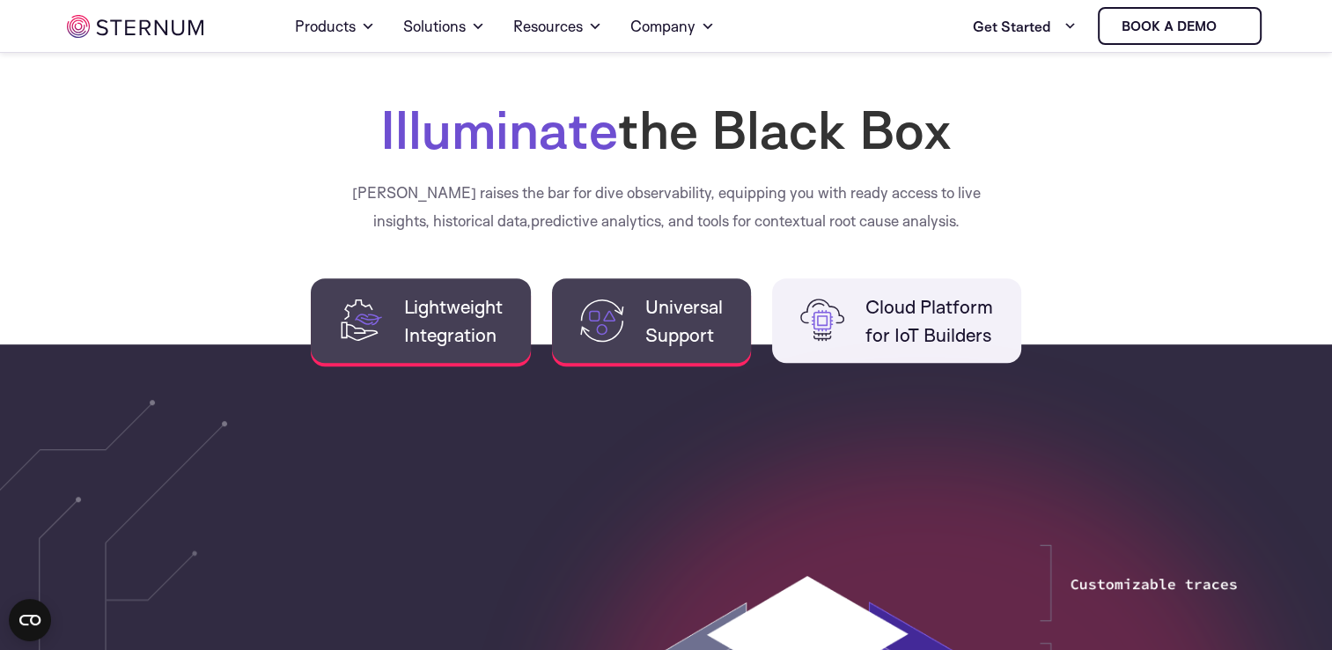
click at [650, 328] on span "Universal Support" at bounding box center [684, 320] width 77 height 56
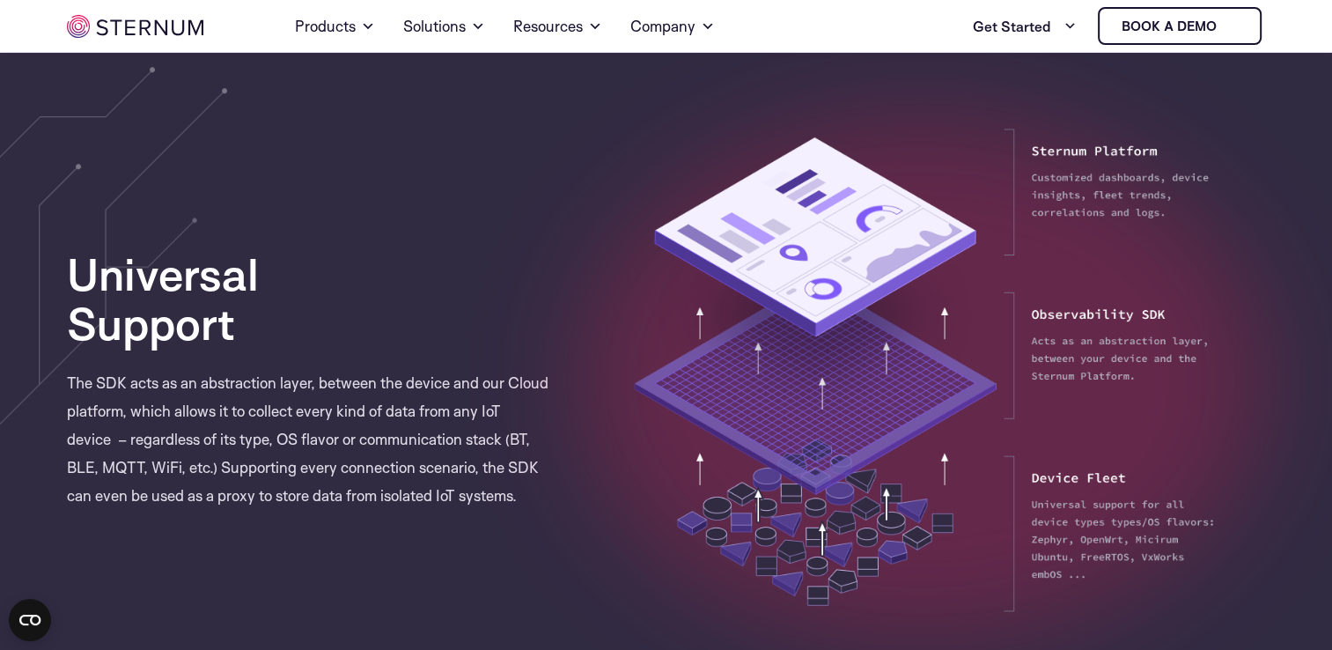
scroll to position [1132, 0]
